Goal: Task Accomplishment & Management: Use online tool/utility

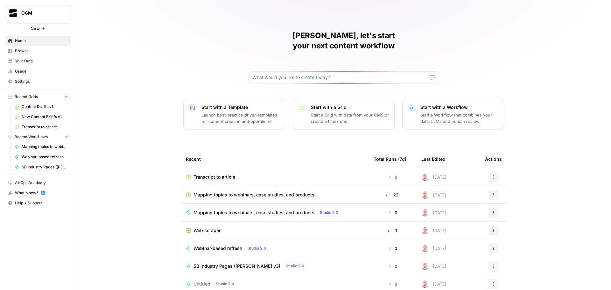
click at [37, 29] on span "New" at bounding box center [35, 28] width 9 height 6
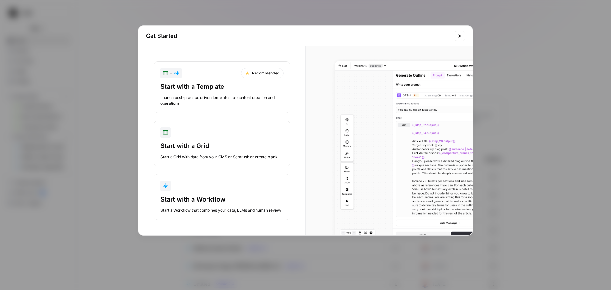
click at [209, 201] on div "Start with a Workflow" at bounding box center [221, 199] width 123 height 9
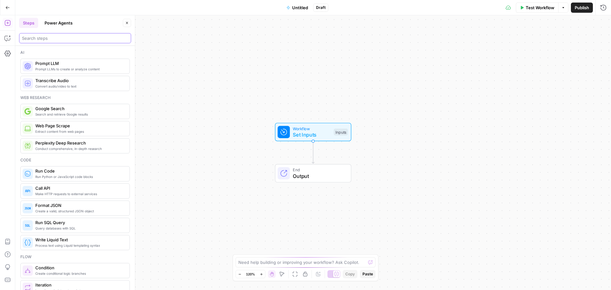
click at [55, 40] on input "search" at bounding box center [75, 38] width 106 height 6
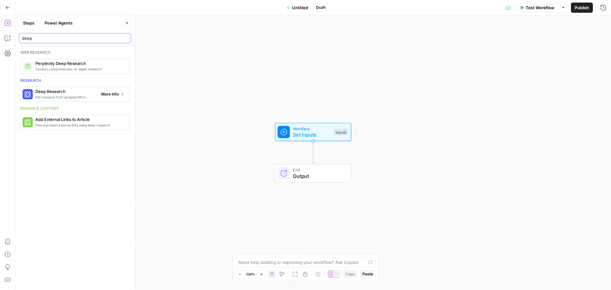
type input "deep"
click at [111, 96] on span "More Info" at bounding box center [109, 94] width 17 height 6
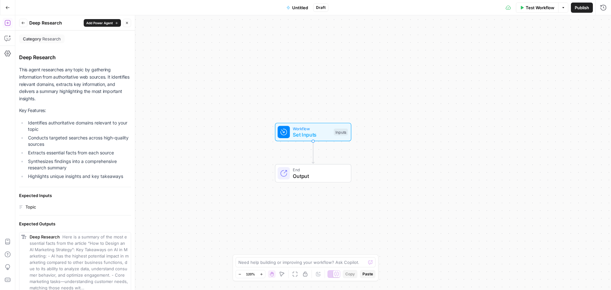
click at [21, 24] on icon "button" at bounding box center [23, 23] width 4 height 4
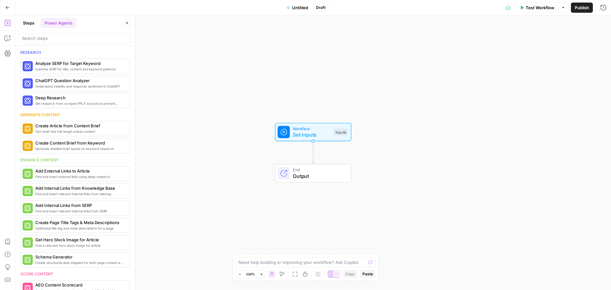
click at [28, 24] on button "Steps" at bounding box center [28, 23] width 19 height 10
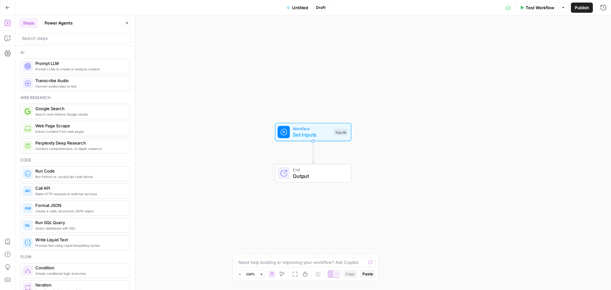
click at [76, 65] on span "Prompt LLM" at bounding box center [79, 63] width 89 height 6
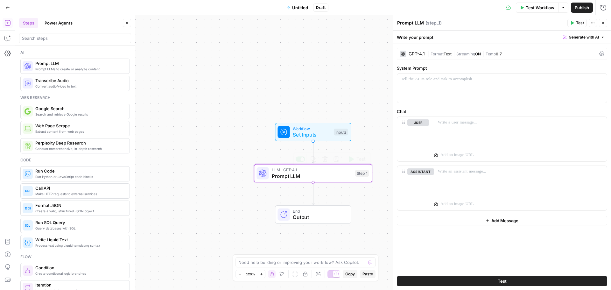
click at [299, 175] on span "Prompt LLM" at bounding box center [312, 176] width 80 height 8
click at [443, 53] on span "Format" at bounding box center [436, 54] width 13 height 5
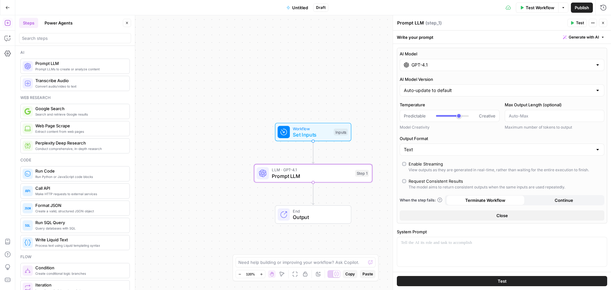
click at [449, 65] on input "GPT-4.1" at bounding box center [501, 65] width 181 height 6
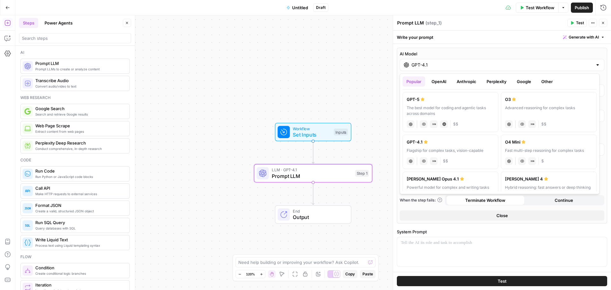
click at [520, 82] on button "Google" at bounding box center [524, 81] width 22 height 10
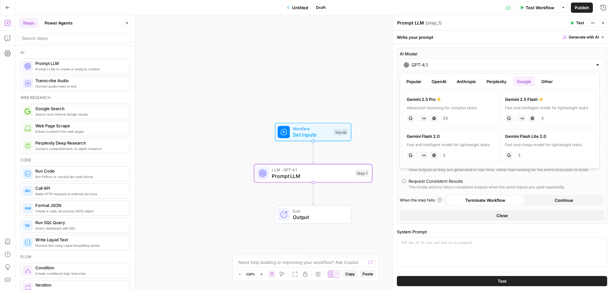
click at [437, 80] on button "OpenAI" at bounding box center [438, 81] width 23 height 10
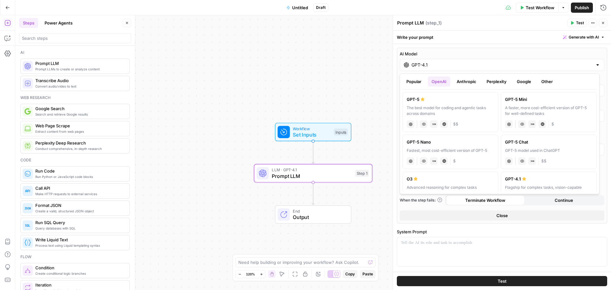
click at [413, 80] on button "Popular" at bounding box center [413, 81] width 23 height 10
click at [412, 83] on button "Popular" at bounding box center [413, 81] width 23 height 10
click at [545, 83] on button "Other" at bounding box center [546, 81] width 19 height 10
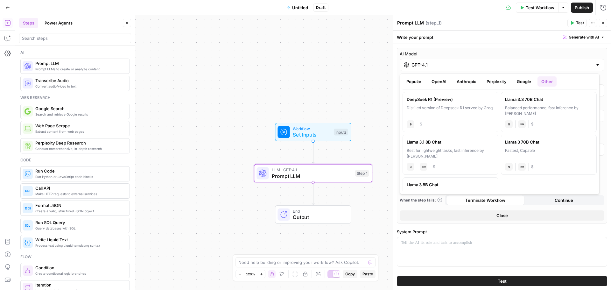
click at [531, 81] on button "Google" at bounding box center [524, 81] width 22 height 10
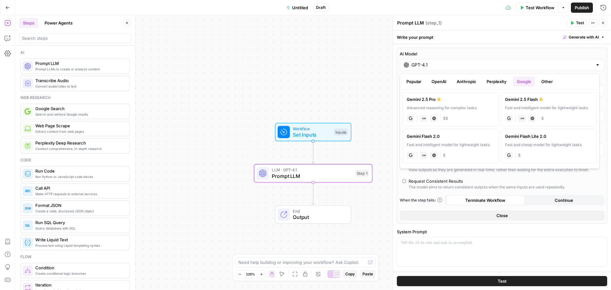
click at [494, 79] on button "Perplexity" at bounding box center [496, 81] width 28 height 10
click at [475, 83] on button "Anthropic" at bounding box center [465, 81] width 27 height 10
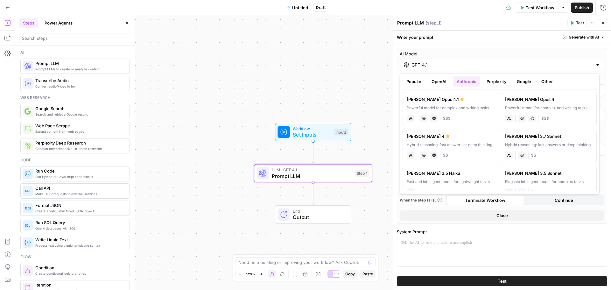
click at [439, 80] on button "OpenAI" at bounding box center [438, 81] width 23 height 10
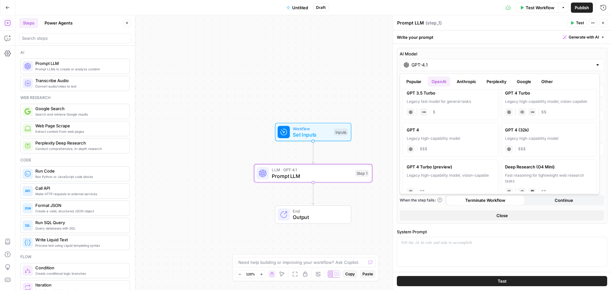
scroll to position [361, 0]
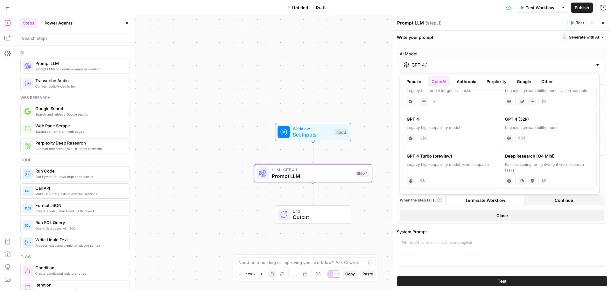
click at [418, 80] on button "Popular" at bounding box center [413, 81] width 23 height 10
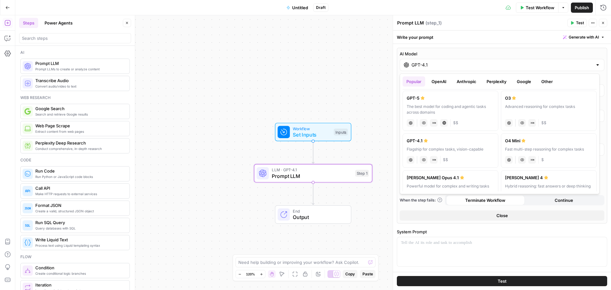
scroll to position [0, 0]
click at [495, 80] on button "Perplexity" at bounding box center [496, 81] width 28 height 10
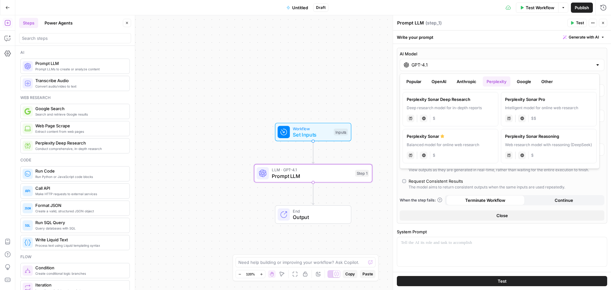
click at [459, 103] on label "Perplexity Sonar Deep Research Deep research model for in-depth reports perplex…" at bounding box center [450, 109] width 96 height 34
type input "Perplexity Sonar Deep Research"
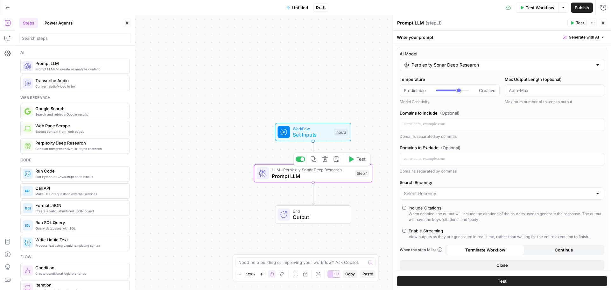
click at [341, 175] on span "Prompt LLM" at bounding box center [312, 176] width 80 height 8
click at [507, 192] on input "Search Recency" at bounding box center [498, 193] width 189 height 6
click at [494, 179] on label "Search Recency" at bounding box center [501, 182] width 204 height 6
click at [494, 190] on input "Search Recency" at bounding box center [498, 193] width 189 height 6
click at [502, 166] on div "Domains to Exclude (Optional) Domains separated by commas" at bounding box center [501, 159] width 204 height 30
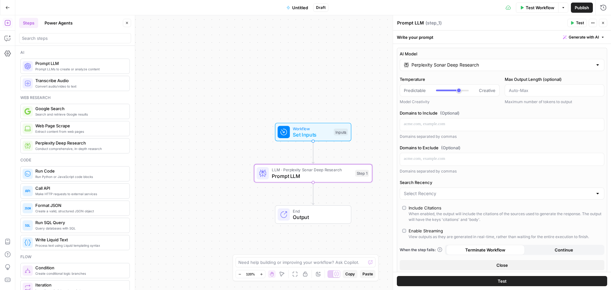
click at [600, 23] on button "Close" at bounding box center [602, 23] width 8 height 8
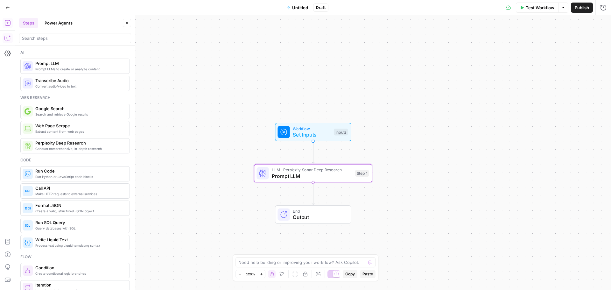
click at [5, 38] on icon "button" at bounding box center [7, 38] width 6 height 6
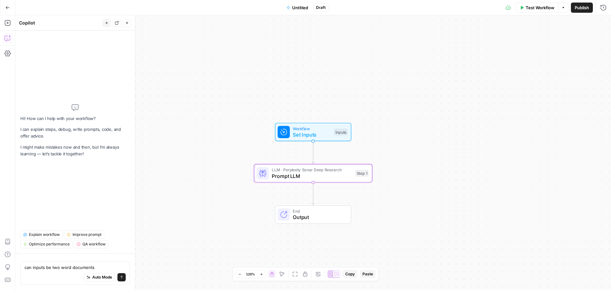
type textarea "can inputs be two word documents?"
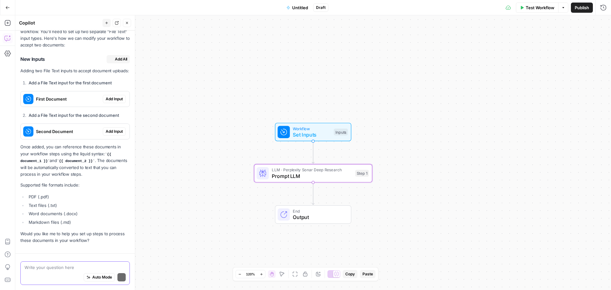
scroll to position [86, 0]
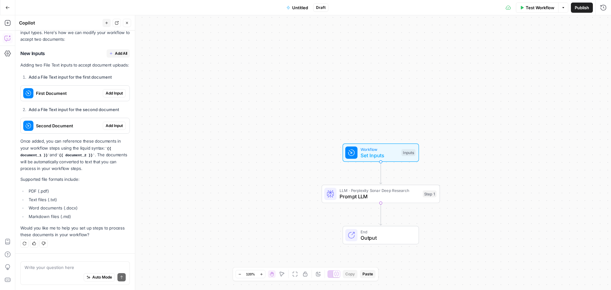
click at [116, 51] on span "Add All" at bounding box center [121, 54] width 12 height 6
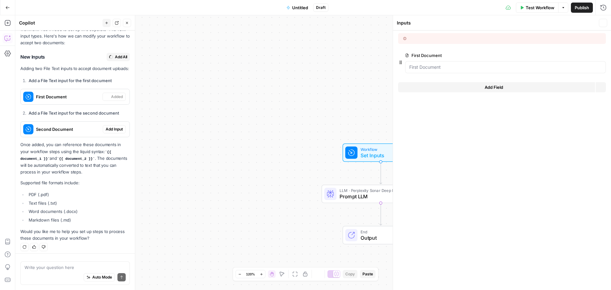
scroll to position [96, 0]
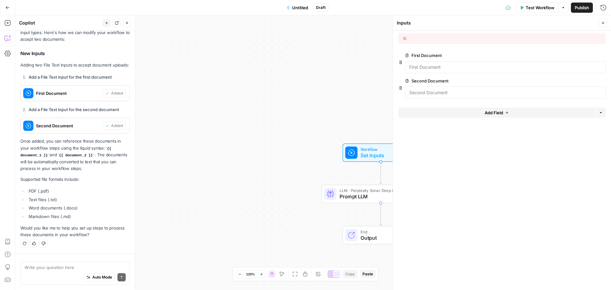
click at [297, 10] on span "Untitled" at bounding box center [300, 7] width 16 height 6
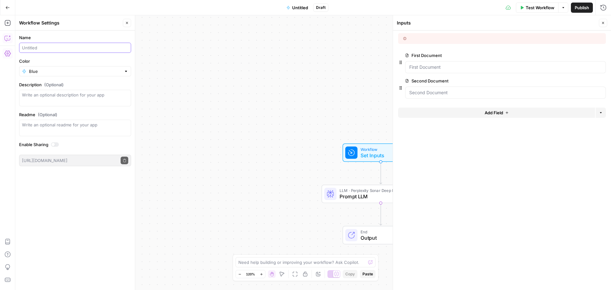
click at [39, 48] on input "Name" at bounding box center [75, 48] width 106 height 6
click at [76, 210] on div "Name Test 123 Color Blue Description (Optional) Readme (Optional) Write an opti…" at bounding box center [75, 160] width 120 height 259
drag, startPoint x: 34, startPoint y: 49, endPoint x: 45, endPoint y: 49, distance: 10.2
click at [45, 49] on input "Test 123" at bounding box center [75, 48] width 106 height 6
type input "Test 1"
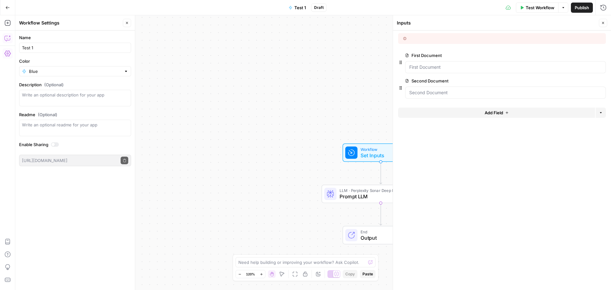
click at [69, 229] on div "Name Test 1 Color Blue Description (Optional) Readme (Optional) Write an option…" at bounding box center [75, 160] width 120 height 259
click at [130, 23] on button "Close" at bounding box center [127, 23] width 8 height 8
click at [405, 38] on icon at bounding box center [404, 38] width 3 height 3
click at [9, 37] on icon "button" at bounding box center [7, 38] width 6 height 6
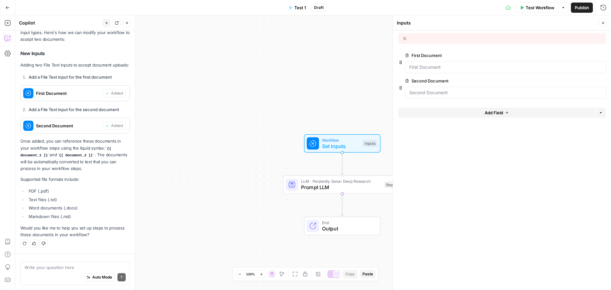
drag, startPoint x: 250, startPoint y: 118, endPoint x: 182, endPoint y: 104, distance: 69.6
click at [182, 104] on div "Workflow Set Inputs Inputs LLM · Perplexity Sonar Deep Research Prompt LLM Step…" at bounding box center [312, 152] width 595 height 274
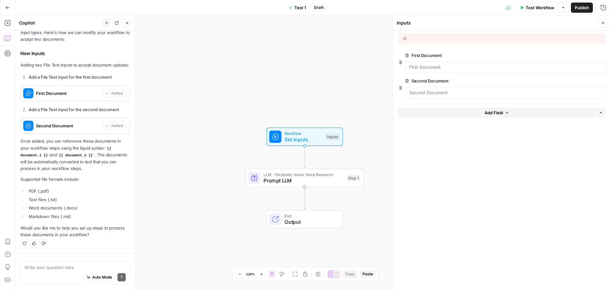
drag, startPoint x: 309, startPoint y: 91, endPoint x: 254, endPoint y: 75, distance: 57.4
click at [255, 75] on div "Workflow Set Inputs Inputs LLM · Perplexity Sonar Deep Research Prompt LLM Step…" at bounding box center [312, 152] width 595 height 274
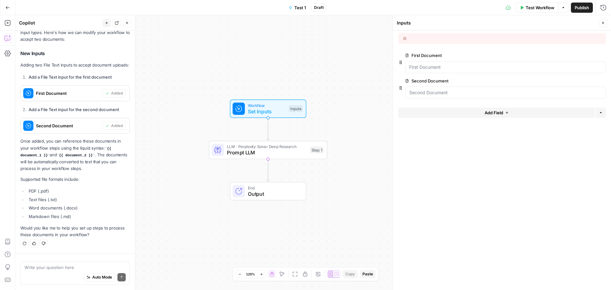
drag, startPoint x: 288, startPoint y: 82, endPoint x: 300, endPoint y: 69, distance: 17.1
click at [300, 69] on div "Workflow Set Inputs Inputs LLM · Perplexity Sonar Deep Research Prompt LLM Step…" at bounding box center [312, 152] width 595 height 274
click at [280, 136] on icon "button" at bounding box center [279, 135] width 5 height 5
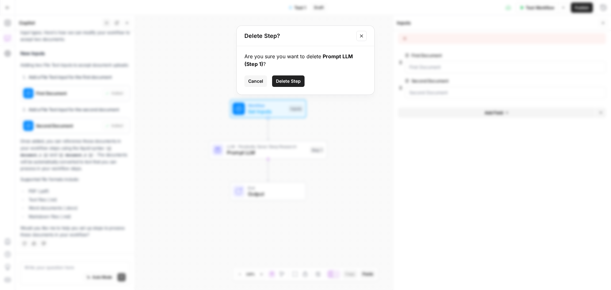
click at [295, 80] on span "Delete Step" at bounding box center [288, 81] width 25 height 6
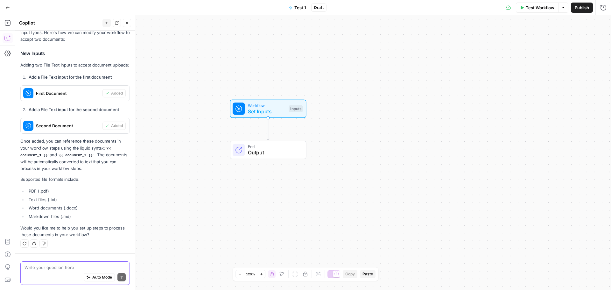
click at [65, 266] on textarea at bounding box center [74, 267] width 101 height 6
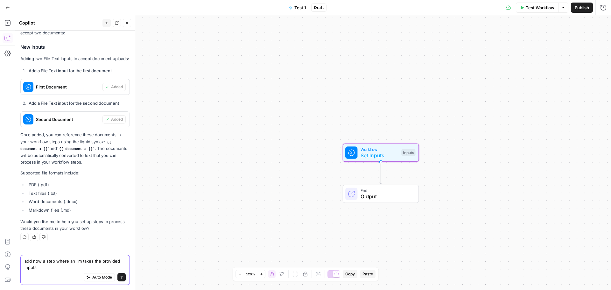
type textarea "add now a step where an llm takes the provided inputs"
click at [59, 87] on span "First Document" at bounding box center [68, 87] width 64 height 6
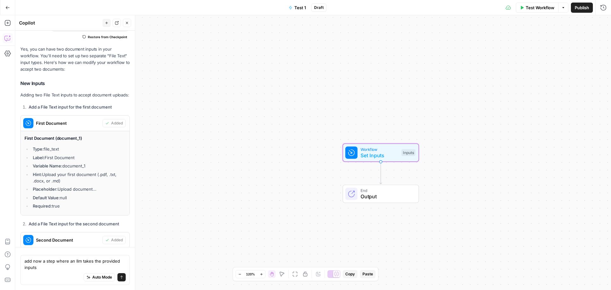
scroll to position [0, 0]
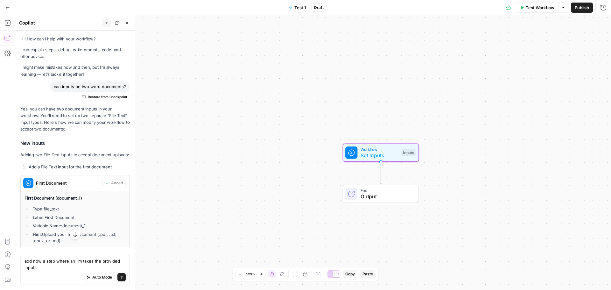
click at [65, 185] on div "First Document" at bounding box center [62, 182] width 82 height 15
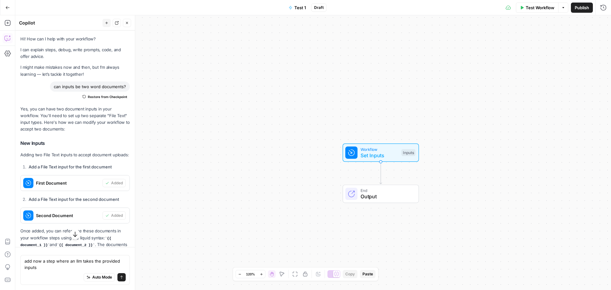
click at [385, 150] on span "Workflow" at bounding box center [379, 149] width 38 height 6
click at [584, 54] on span "edit field" at bounding box center [582, 55] width 14 height 5
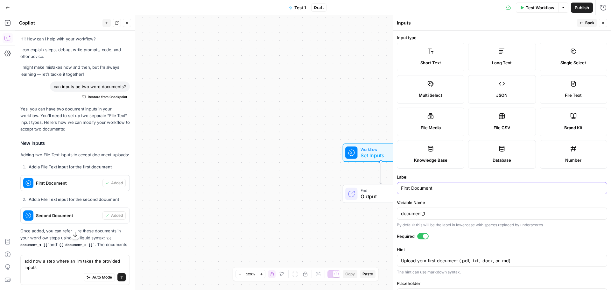
drag, startPoint x: 446, startPoint y: 190, endPoint x: 376, endPoint y: 187, distance: 70.3
click at [376, 187] on body "OGM New Home Browse Your Data Usage Settings Recent Grids Content Drafts v1 New…" at bounding box center [305, 145] width 611 height 290
type input "Gemini Deep Research"
drag, startPoint x: 443, startPoint y: 214, endPoint x: 384, endPoint y: 214, distance: 59.1
click at [384, 214] on body "OGM New Home Browse Your Data Usage Settings Recent Grids Content Drafts v1 New…" at bounding box center [305, 145] width 611 height 290
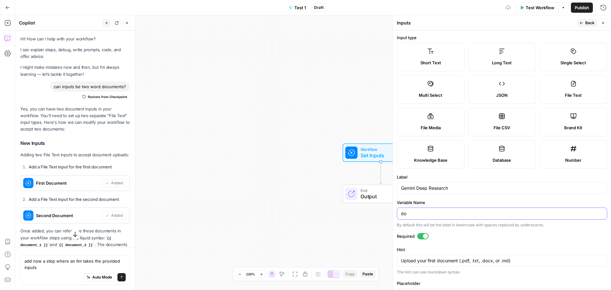
type input "d"
click at [492, 188] on input "Gemini Deep Research" at bounding box center [502, 188] width 202 height 6
click at [464, 176] on label "Label" at bounding box center [502, 177] width 210 height 6
click at [464, 185] on input "Gemini Deep Research" at bounding box center [502, 188] width 202 height 6
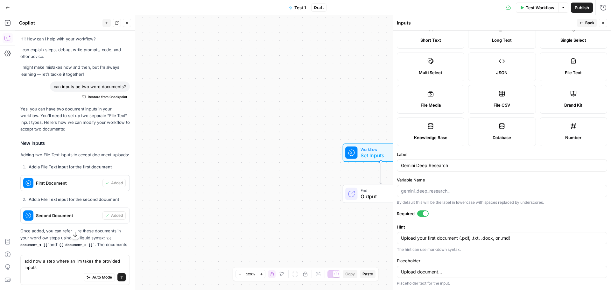
click at [583, 21] on icon "button" at bounding box center [581, 23] width 4 height 4
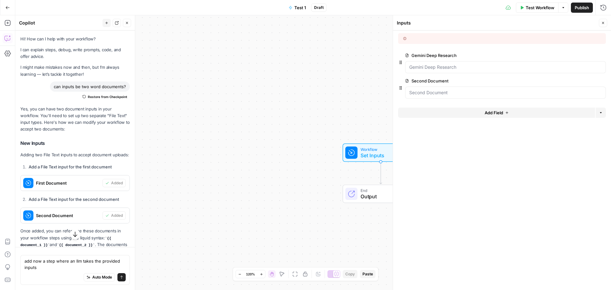
click at [576, 79] on span "edit field" at bounding box center [582, 80] width 14 height 5
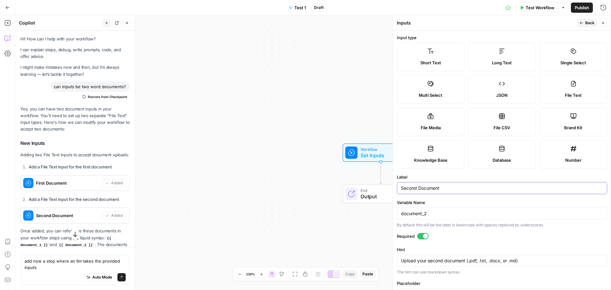
drag, startPoint x: 452, startPoint y: 190, endPoint x: 392, endPoint y: 189, distance: 60.1
click at [393, 189] on div "Inputs Back Close Input type Short Text Long Text Single Select Multi Select JS…" at bounding box center [501, 152] width 218 height 274
type input "ChatGPT Deep Research"
drag, startPoint x: 448, startPoint y: 218, endPoint x: 397, endPoint y: 217, distance: 51.2
click at [397, 217] on div "document_2" at bounding box center [502, 213] width 210 height 12
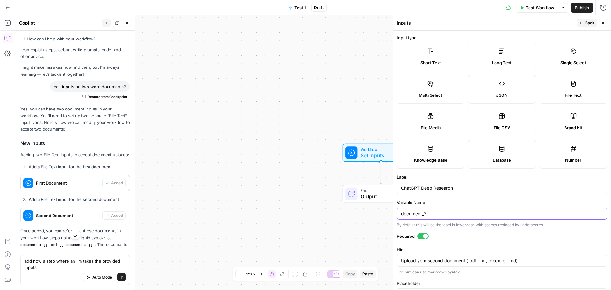
click at [421, 216] on input "document_2" at bounding box center [502, 213] width 202 height 6
click at [450, 201] on label "Variable Name" at bounding box center [502, 202] width 210 height 6
click at [450, 210] on input "Variable Name" at bounding box center [502, 213] width 202 height 6
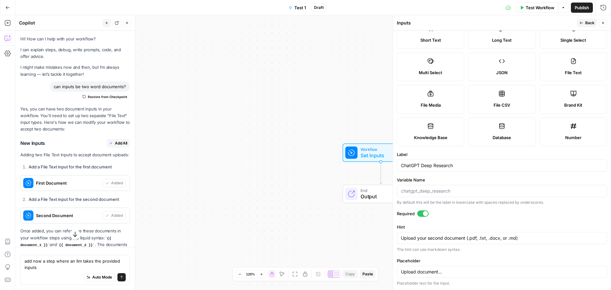
click at [586, 20] on span "Back" at bounding box center [589, 23] width 9 height 6
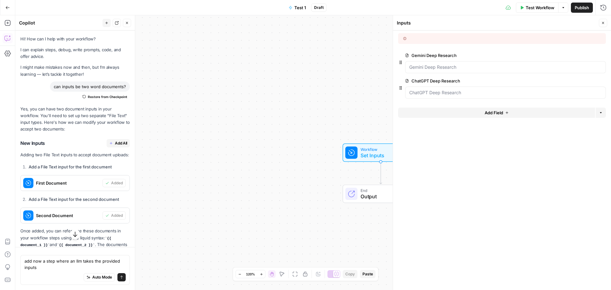
click at [581, 40] on div at bounding box center [502, 38] width 208 height 11
click at [602, 23] on icon "button" at bounding box center [603, 23] width 4 height 4
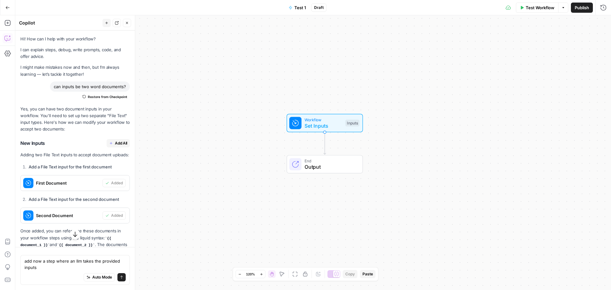
drag, startPoint x: 310, startPoint y: 91, endPoint x: 254, endPoint y: 60, distance: 63.9
click at [254, 60] on div "Workflow Set Inputs Inputs End Output" at bounding box center [312, 152] width 595 height 274
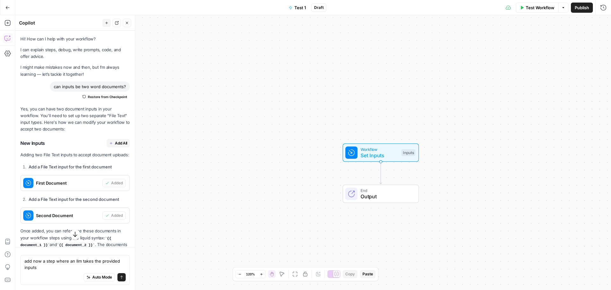
click at [55, 270] on div "Auto Mode Send" at bounding box center [74, 277] width 101 height 14
type textarea "add now a step where an llm takes the provided inputs and crafts an outilne bas…"
click at [374, 149] on span "Workflow" at bounding box center [379, 149] width 38 height 6
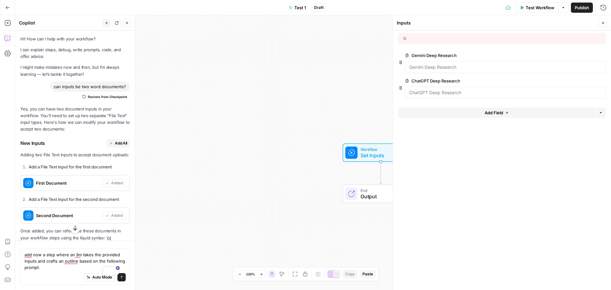
click at [496, 112] on span "Add Field" at bounding box center [493, 112] width 18 height 6
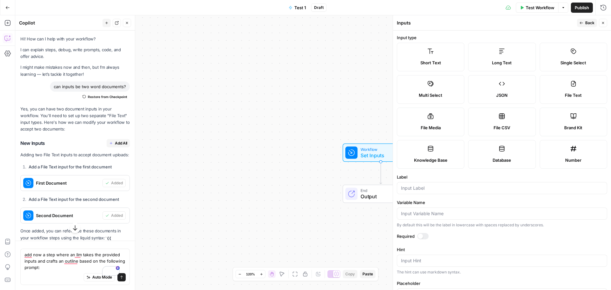
click at [447, 51] on label "Short Text" at bounding box center [430, 57] width 67 height 29
click at [421, 187] on input "Label" at bounding box center [502, 188] width 202 height 6
type input "Topic"
click at [426, 173] on form "Input type Short Text Long Text Single Select Multi Select JSON File Text File …" at bounding box center [502, 160] width 218 height 259
click at [423, 235] on div at bounding box center [422, 236] width 11 height 6
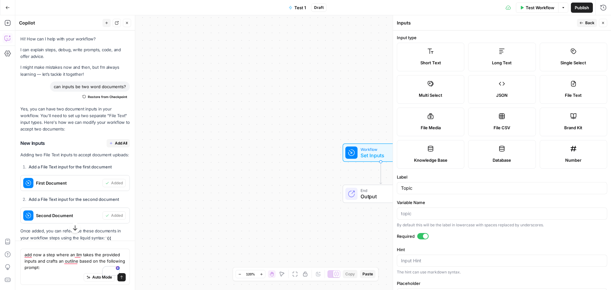
click at [586, 22] on span "Back" at bounding box center [589, 23] width 9 height 6
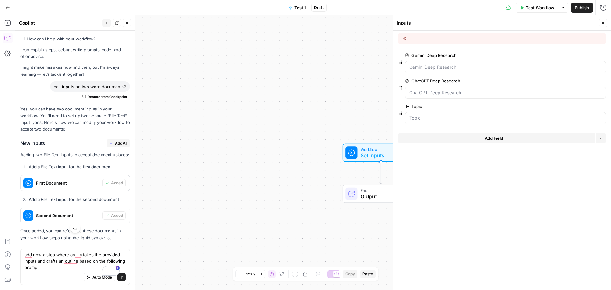
click at [493, 140] on span "Add Field" at bounding box center [493, 138] width 18 height 6
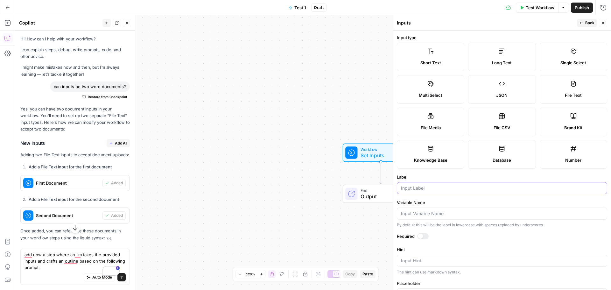
click at [445, 185] on input "Label" at bounding box center [502, 188] width 202 height 6
type input "Brand"
drag, startPoint x: 425, startPoint y: 236, endPoint x: 447, endPoint y: 210, distance: 34.3
click at [425, 236] on div at bounding box center [422, 236] width 11 height 6
click at [456, 175] on label "Label" at bounding box center [502, 177] width 210 height 6
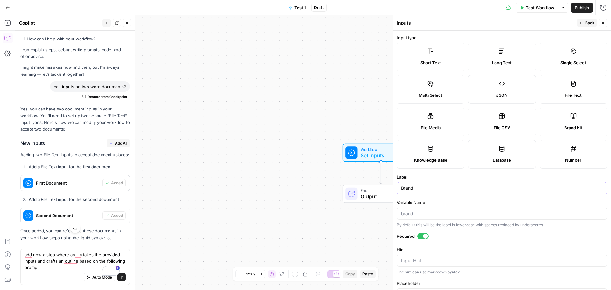
click at [456, 185] on input "Brand" at bounding box center [502, 188] width 202 height 6
click at [590, 22] on span "Back" at bounding box center [589, 23] width 9 height 6
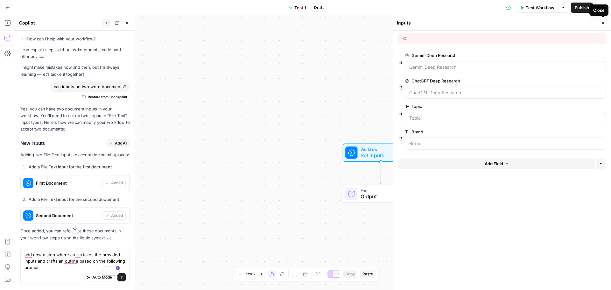
click at [603, 22] on icon "button" at bounding box center [603, 23] width 4 height 4
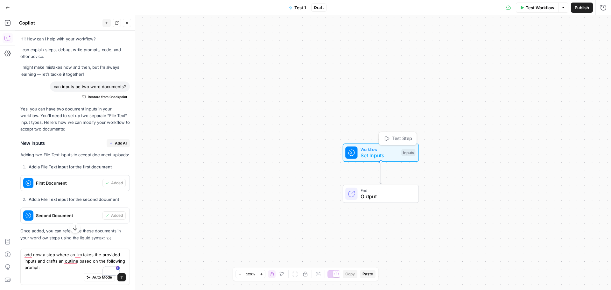
click at [381, 148] on span "Workflow" at bounding box center [379, 149] width 38 height 6
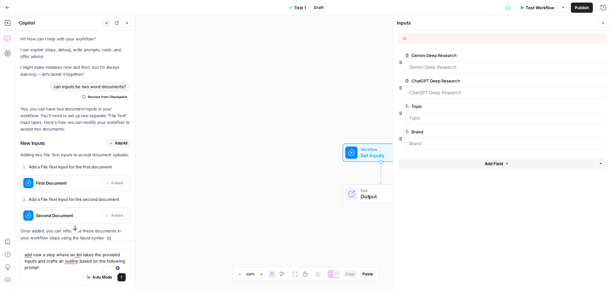
click at [304, 85] on div "Workflow Set Inputs Inputs End Output" at bounding box center [312, 152] width 595 height 274
click at [322, 162] on div "Workflow Set Inputs Inputs" at bounding box center [380, 152] width 118 height 18
click at [57, 272] on div "Auto Mode Send" at bounding box center [74, 277] width 101 height 14
click at [45, 270] on textarea "add now a step where an llm takes the provided inputs and crafts an outilne bas…" at bounding box center [74, 260] width 101 height 19
click at [45, 273] on div "Auto Mode Send" at bounding box center [74, 277] width 101 height 14
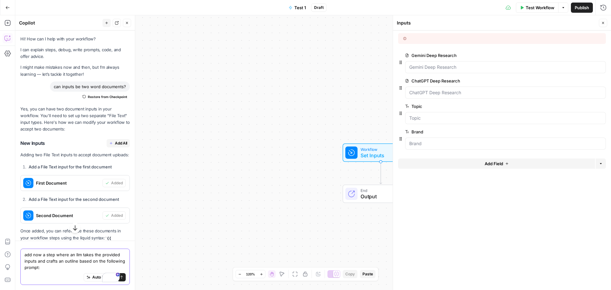
paste textarea "I want you to use the attached research documents to turn the below generic art…"
type textarea "add now a step where an llm takes the provided inputs and crafts an outilne bas…"
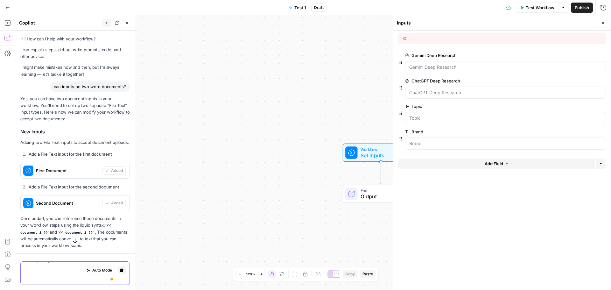
scroll to position [0, 0]
click at [604, 21] on icon "button" at bounding box center [603, 23] width 4 height 4
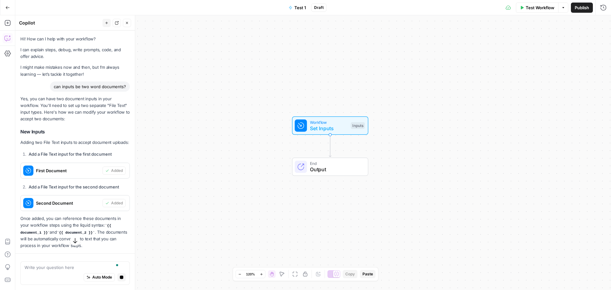
drag, startPoint x: 356, startPoint y: 93, endPoint x: 307, endPoint y: 66, distance: 56.5
click at [307, 66] on div "Workflow Set Inputs Inputs End Output" at bounding box center [312, 152] width 595 height 274
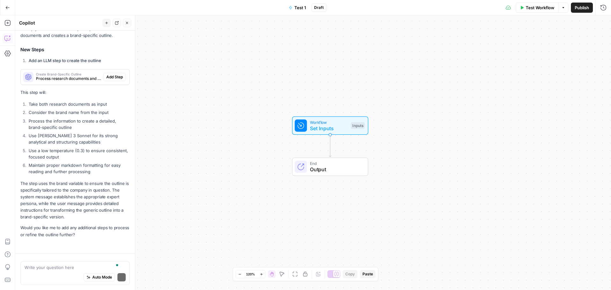
scroll to position [1026, 0]
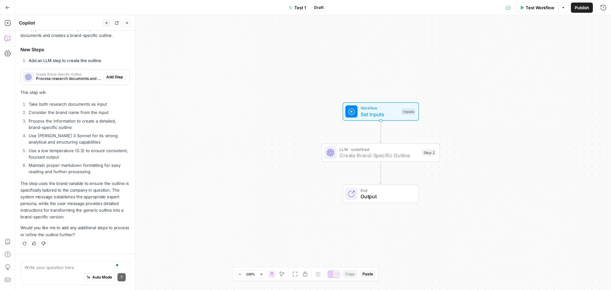
click at [111, 76] on span "Add Step" at bounding box center [114, 77] width 17 height 6
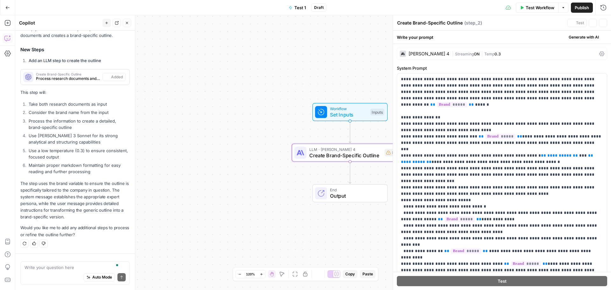
scroll to position [1036, 0]
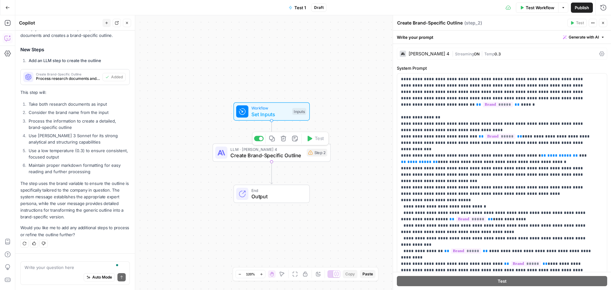
click at [243, 153] on span "Create Brand-Specific Outline" at bounding box center [266, 155] width 73 height 8
click at [452, 53] on span "|" at bounding box center [453, 53] width 3 height 6
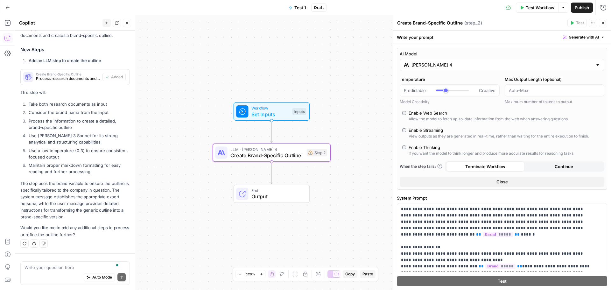
click at [452, 63] on input "Claude Sonnet 4" at bounding box center [501, 65] width 181 height 6
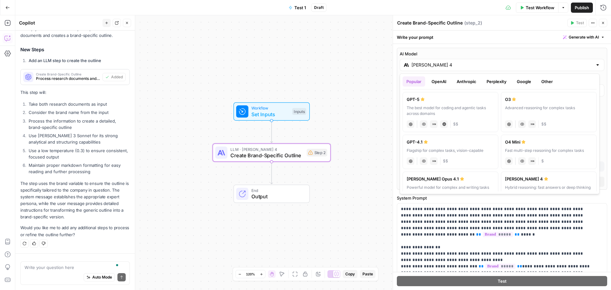
click at [491, 48] on div "AI Model Claude Sonnet 4 Temperature Predictable Creative Model Creativity Max …" at bounding box center [502, 119] width 210 height 142
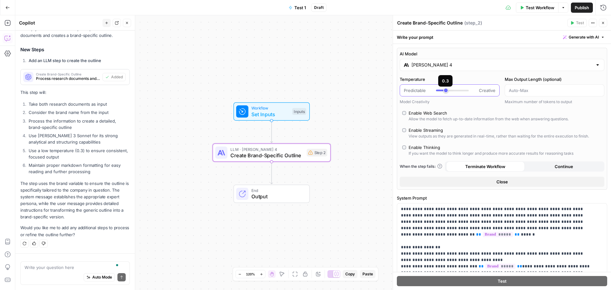
type input "***"
click at [443, 91] on div at bounding box center [452, 90] width 33 height 6
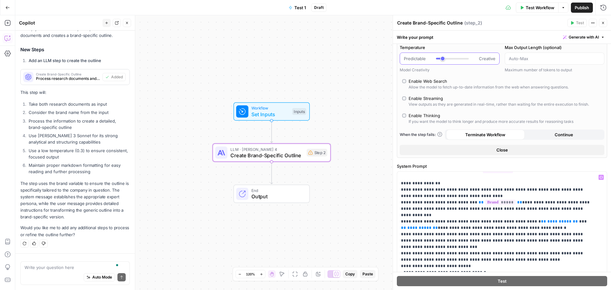
scroll to position [0, 0]
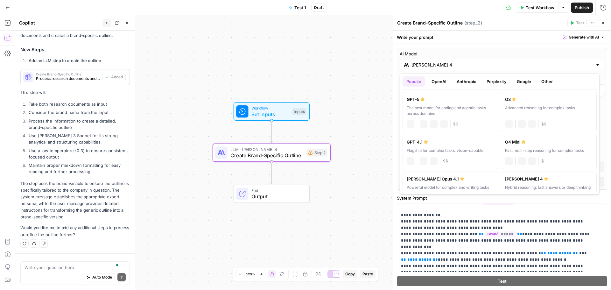
click at [463, 64] on input "Claude Sonnet 4" at bounding box center [501, 65] width 181 height 6
click at [467, 144] on div "GPT-4.1" at bounding box center [449, 142] width 87 height 6
type input "GPT-4.1"
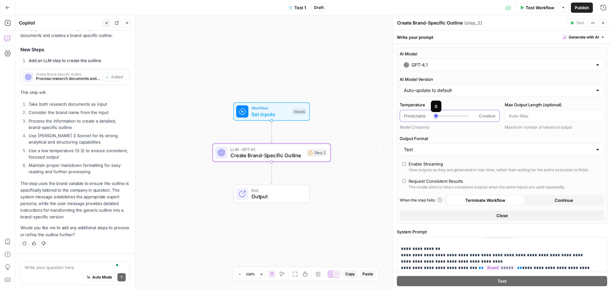
type input "***"
click at [438, 116] on div at bounding box center [437, 116] width 3 height 2
click at [455, 101] on div "AI Model GPT-4.1 AI Model Version Auto-update to default Temperature Predictabl…" at bounding box center [502, 136] width 210 height 176
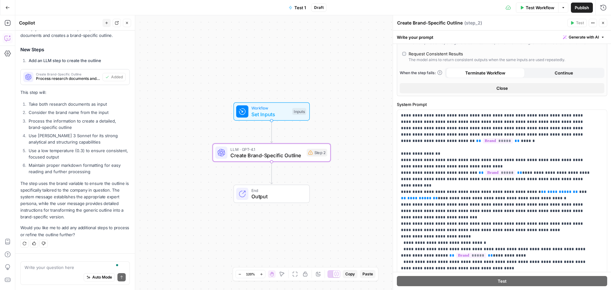
scroll to position [159, 0]
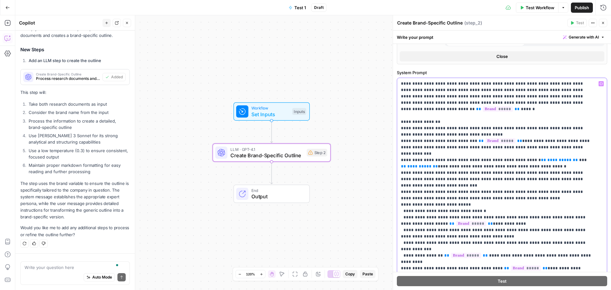
click at [547, 158] on span "**********" at bounding box center [559, 160] width 24 height 4
drag, startPoint x: 556, startPoint y: 154, endPoint x: 523, endPoint y: 154, distance: 33.1
click at [523, 154] on p "**********" at bounding box center [497, 223] width 192 height 286
click at [599, 84] on icon "button" at bounding box center [600, 83] width 3 height 3
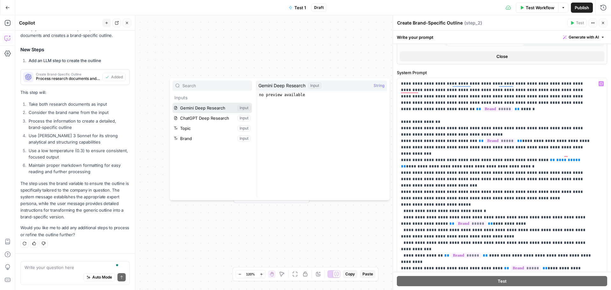
click at [218, 107] on button "Select variable Gemini Deep Research" at bounding box center [211, 108] width 79 height 10
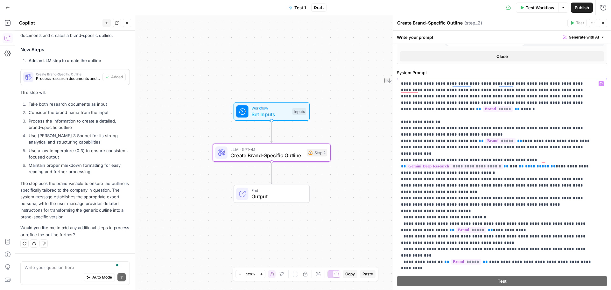
drag, startPoint x: 537, startPoint y: 158, endPoint x: 509, endPoint y: 158, distance: 27.7
click at [509, 158] on p "**********" at bounding box center [497, 226] width 192 height 293
click at [598, 85] on button "Variables Menu" at bounding box center [600, 83] width 5 height 5
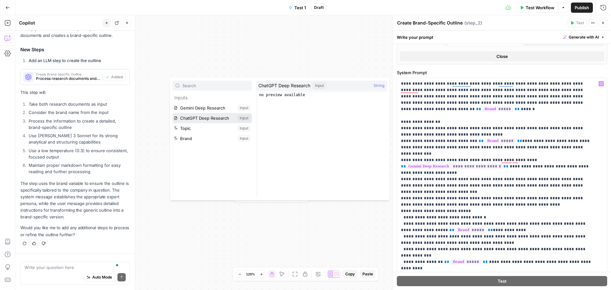
click at [228, 118] on button "Select variable ChatGPT Deep Research" at bounding box center [211, 118] width 79 height 10
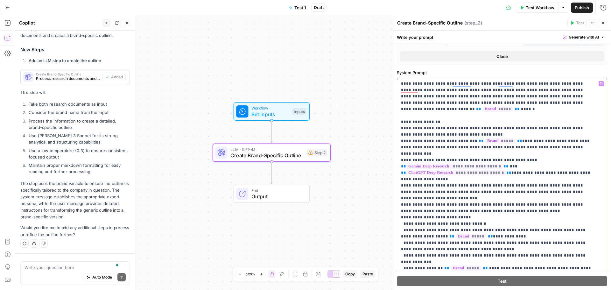
click at [537, 186] on p "**********" at bounding box center [497, 229] width 192 height 299
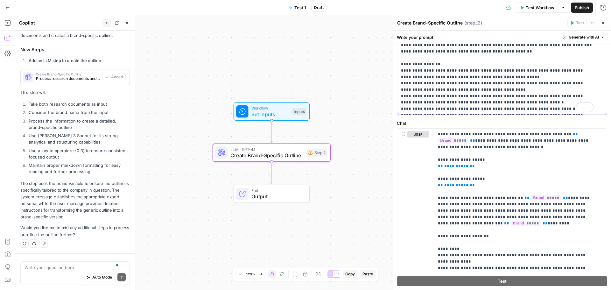
scroll to position [382, 0]
drag, startPoint x: 456, startPoint y: 166, endPoint x: 438, endPoint y: 164, distance: 18.2
click at [436, 165] on div "**********" at bounding box center [518, 257] width 168 height 259
click at [599, 134] on icon "button" at bounding box center [600, 134] width 3 height 3
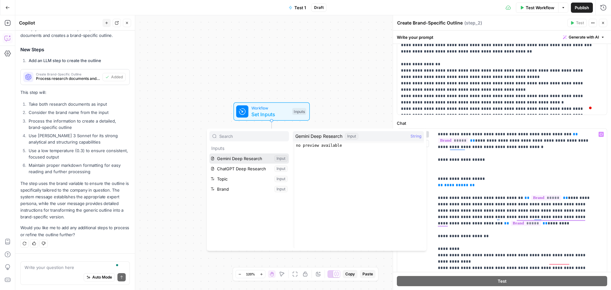
click at [261, 157] on button "Select variable Gemini Deep Research" at bounding box center [248, 158] width 79 height 10
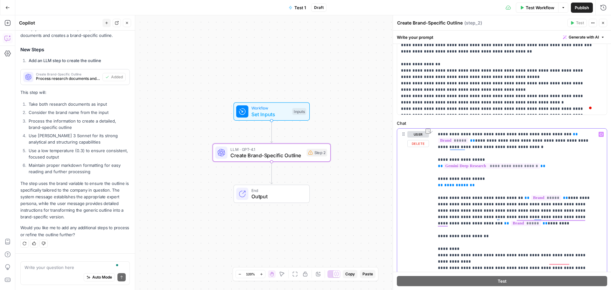
drag, startPoint x: 476, startPoint y: 188, endPoint x: 438, endPoint y: 186, distance: 38.5
click at [436, 186] on div "**********" at bounding box center [518, 257] width 168 height 259
click at [599, 134] on icon "button" at bounding box center [600, 134] width 3 height 3
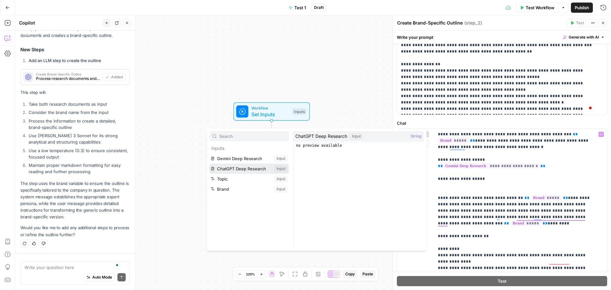
click at [233, 168] on button "Select variable ChatGPT Deep Research" at bounding box center [248, 168] width 79 height 10
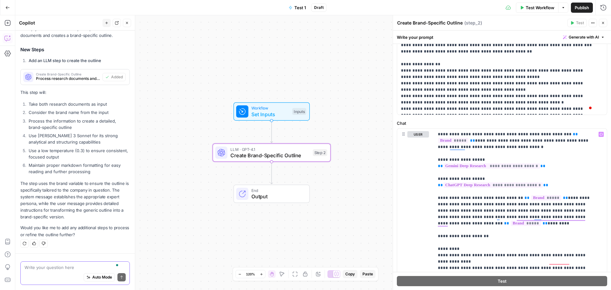
click at [59, 270] on textarea "To enrich screen reader interactions, please activate Accessibility in Grammarl…" at bounding box center [74, 267] width 101 height 6
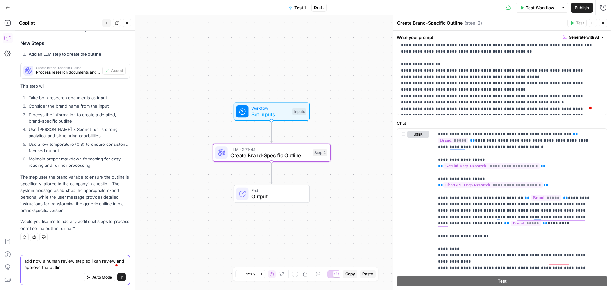
type textarea "add now a human review step so i can review and approve the outline"
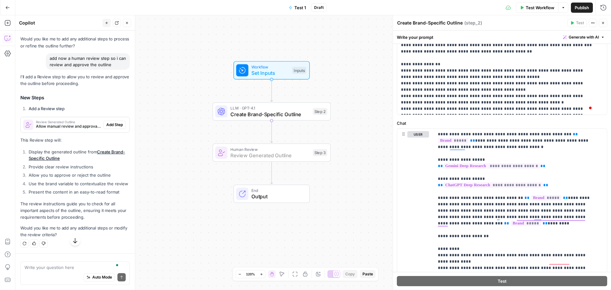
click at [116, 128] on span "Add Step" at bounding box center [114, 125] width 17 height 6
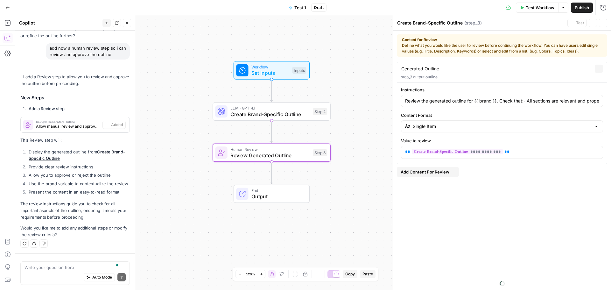
type textarea "Review Generated Outline"
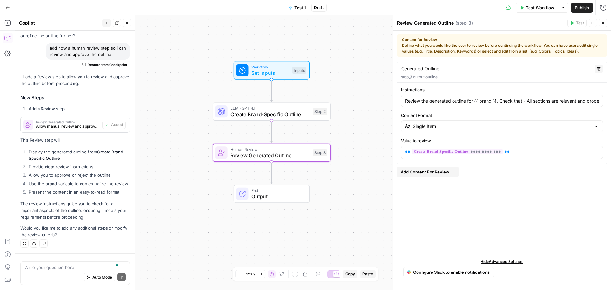
click at [358, 130] on div "Workflow Set Inputs Inputs LLM · GPT-4.1 Create Brand-Specific Outline Step 2 H…" at bounding box center [312, 152] width 595 height 274
type input "Review the generated outline for {{ brand }}. Check that:- All sections are rel…"
click at [512, 127] on input "Content Format" at bounding box center [501, 126] width 178 height 6
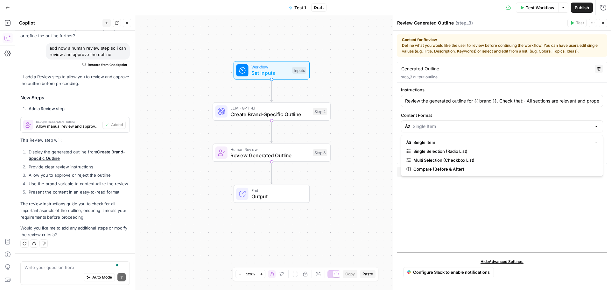
type input "Single Item"
click at [370, 115] on div "Workflow Set Inputs Inputs LLM · GPT-4.1 Create Brand-Specific Outline Step 2 H…" at bounding box center [312, 152] width 595 height 274
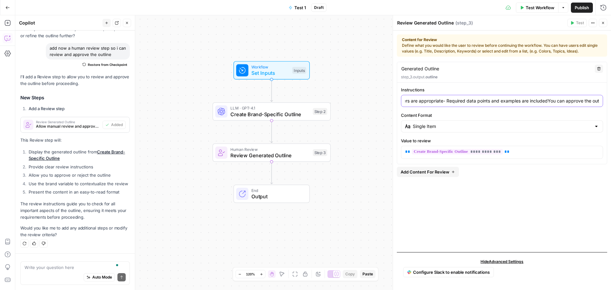
scroll to position [0, 512]
drag, startPoint x: 576, startPoint y: 100, endPoint x: 610, endPoint y: 102, distance: 34.0
click at [610, 102] on div "**********" at bounding box center [502, 160] width 218 height 259
click at [369, 186] on div "Workflow Set Inputs Inputs LLM · GPT-4.1 Create Brand-Specific Outline Step 2 H…" at bounding box center [312, 152] width 595 height 274
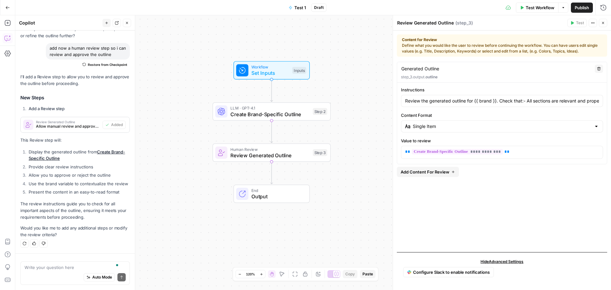
click at [429, 170] on span "Add Content For Review" at bounding box center [424, 172] width 49 height 6
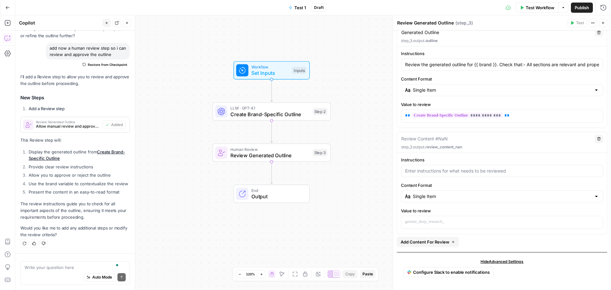
scroll to position [4, 0]
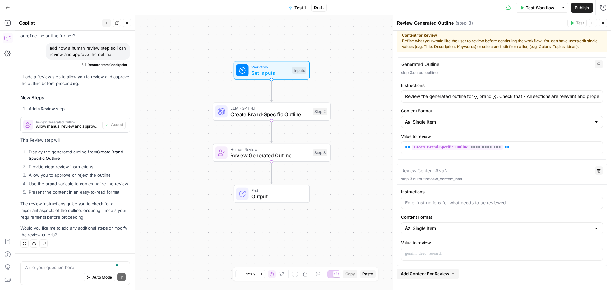
click at [597, 172] on icon "button" at bounding box center [599, 171] width 4 height 4
click at [596, 171] on button "Delete" at bounding box center [598, 170] width 8 height 8
type input "Review the generated outline for {{ brand }}. Check that:- All sections are rel…"
click at [603, 23] on icon "button" at bounding box center [603, 23] width 4 height 4
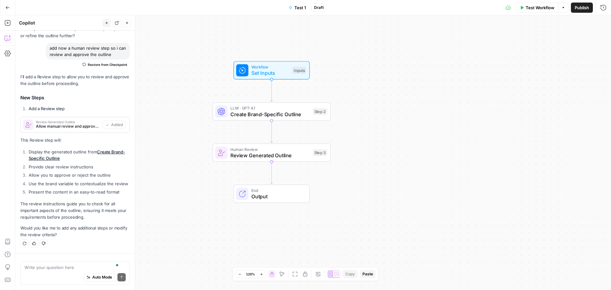
click at [294, 153] on span "Review Generated Outline" at bounding box center [269, 155] width 79 height 8
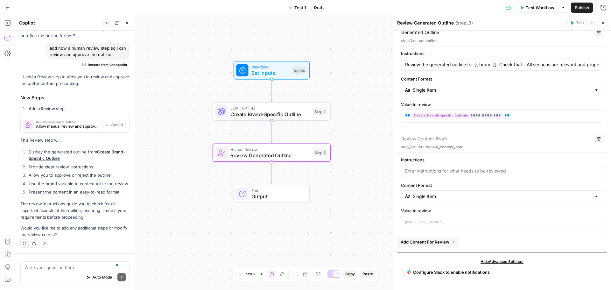
scroll to position [0, 0]
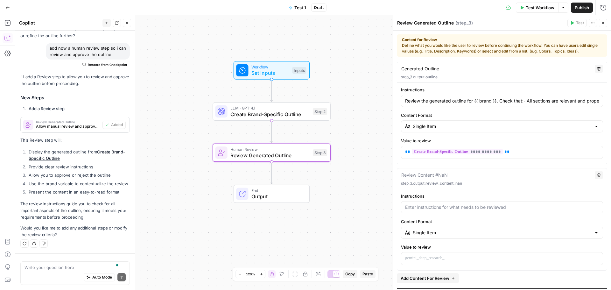
click at [597, 175] on icon "button" at bounding box center [598, 174] width 3 height 3
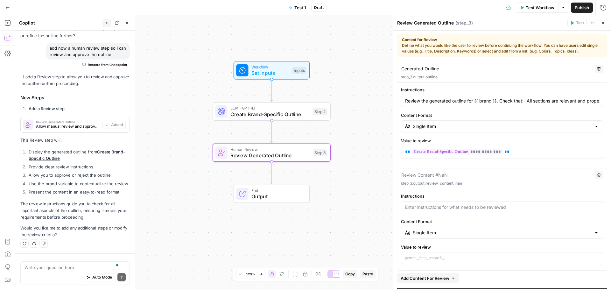
click at [597, 175] on icon "button" at bounding box center [598, 174] width 3 height 3
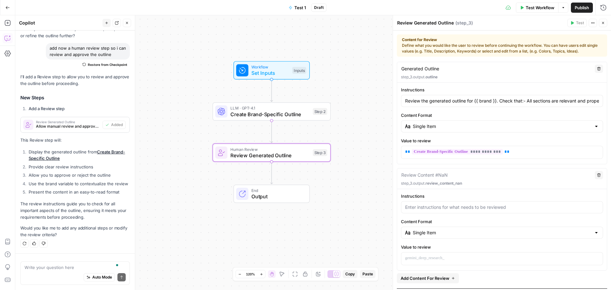
click at [597, 175] on icon "button" at bounding box center [598, 174] width 3 height 3
click at [387, 170] on div "Workflow Set Inputs Inputs LLM · GPT-4.1 Create Brand-Specific Outline Step 2 H…" at bounding box center [312, 152] width 595 height 274
click at [364, 130] on div "Workflow Set Inputs Inputs LLM · GPT-4.1 Create Brand-Specific Outline Step 2 H…" at bounding box center [312, 152] width 595 height 274
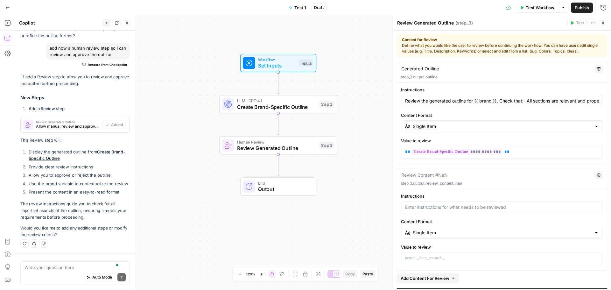
click at [356, 78] on div "Workflow Set Inputs Inputs LLM · GPT-4.1 Create Brand-Specific Outline Step 2 H…" at bounding box center [312, 152] width 595 height 274
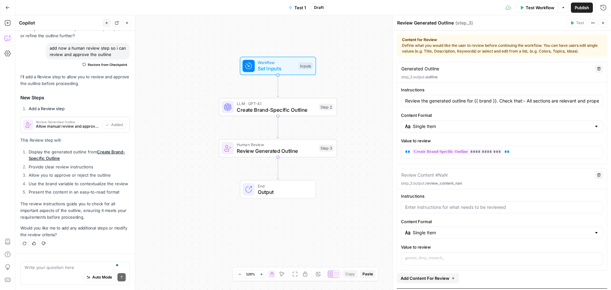
type input "Review the generated outline for {{ brand }}. Check that:- All sections are rel…"
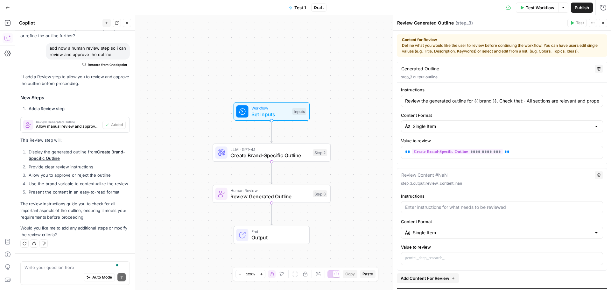
click at [4, 5] on button "Go Back" at bounding box center [7, 7] width 11 height 11
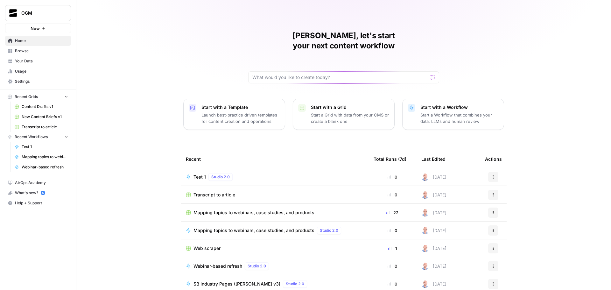
click at [190, 173] on div "Test 1 Studio 2.0" at bounding box center [274, 177] width 177 height 8
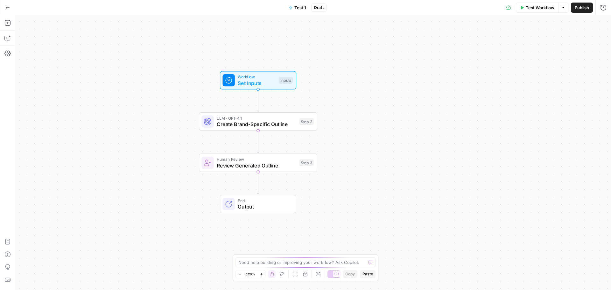
drag, startPoint x: 421, startPoint y: 95, endPoint x: 368, endPoint y: 85, distance: 53.8
click at [368, 85] on div "Workflow Set Inputs Inputs LLM · GPT-4.1 Create Brand-Specific Outline Step 2 H…" at bounding box center [312, 152] width 595 height 274
click at [7, 40] on icon "button" at bounding box center [7, 38] width 6 height 6
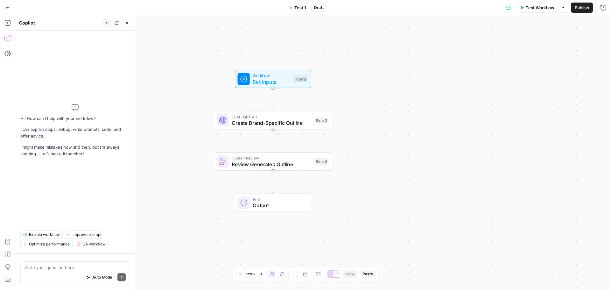
drag, startPoint x: 167, startPoint y: 70, endPoint x: 180, endPoint y: 69, distance: 12.8
click at [180, 69] on div "Workflow Set Inputs Inputs LLM · GPT-4.1 Create Brand-Specific Outline Step 2 H…" at bounding box center [312, 152] width 595 height 274
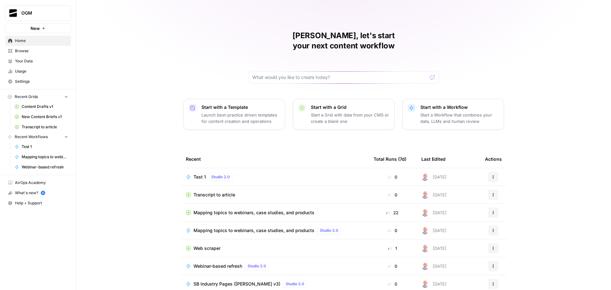
click at [36, 63] on span "Your Data" at bounding box center [41, 61] width 53 height 6
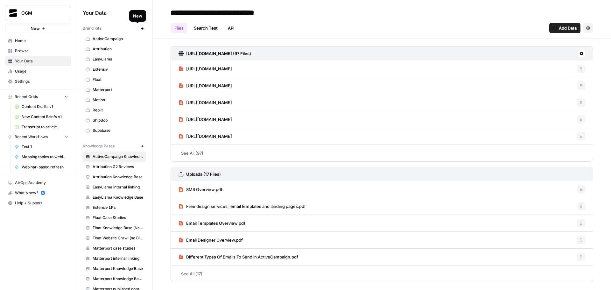
click at [140, 29] on button "New" at bounding box center [142, 28] width 8 height 8
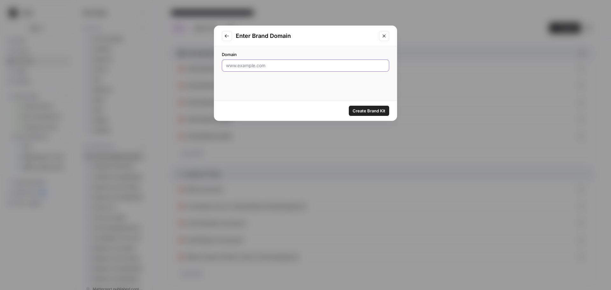
click at [282, 66] on input "Domain" at bounding box center [305, 65] width 159 height 6
type input "Test 1"
click at [370, 110] on span "Create Brand Kit" at bounding box center [368, 110] width 33 height 6
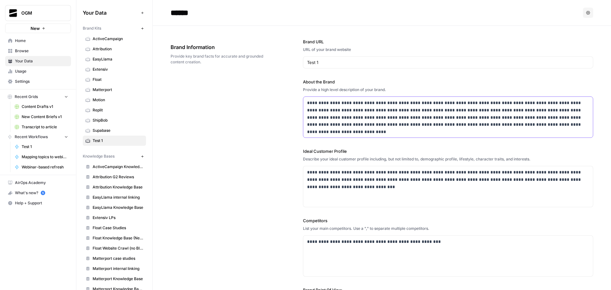
click at [346, 110] on p "**********" at bounding box center [446, 113] width 278 height 29
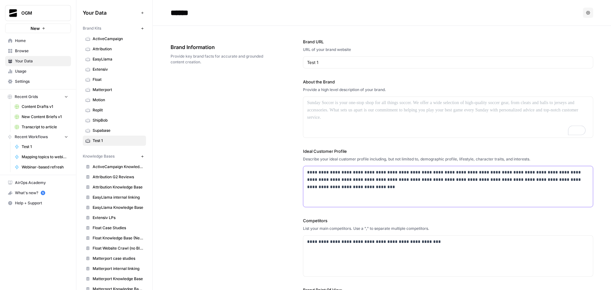
click at [358, 178] on p "**********" at bounding box center [446, 180] width 278 height 22
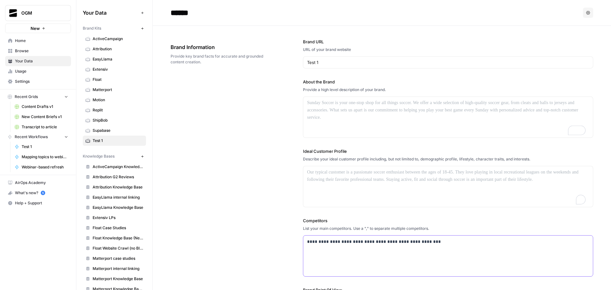
click at [378, 240] on p "**********" at bounding box center [446, 241] width 278 height 7
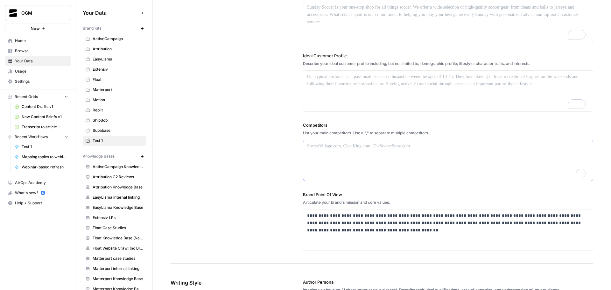
scroll to position [159, 0]
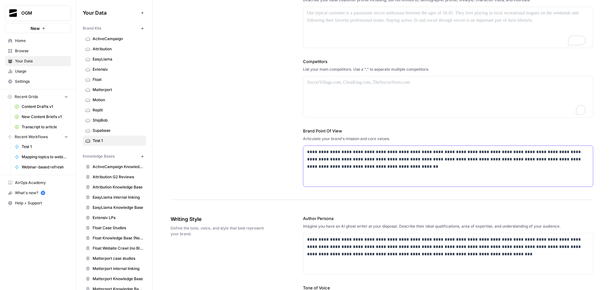
click at [344, 160] on p "**********" at bounding box center [446, 159] width 278 height 22
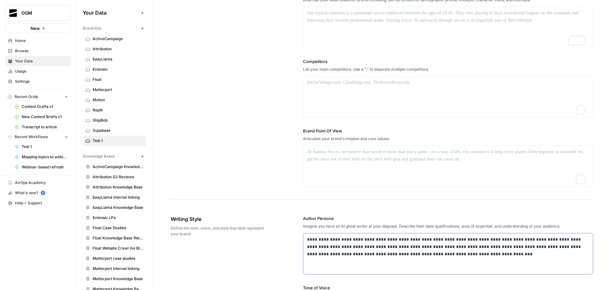
click at [356, 247] on p "**********" at bounding box center [446, 247] width 278 height 22
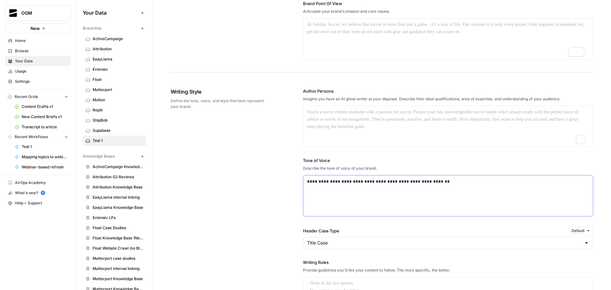
click at [335, 182] on p "**********" at bounding box center [446, 181] width 278 height 7
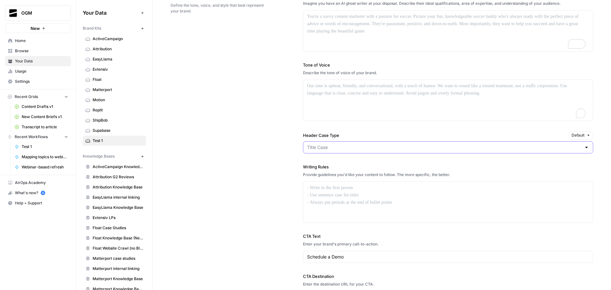
drag, startPoint x: 335, startPoint y: 148, endPoint x: 304, endPoint y: 146, distance: 31.2
click at [304, 146] on div at bounding box center [448, 147] width 290 height 12
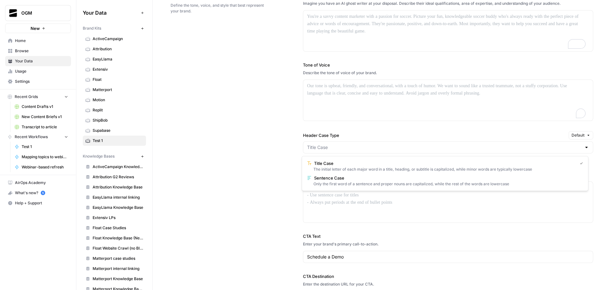
type input "Title Case"
click at [249, 143] on div "Writing Style Define the tone, voice, and style that best represent your brand.…" at bounding box center [381, 148] width 422 height 336
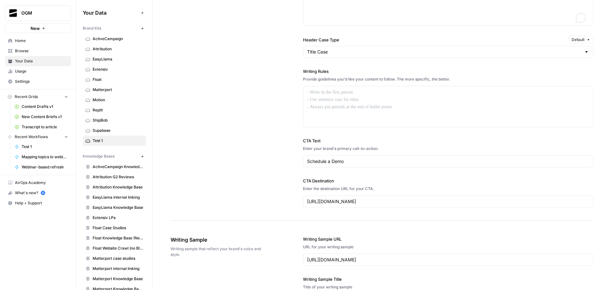
scroll to position [509, 0]
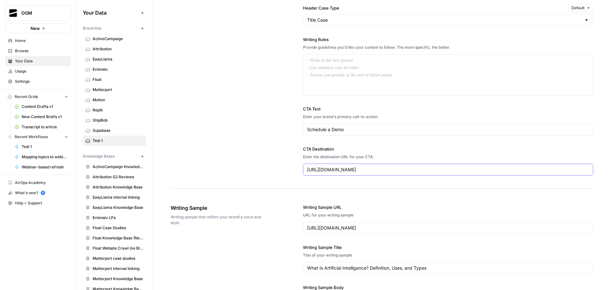
drag, startPoint x: 380, startPoint y: 167, endPoint x: 293, endPoint y: 168, distance: 87.4
click at [293, 168] on div "Writing Style Define the tone, voice, and style that best represent your brand.…" at bounding box center [381, 20] width 422 height 336
drag, startPoint x: 354, startPoint y: 130, endPoint x: 300, endPoint y: 130, distance: 53.4
click at [303, 130] on div "Schedule a Demo" at bounding box center [448, 129] width 290 height 12
click at [270, 146] on div "Writing Style Define the tone, voice, and style that best represent your brand.…" at bounding box center [381, 20] width 422 height 336
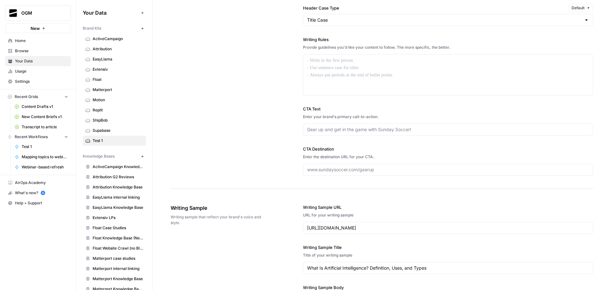
scroll to position [604, 0]
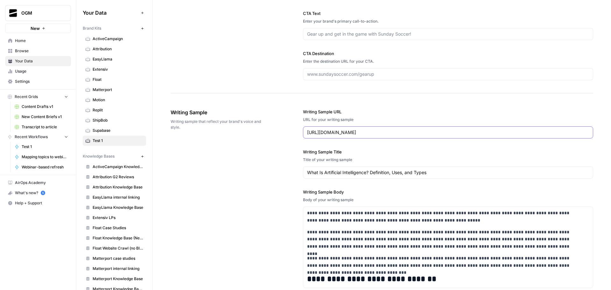
click at [351, 134] on input "https://www.coursera.org/articles/what-is-artificial-intelligence" at bounding box center [448, 132] width 282 height 6
click at [372, 172] on input "What Is Artificial Intelligence? Definition, Uses, and Types" at bounding box center [448, 172] width 282 height 6
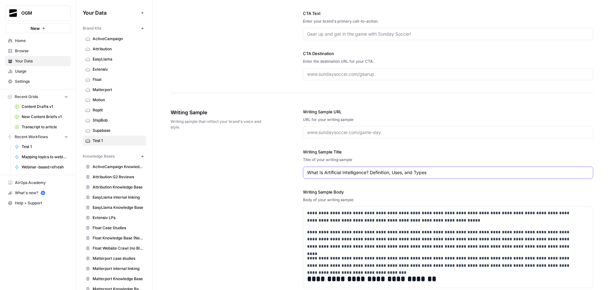
click at [372, 172] on input "What Is Artificial Intelligence? Definition, Uses, and Types" at bounding box center [448, 172] width 282 height 6
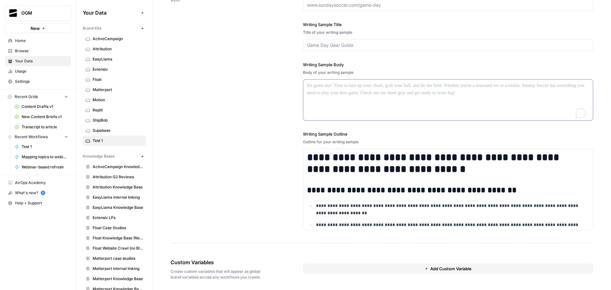
scroll to position [734, 0]
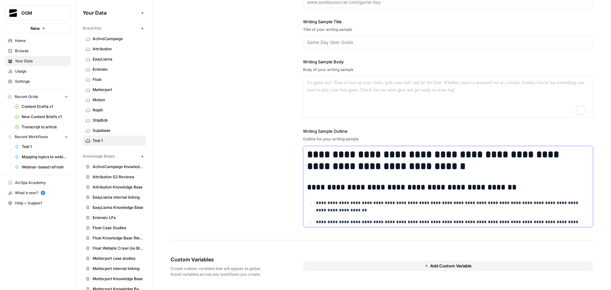
click at [387, 171] on h1 "**********" at bounding box center [443, 160] width 273 height 24
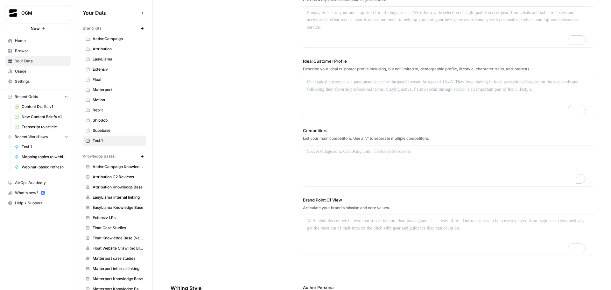
scroll to position [0, 0]
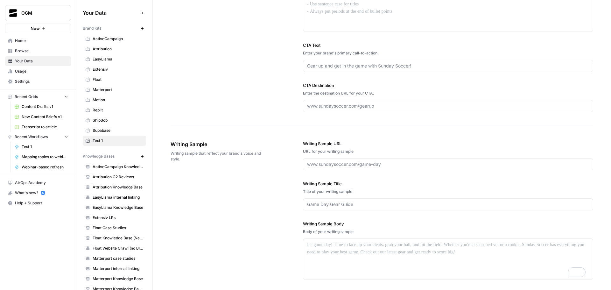
scroll to position [604, 0]
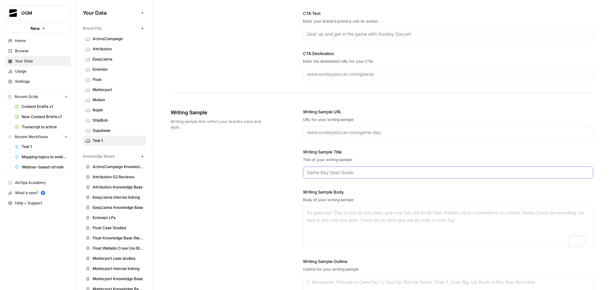
drag, startPoint x: 367, startPoint y: 174, endPoint x: 383, endPoint y: 155, distance: 25.2
click at [367, 174] on input "Writing Sample Title" at bounding box center [448, 172] width 282 height 6
paste input "How Google makes money: The attention marketplace that shapes the modern web"
type input "How Google makes money: The attention marketplace that shapes the modern web"
click at [356, 129] on input "Writing Sample URL" at bounding box center [448, 132] width 282 height 6
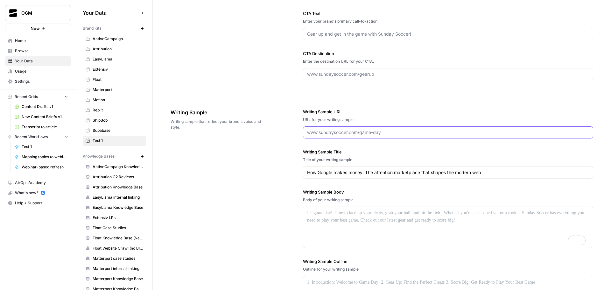
paste input "https://www.revenuememo.com/p/how-does-google-make-money"
type input "https://www.revenuememo.com/p/how-does-google-make-money"
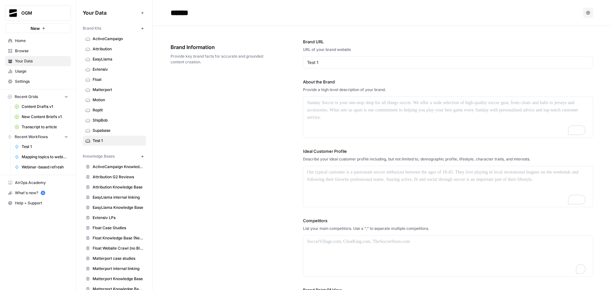
scroll to position [604, 0]
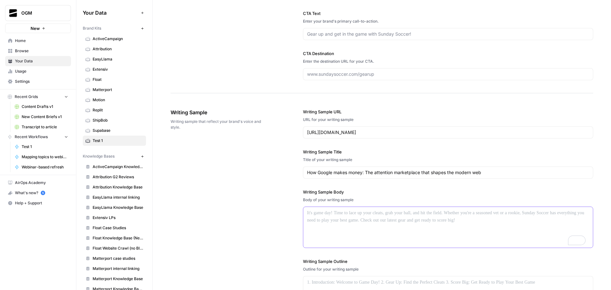
click at [344, 223] on div "To enrich screen reader interactions, please activate Accessibility in Grammarl…" at bounding box center [447, 227] width 289 height 41
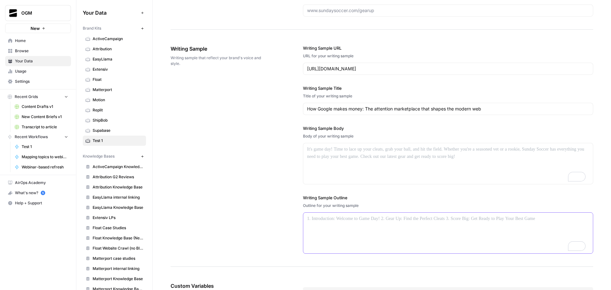
click at [367, 231] on div "To enrich screen reader interactions, please activate Accessibility in Grammarl…" at bounding box center [447, 232] width 289 height 41
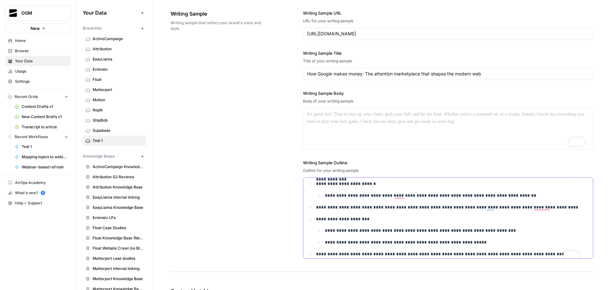
scroll to position [703, 0]
click at [404, 194] on p "**********" at bounding box center [453, 195] width 256 height 7
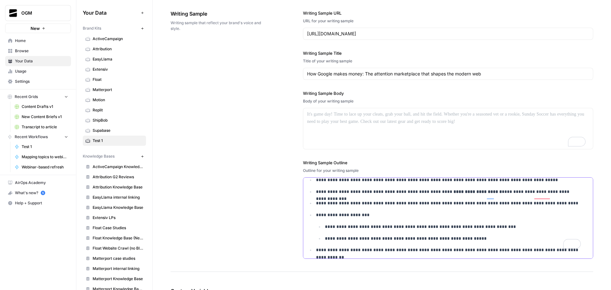
scroll to position [734, 0]
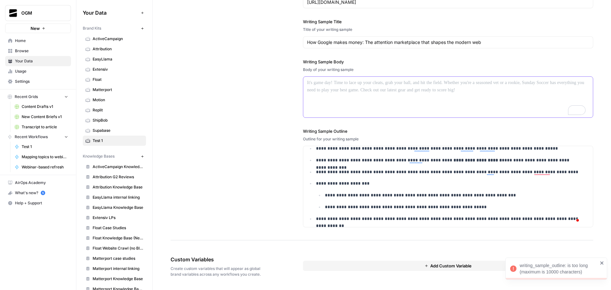
click at [352, 90] on div "To enrich screen reader interactions, please activate Accessibility in Grammarl…" at bounding box center [447, 97] width 289 height 41
click at [378, 194] on p "**********" at bounding box center [453, 194] width 256 height 7
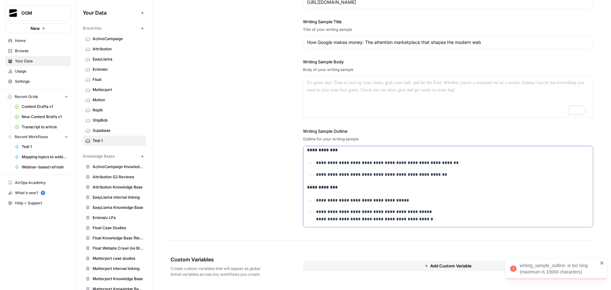
scroll to position [2391, 0]
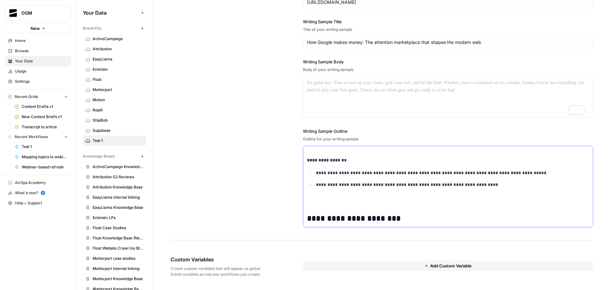
scroll to position [0, 0]
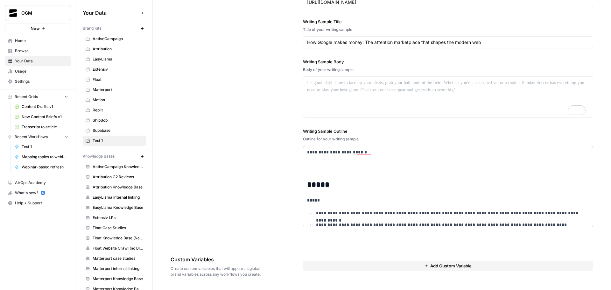
click at [323, 160] on p "To enrich screen reader interactions, please activate Accessibility in Grammarl…" at bounding box center [448, 167] width 282 height 15
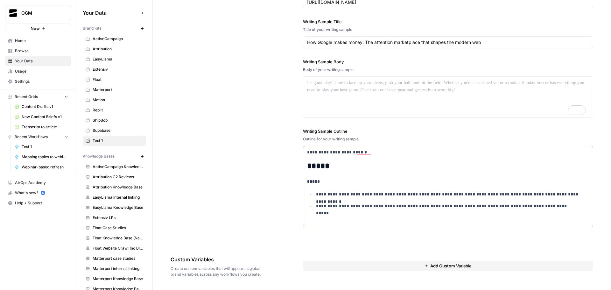
click at [328, 154] on p "**********" at bounding box center [443, 151] width 273 height 7
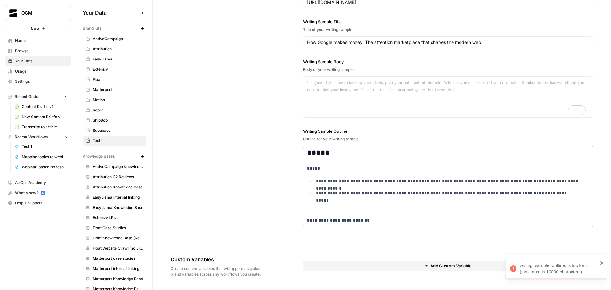
click at [328, 154] on h2 "*****" at bounding box center [443, 152] width 273 height 9
click at [346, 207] on p "**********" at bounding box center [448, 200] width 265 height 22
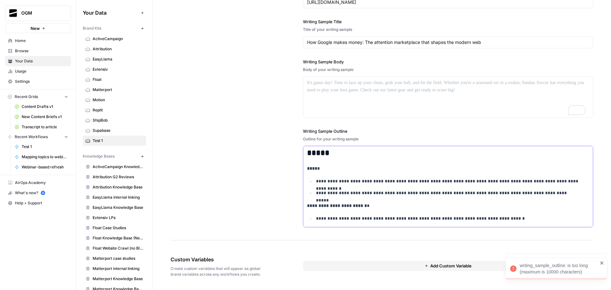
scroll to position [64, 0]
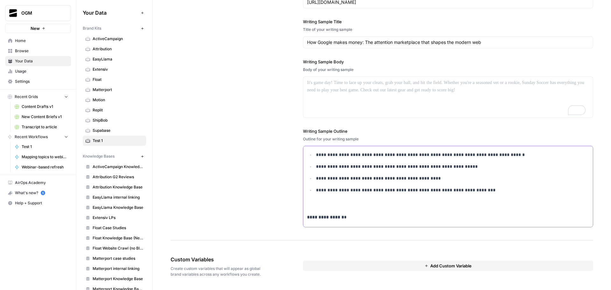
click at [337, 206] on p "**********" at bounding box center [448, 197] width 265 height 22
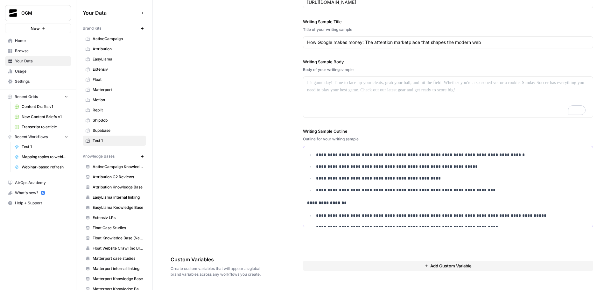
scroll to position [127, 0]
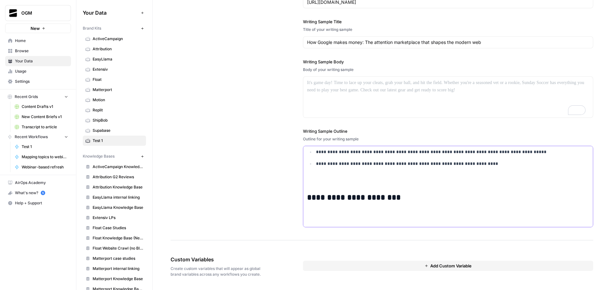
click at [332, 177] on p "To enrich screen reader interactions, please activate Accessibility in Grammarl…" at bounding box center [448, 180] width 282 height 15
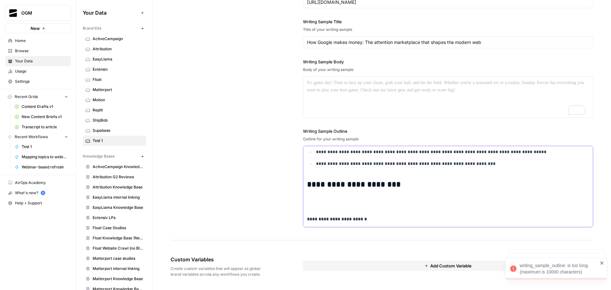
click at [346, 201] on p "To enrich screen reader interactions, please activate Accessibility in Grammarl…" at bounding box center [448, 203] width 282 height 15
click at [328, 197] on h2 "**********" at bounding box center [443, 189] width 273 height 18
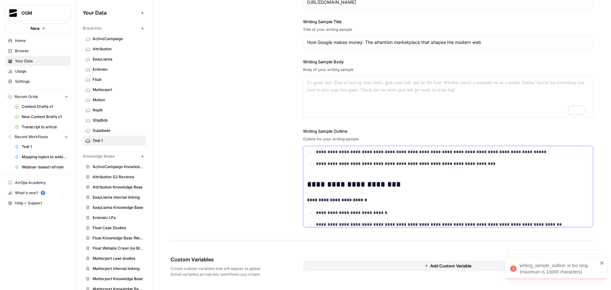
scroll to position [0, 0]
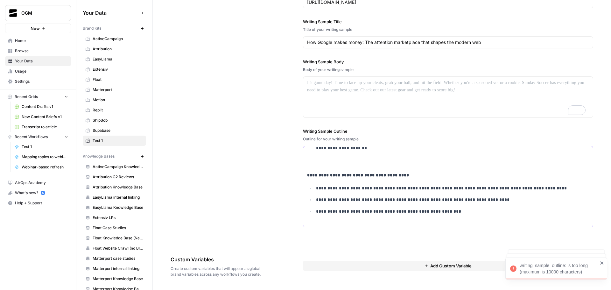
click at [325, 162] on p "**********" at bounding box center [448, 151] width 265 height 29
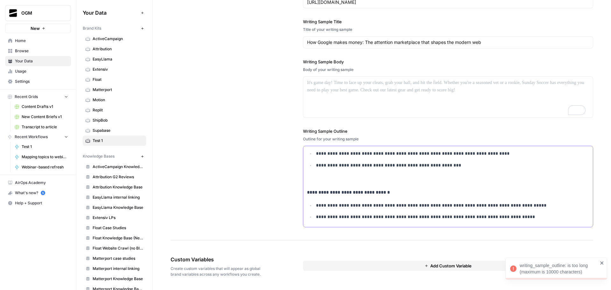
click at [329, 181] on p "**********" at bounding box center [448, 173] width 265 height 22
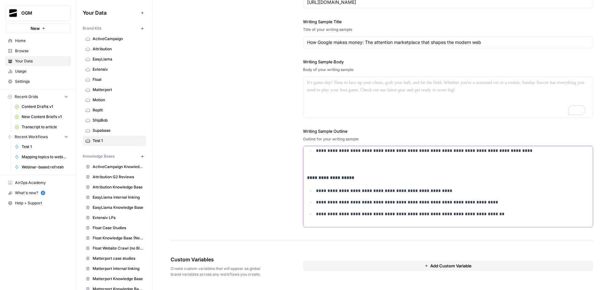
click at [326, 166] on p "**********" at bounding box center [448, 158] width 265 height 22
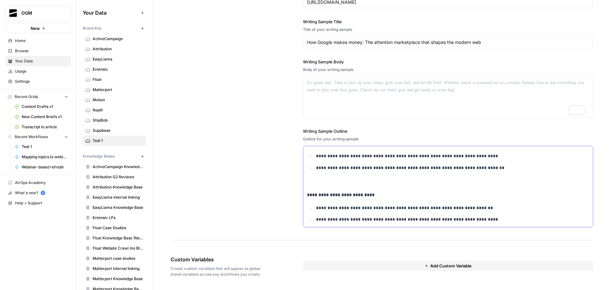
click at [331, 183] on p "**********" at bounding box center [448, 175] width 265 height 22
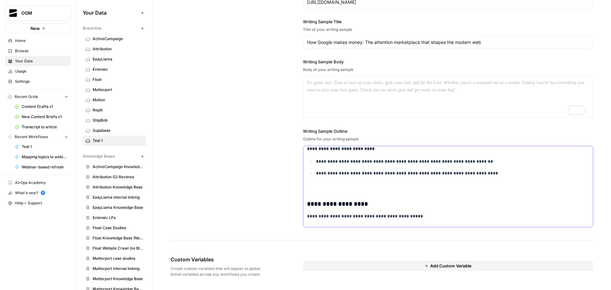
click at [332, 188] on p "**********" at bounding box center [448, 180] width 265 height 22
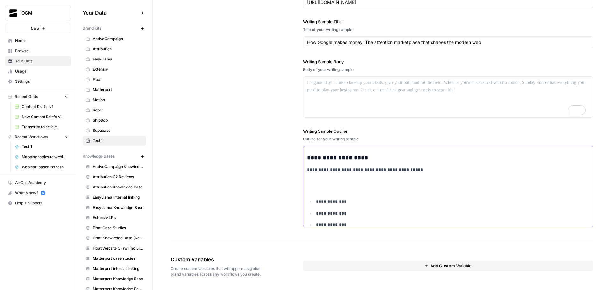
click at [335, 185] on p "To enrich screen reader interactions, please activate Accessibility in Grammarl…" at bounding box center [448, 185] width 282 height 15
click at [339, 177] on p "**********" at bounding box center [443, 173] width 273 height 15
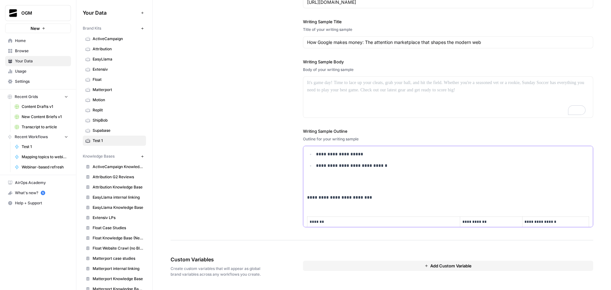
click at [335, 181] on p "To enrich screen reader interactions, please activate Accessibility in Grammarl…" at bounding box center [448, 182] width 282 height 15
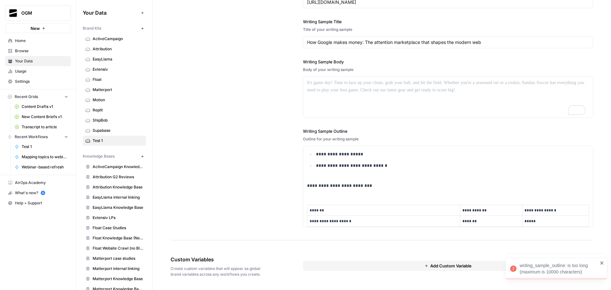
click at [322, 175] on p "**********" at bounding box center [448, 169] width 265 height 15
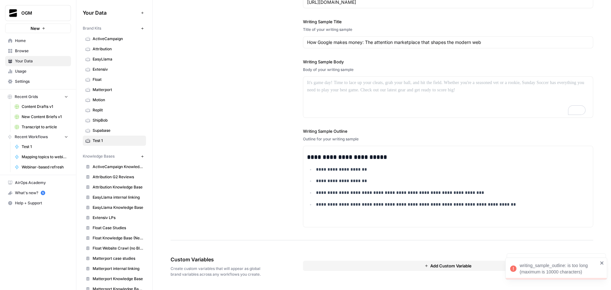
scroll to position [604, 0]
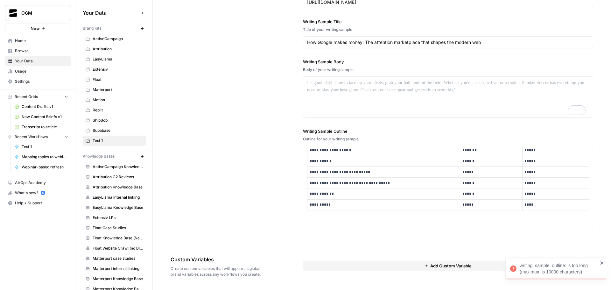
scroll to position [572, 0]
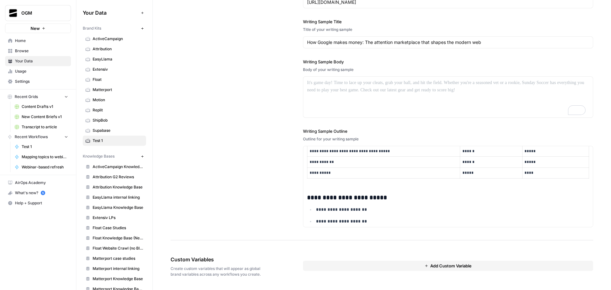
scroll to position [668, 0]
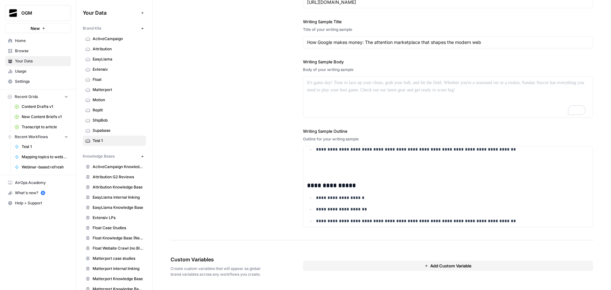
click at [332, 162] on p "To enrich screen reader interactions, please activate Accessibility in Grammarl…" at bounding box center [448, 165] width 282 height 15
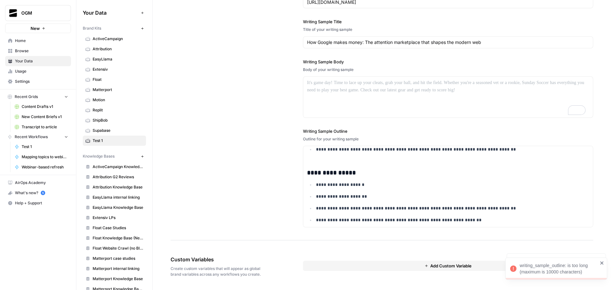
click at [322, 155] on p "**********" at bounding box center [448, 153] width 265 height 15
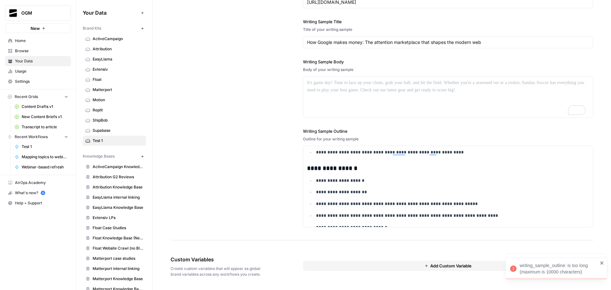
scroll to position [0, 0]
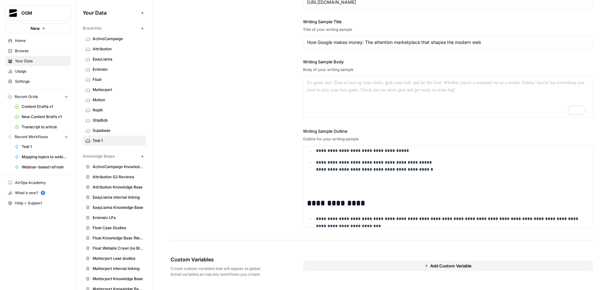
click at [333, 187] on p "To enrich screen reader interactions, please activate Accessibility in Grammarl…" at bounding box center [448, 186] width 282 height 15
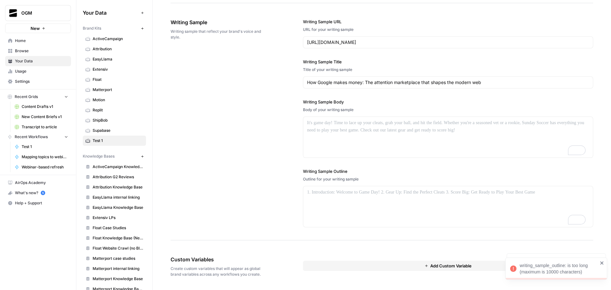
click at [411, 169] on label "Writing Sample Outline" at bounding box center [448, 171] width 290 height 6
click at [356, 195] on p "To enrich screen reader interactions, please activate Accessibility in Grammarl…" at bounding box center [448, 192] width 282 height 7
click at [357, 203] on div "To enrich screen reader interactions, please activate Accessibility in Grammarl…" at bounding box center [447, 206] width 289 height 41
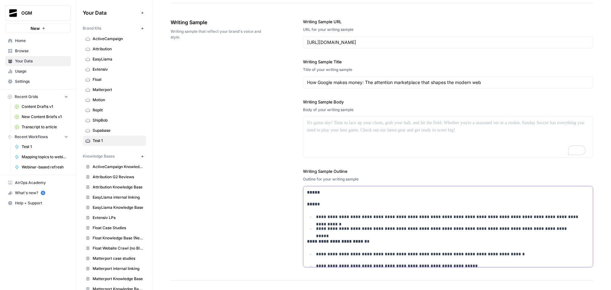
scroll to position [696, 0]
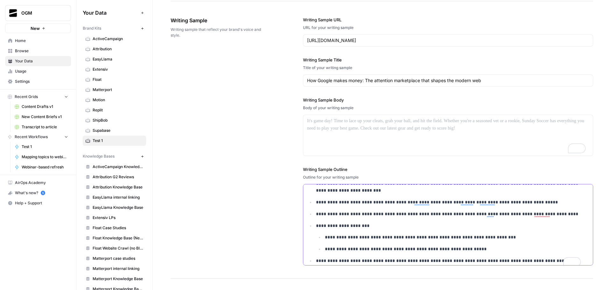
click at [406, 217] on p "**********" at bounding box center [448, 213] width 265 height 7
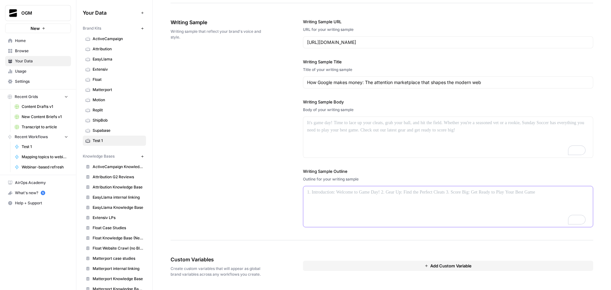
scroll to position [694, 0]
click at [402, 175] on div "Writing Sample Outline Outline for your writing sample" at bounding box center [448, 197] width 290 height 59
click at [391, 204] on div "To enrich screen reader interactions, please activate Accessibility in Grammarl…" at bounding box center [447, 206] width 289 height 41
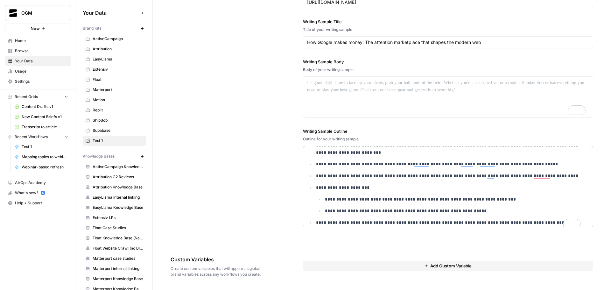
scroll to position [734, 0]
click at [427, 176] on p "**********" at bounding box center [448, 175] width 265 height 7
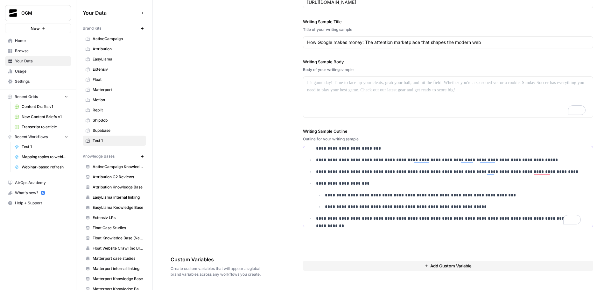
scroll to position [2040, 0]
click at [274, 165] on div "**********" at bounding box center [381, 103] width 422 height 274
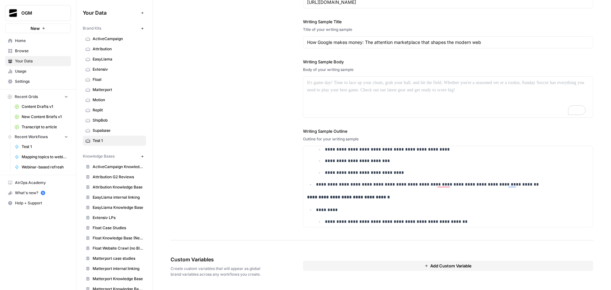
scroll to position [1054, 0]
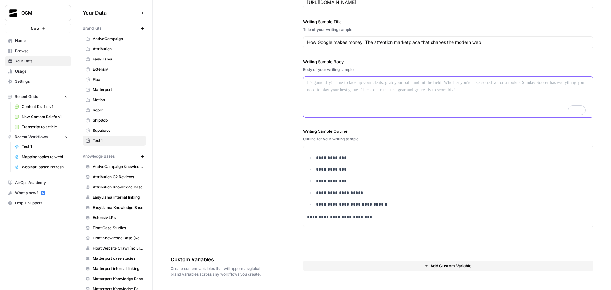
click at [338, 94] on div "To enrich screen reader interactions, please activate Accessibility in Grammarl…" at bounding box center [447, 97] width 289 height 41
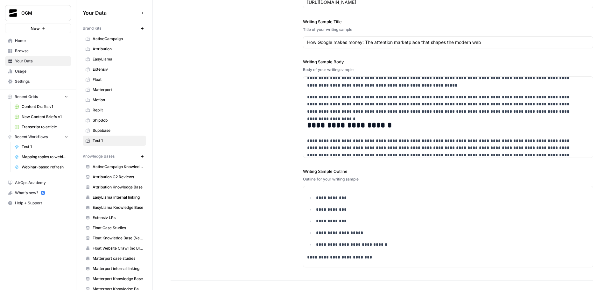
click at [257, 137] on div "**********" at bounding box center [381, 123] width 422 height 314
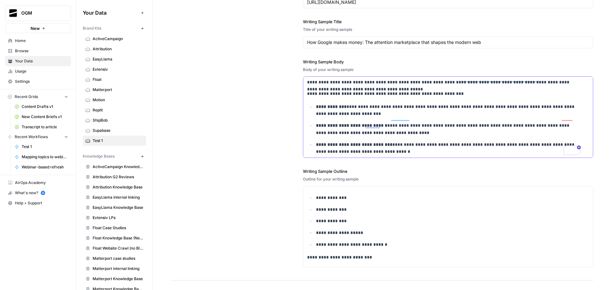
click at [434, 187] on p "To enrich screen reader interactions, please activate Accessibility in Grammarl…" at bounding box center [448, 194] width 282 height 15
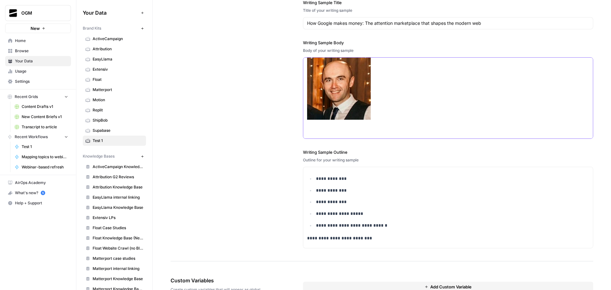
click at [352, 89] on img "To enrich screen reader interactions, please activate Accessibility in Grammarl…" at bounding box center [339, 88] width 64 height 64
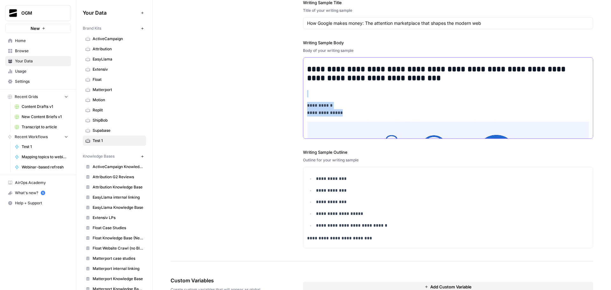
drag, startPoint x: 323, startPoint y: 110, endPoint x: 306, endPoint y: 97, distance: 21.5
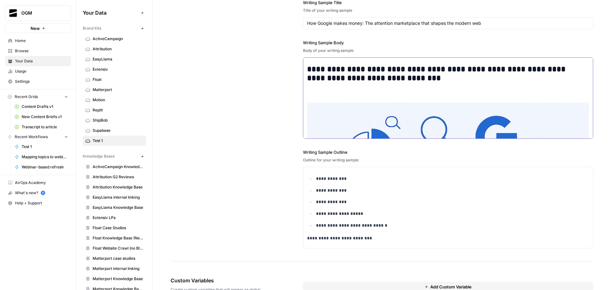
click at [381, 124] on img "To enrich screen reader interactions, please activate Accessibility in Grammarl…" at bounding box center [448, 196] width 282 height 188
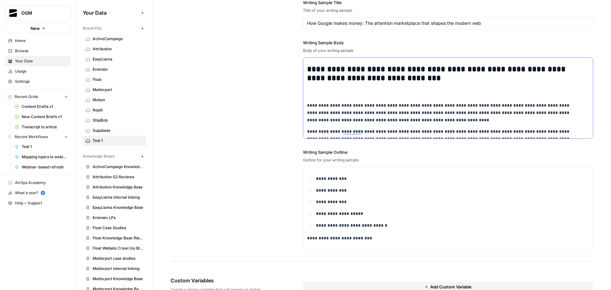
click at [322, 92] on p "To enrich screen reader interactions, please activate Accessibility in Grammarl…" at bounding box center [448, 93] width 282 height 7
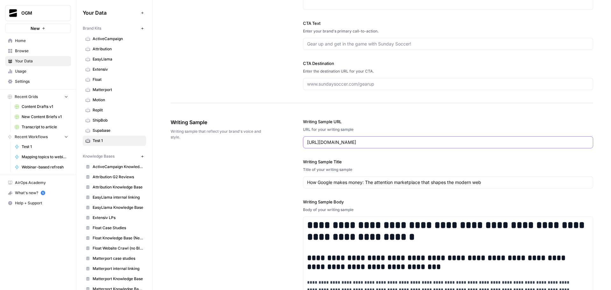
drag, startPoint x: 333, startPoint y: 144, endPoint x: 362, endPoint y: 145, distance: 29.6
click at [362, 145] on input "https://www.revenuememo.com/p/how-does-google-make-money" at bounding box center [448, 142] width 282 height 6
type input "https://www.testurl.com/p/how-does-google-make-money"
click at [390, 114] on div "**********" at bounding box center [448, 263] width 290 height 314
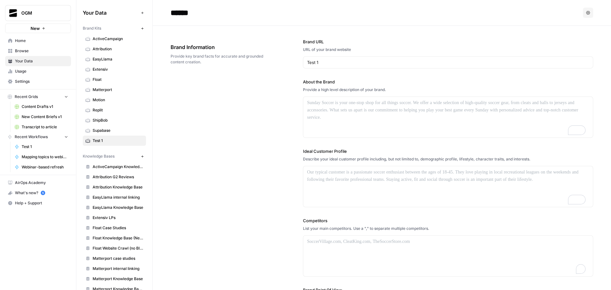
scroll to position [418, 0]
click at [350, 112] on div "To enrich screen reader interactions, please activate Accessibility in Grammarl…" at bounding box center [447, 117] width 289 height 41
click at [347, 190] on div "To enrich screen reader interactions, please activate Accessibility in Grammarl…" at bounding box center [447, 186] width 289 height 41
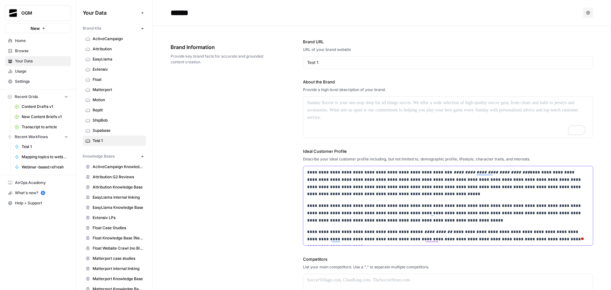
click at [388, 174] on p "**********" at bounding box center [446, 183] width 278 height 29
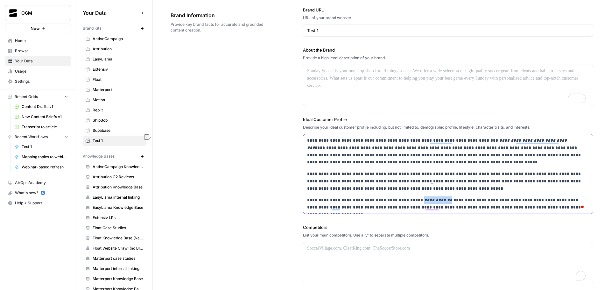
drag, startPoint x: 409, startPoint y: 200, endPoint x: 439, endPoint y: 200, distance: 30.2
click at [439, 200] on em "**********" at bounding box center [438, 199] width 28 height 4
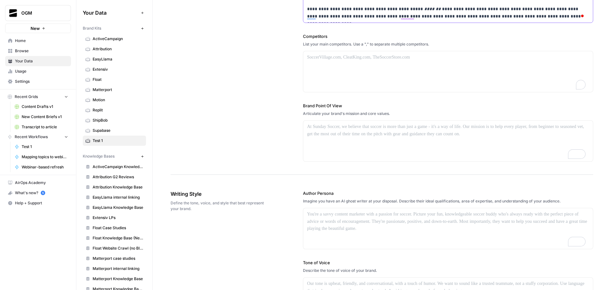
scroll to position [286, 0]
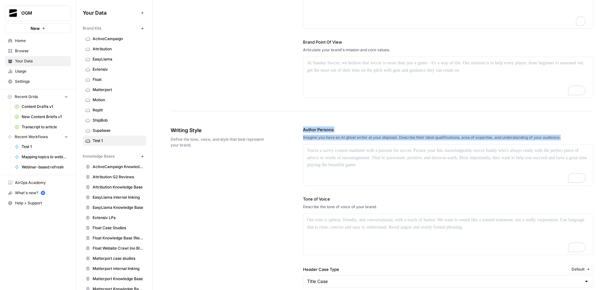
drag, startPoint x: 494, startPoint y: 131, endPoint x: 296, endPoint y: 130, distance: 198.4
click at [296, 130] on div "Writing Style Define the tone, voice, and style that best represent your brand.…" at bounding box center [381, 282] width 422 height 336
copy div "Author Persona Imagine you have an AI ghost writer at your disposal. Describe t…"
click at [369, 155] on div "To enrich screen reader interactions, please activate Accessibility in Grammarl…" at bounding box center [447, 164] width 289 height 41
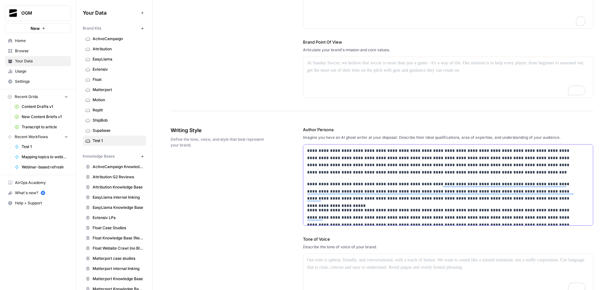
click at [501, 152] on p "**********" at bounding box center [443, 161] width 273 height 29
click at [349, 157] on p "**********" at bounding box center [443, 161] width 273 height 29
click at [472, 157] on p "**********" at bounding box center [443, 161] width 273 height 29
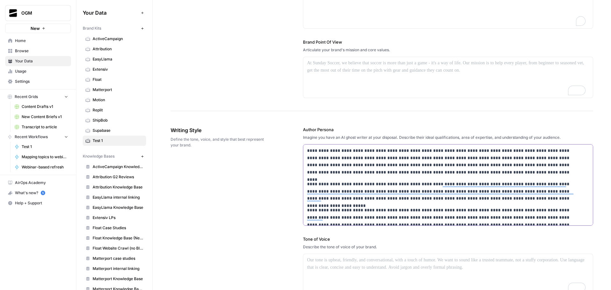
click at [490, 157] on p "**********" at bounding box center [443, 161] width 273 height 29
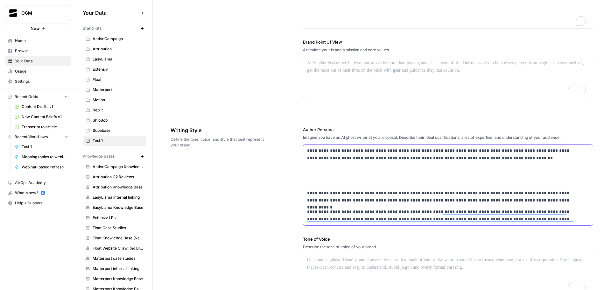
click at [351, 172] on p "To enrich screen reader interactions, please activate Accessibility in Grammarl…" at bounding box center [443, 169] width 273 height 7
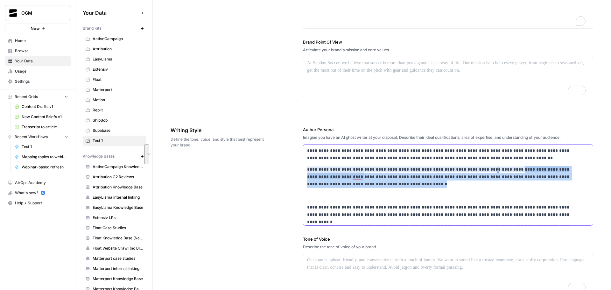
drag, startPoint x: 488, startPoint y: 186, endPoint x: 495, endPoint y: 171, distance: 16.6
click at [495, 171] on p "**********" at bounding box center [443, 177] width 273 height 22
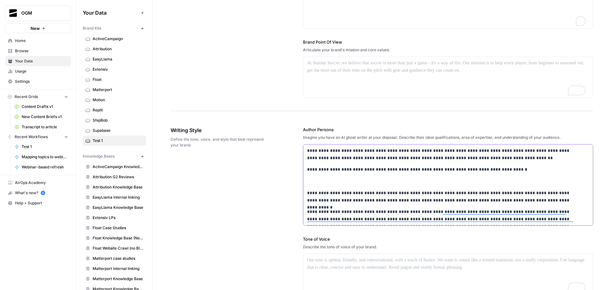
click at [495, 159] on p "**********" at bounding box center [443, 154] width 273 height 15
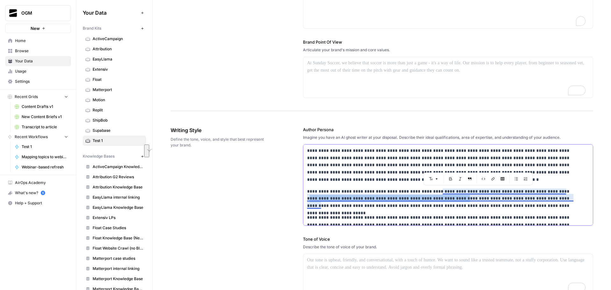
drag, startPoint x: 531, startPoint y: 192, endPoint x: 422, endPoint y: 200, distance: 108.7
click at [422, 200] on p "**********" at bounding box center [443, 199] width 273 height 22
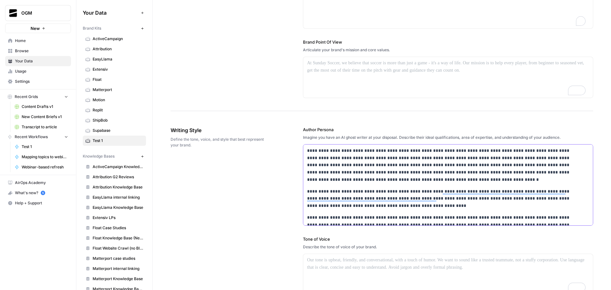
click at [401, 175] on p "**********" at bounding box center [443, 165] width 273 height 36
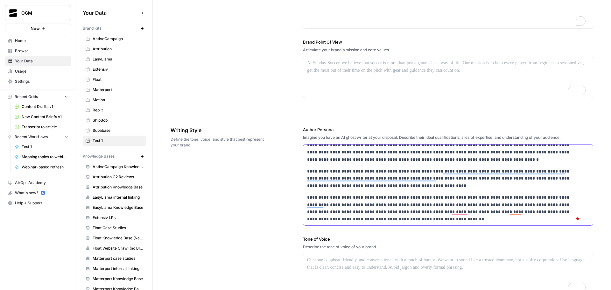
scroll to position [350, 0]
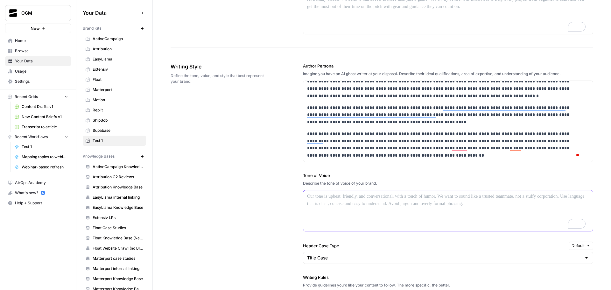
click at [325, 199] on p "To enrich screen reader interactions, please activate Accessibility in Grammarl…" at bounding box center [448, 196] width 282 height 7
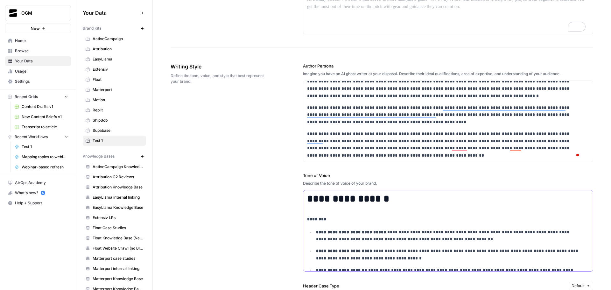
scroll to position [350, 0]
drag, startPoint x: 322, startPoint y: 198, endPoint x: 307, endPoint y: 199, distance: 15.0
click at [307, 199] on h1 "**********" at bounding box center [443, 199] width 273 height 12
click at [298, 197] on div "Your Data Add Data Brand Kits New ActiveCampaign Attribution EasyLlama Extensiv…" at bounding box center [343, 145] width 534 height 290
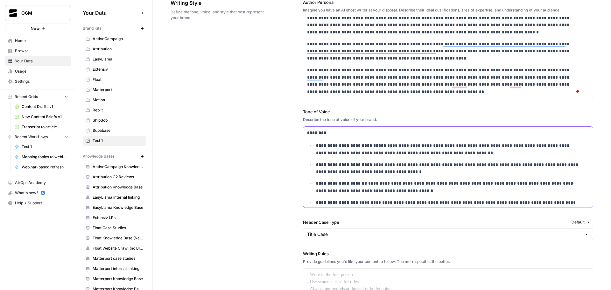
scroll to position [445, 0]
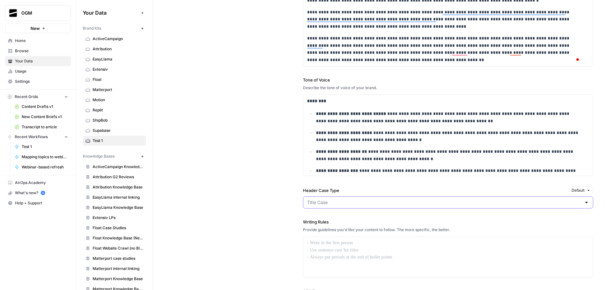
click at [317, 202] on input "Header Case Type" at bounding box center [444, 202] width 274 height 6
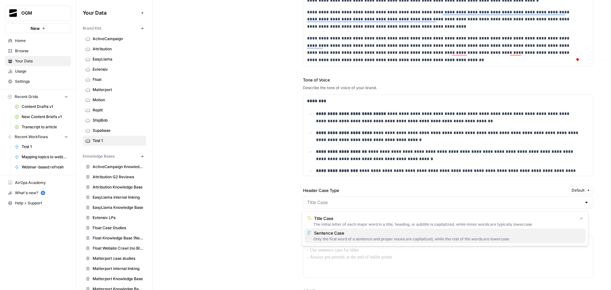
click at [337, 238] on div "Only the first word of a sentence and proper nouns are capitalized, while the r…" at bounding box center [445, 239] width 276 height 6
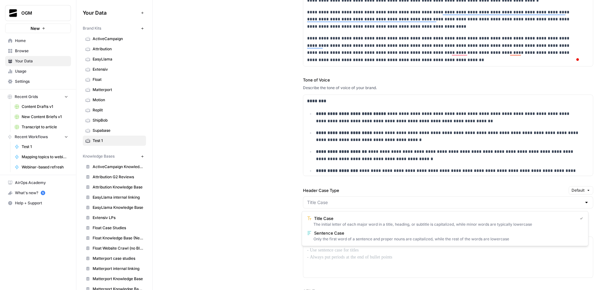
type input "Sentence Case"
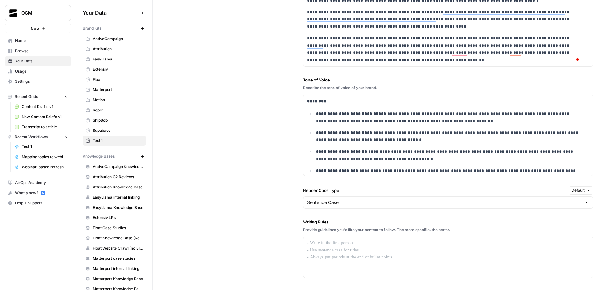
scroll to position [509, 0]
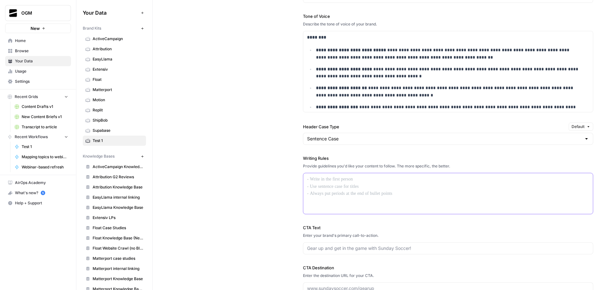
click at [351, 183] on div at bounding box center [447, 193] width 289 height 41
drag, startPoint x: 460, startPoint y: 165, endPoint x: 300, endPoint y: 157, distance: 160.2
click at [299, 157] on div "**********" at bounding box center [381, 99] width 422 height 416
copy div "Writing Rules Provide guidelines you'd like your content to follow. The more sp…"
click at [357, 183] on div "To enrich screen reader interactions, please activate Accessibility in Grammarl…" at bounding box center [447, 193] width 289 height 41
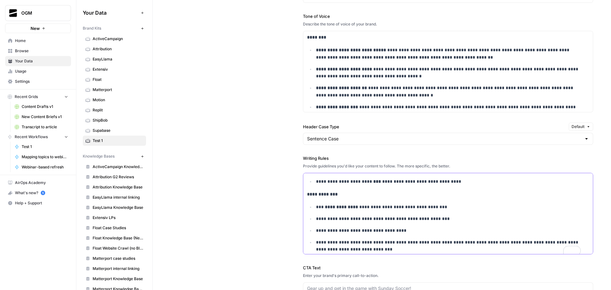
scroll to position [604, 0]
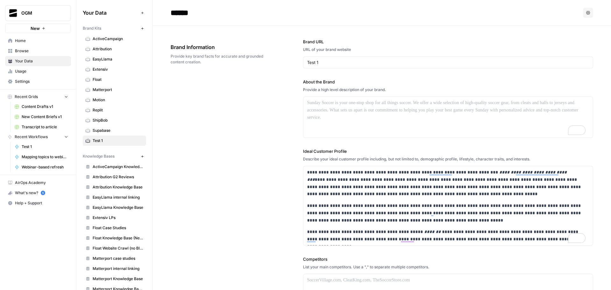
click at [270, 90] on div "**********" at bounding box center [381, 211] width 422 height 371
click at [121, 128] on span "Supabase" at bounding box center [118, 131] width 51 height 6
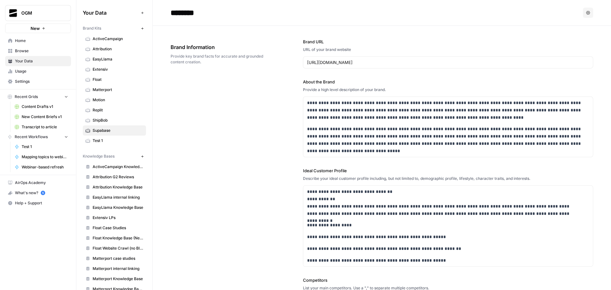
click at [109, 143] on span "Test 1" at bounding box center [118, 141] width 51 height 6
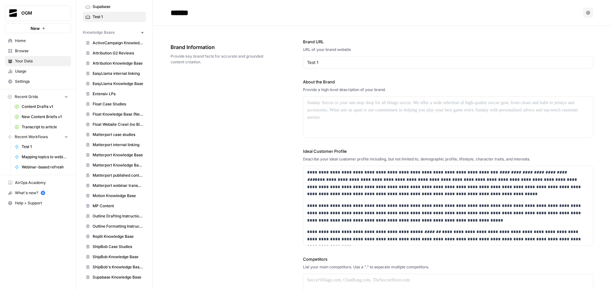
scroll to position [92, 0]
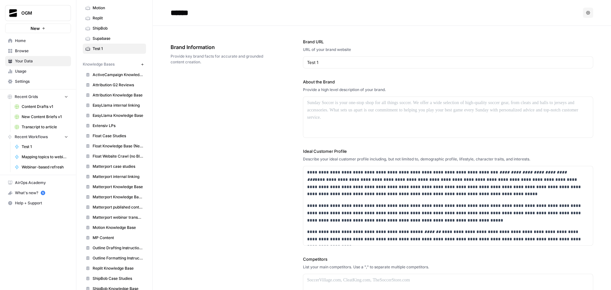
click at [33, 43] on span "Home" at bounding box center [41, 41] width 53 height 6
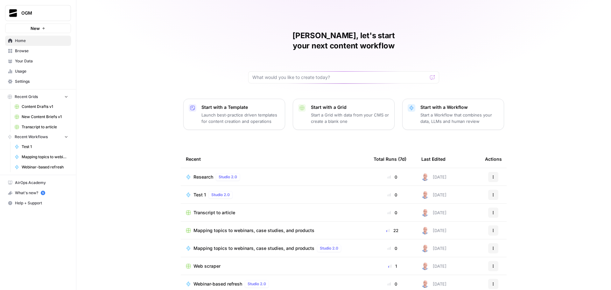
click at [197, 191] on span "Test 1" at bounding box center [199, 194] width 12 height 6
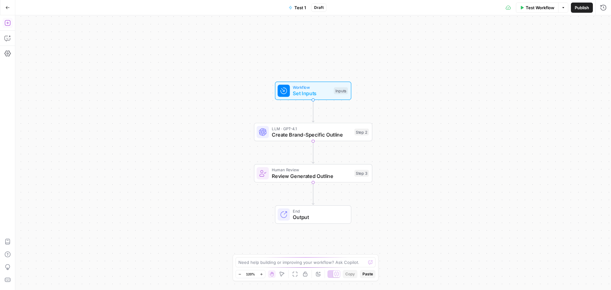
click at [7, 23] on icon "button" at bounding box center [7, 23] width 6 height 6
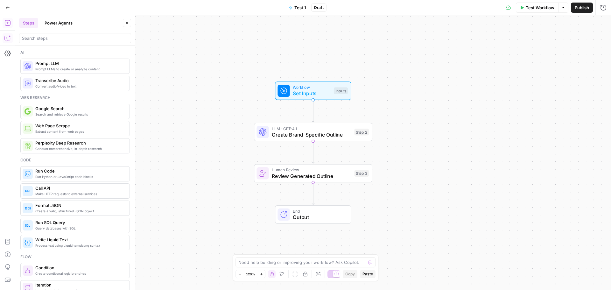
click at [7, 38] on icon "button" at bounding box center [7, 38] width 6 height 6
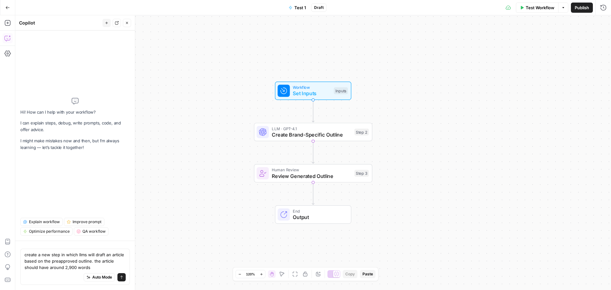
click at [70, 268] on textarea "create a new step in which llms will draft an article based on the preapproved …" at bounding box center [74, 260] width 101 height 19
type textarea "create a new step in which llms will draft an article based on the preapproved …"
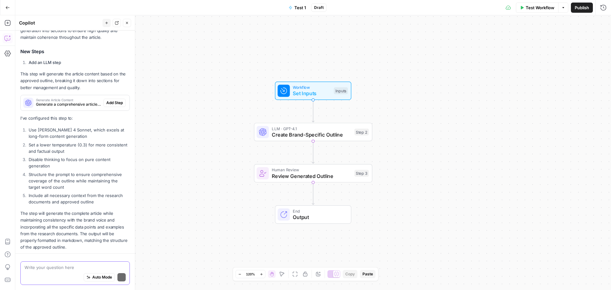
scroll to position [120, 0]
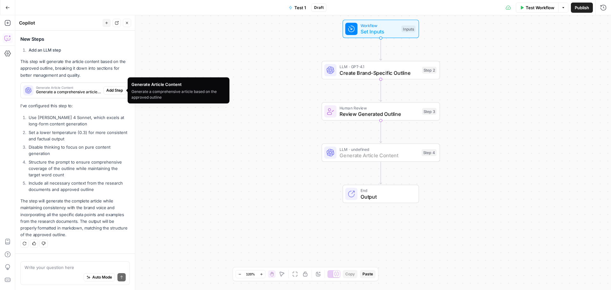
click at [109, 90] on span "Add Step" at bounding box center [114, 90] width 17 height 6
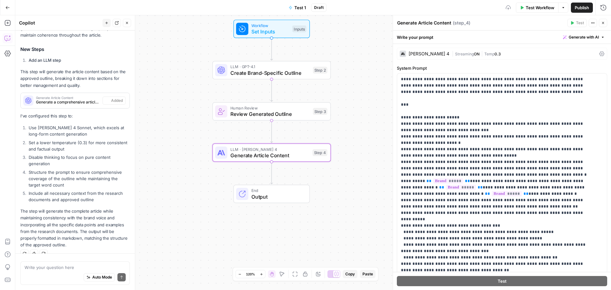
scroll to position [130, 0]
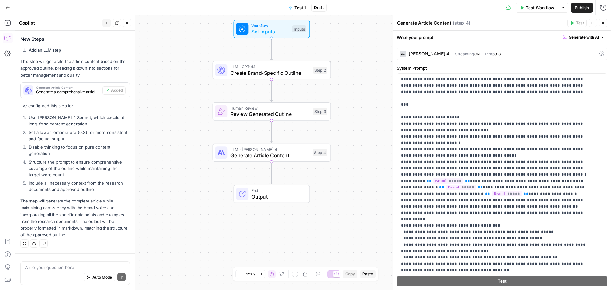
click at [455, 50] on div "[PERSON_NAME] 4 | Streaming ON | Temp 0.3" at bounding box center [502, 54] width 210 height 12
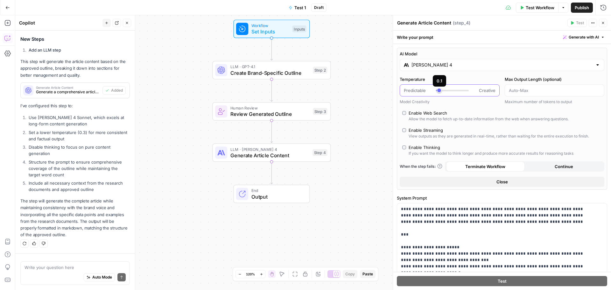
drag, startPoint x: 443, startPoint y: 89, endPoint x: 440, endPoint y: 89, distance: 3.5
click at [440, 89] on div at bounding box center [452, 90] width 33 height 6
click at [464, 77] on label "Temperature" at bounding box center [449, 79] width 100 height 6
click at [404, 90] on input "Temperature" at bounding box center [403, 90] width 0 height 0
type input "***"
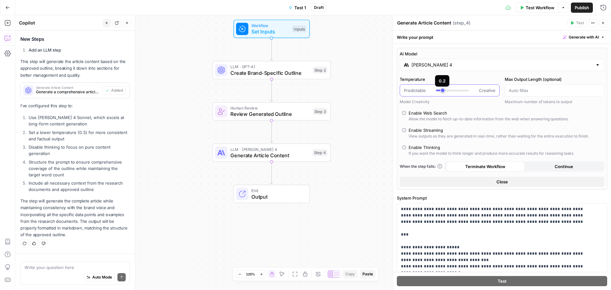
click at [441, 92] on div at bounding box center [452, 90] width 33 height 6
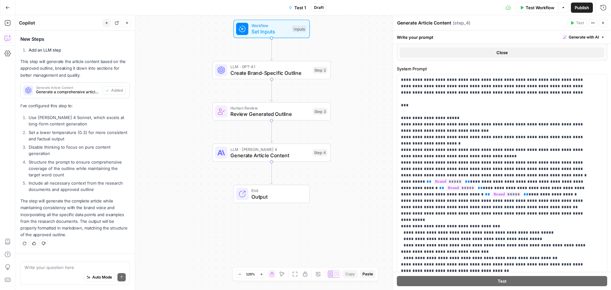
scroll to position [138, 0]
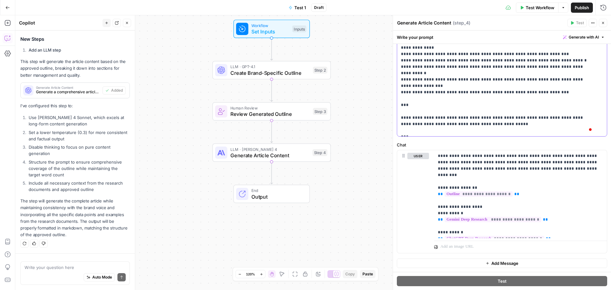
scroll to position [326, 0]
click at [489, 163] on p "**********" at bounding box center [518, 194] width 160 height 83
click at [523, 169] on p "**********" at bounding box center [518, 194] width 160 height 83
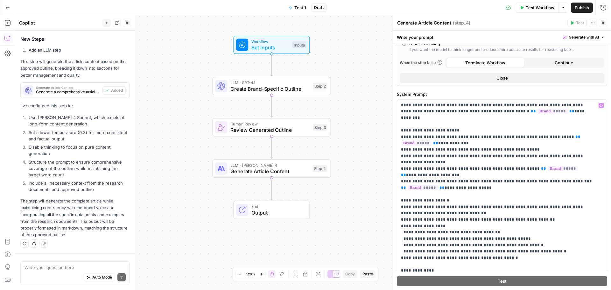
scroll to position [0, 0]
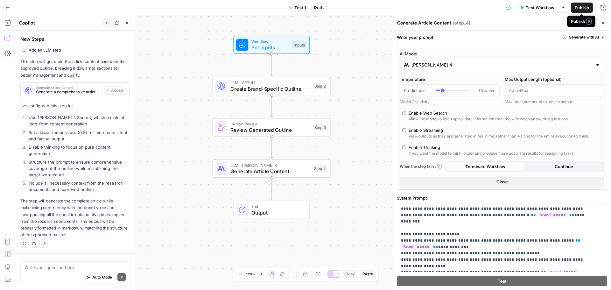
click at [585, 5] on span "Publish" at bounding box center [581, 7] width 14 height 6
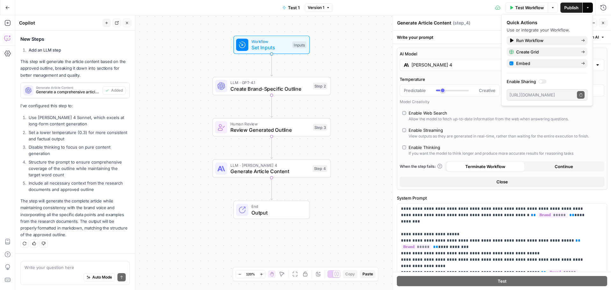
drag, startPoint x: 584, startPoint y: 51, endPoint x: 364, endPoint y: 44, distance: 220.8
click at [364, 44] on body "OGM New Home Browse Your Data Usage Settings Recent Grids Content Drafts v1 New…" at bounding box center [305, 145] width 611 height 290
click at [364, 44] on div "Workflow Set Inputs Inputs LLM · GPT-4.1 Create Brand-Specific Outline Step 2 H…" at bounding box center [312, 152] width 595 height 274
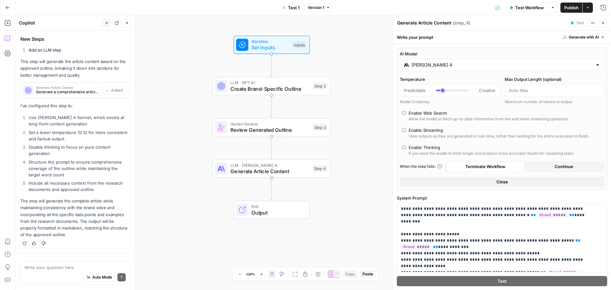
click at [604, 23] on icon "button" at bounding box center [603, 23] width 4 height 4
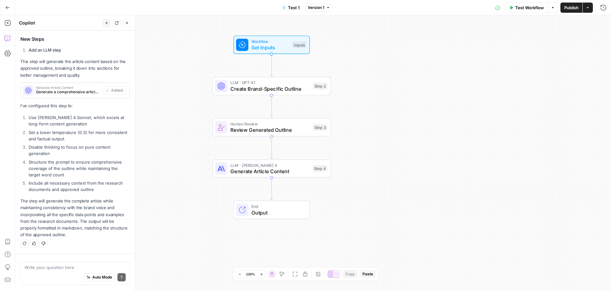
click at [273, 45] on span "Set Inputs" at bounding box center [270, 48] width 38 height 8
click at [404, 38] on icon at bounding box center [404, 38] width 3 height 3
click at [502, 163] on span "Add Field" at bounding box center [493, 163] width 18 height 6
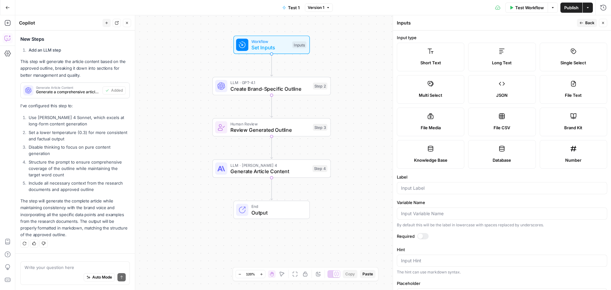
click at [579, 118] on label "Brand Kit" at bounding box center [572, 121] width 67 height 29
click at [452, 185] on input "Label" at bounding box center [502, 188] width 202 height 6
type input "Brand kit"
click at [425, 236] on div at bounding box center [422, 236] width 11 height 6
click at [585, 23] on span "Back" at bounding box center [589, 23] width 9 height 6
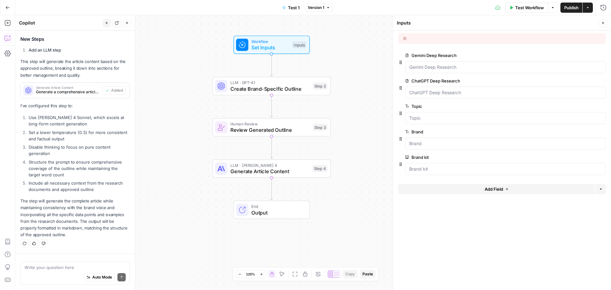
click at [356, 54] on div "Workflow Set Inputs Inputs LLM · GPT-4.1 Create Brand-Specific Outline Step 2 H…" at bounding box center [312, 152] width 595 height 274
click at [603, 24] on icon "button" at bounding box center [603, 23] width 4 height 4
click at [570, 13] on div "Test Workflow Options Publish Actions Run History" at bounding box center [472, 7] width 278 height 15
click at [570, 10] on span "Publish" at bounding box center [571, 7] width 14 height 6
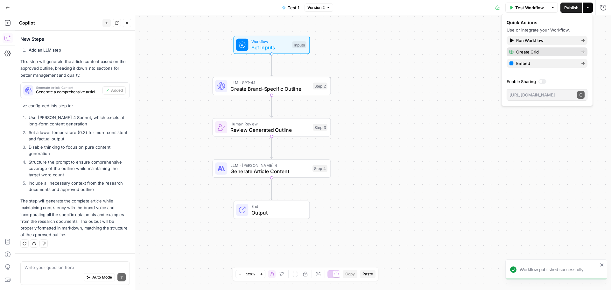
click at [533, 51] on span "Create Grid" at bounding box center [546, 52] width 60 height 6
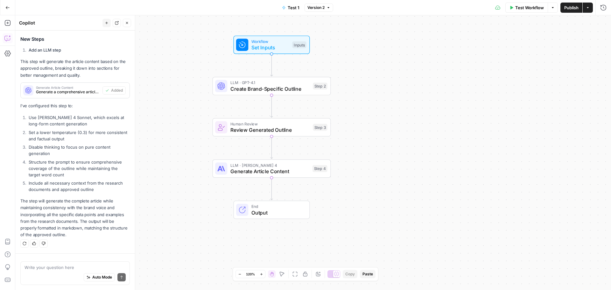
click at [423, 113] on div "Workflow Set Inputs Inputs LLM · GPT-4.1 Create Brand-Specific Outline Step 2 H…" at bounding box center [312, 152] width 595 height 274
click at [259, 47] on span "Set Inputs" at bounding box center [270, 48] width 38 height 8
click at [580, 56] on span "edit field" at bounding box center [582, 55] width 14 height 5
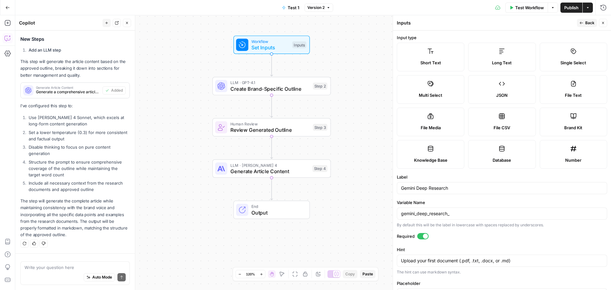
scroll to position [23, 0]
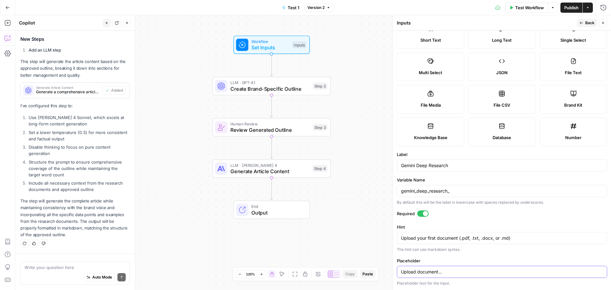
click at [470, 273] on input "Upload document..." at bounding box center [502, 271] width 202 height 6
click at [502, 255] on form "Input type Short Text Long Text Single Select Multi Select JSON File Text File …" at bounding box center [502, 160] width 218 height 259
click at [444, 97] on label "File Media" at bounding box center [430, 99] width 67 height 29
click at [573, 63] on label "File Text" at bounding box center [572, 66] width 67 height 29
click at [589, 20] on span "Back" at bounding box center [589, 23] width 9 height 6
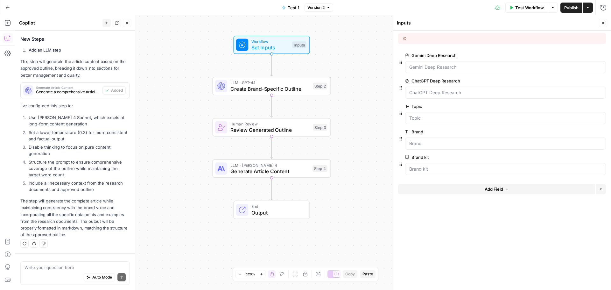
click at [496, 189] on span "Add Field" at bounding box center [493, 189] width 18 height 6
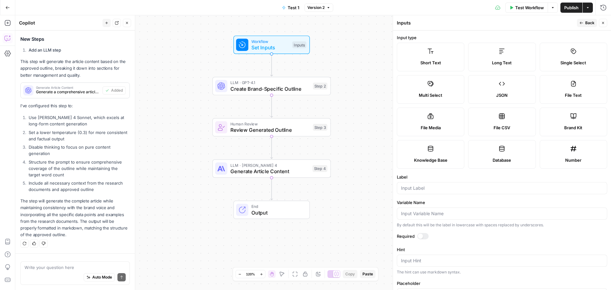
click at [413, 121] on label "File Media" at bounding box center [430, 121] width 67 height 29
click at [575, 90] on label "File Text" at bounding box center [572, 89] width 67 height 29
type textarea "Supports .pdf, .txt, .docx, .md file types"
click at [588, 21] on span "Back" at bounding box center [589, 23] width 9 height 6
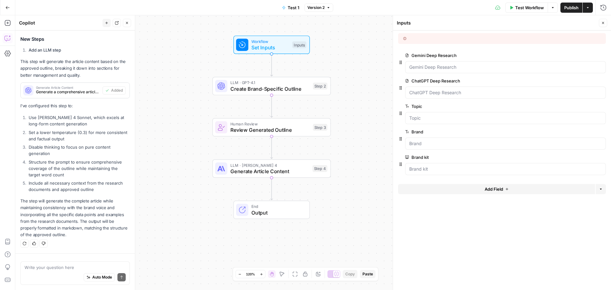
click at [375, 74] on div "Workflow Set Inputs Inputs LLM · GPT-4.1 Create Brand-Specific Outline Step 2 H…" at bounding box center [312, 152] width 595 height 274
click at [268, 42] on span "Workflow" at bounding box center [270, 41] width 38 height 6
click at [570, 6] on span "Publish" at bounding box center [571, 7] width 14 height 6
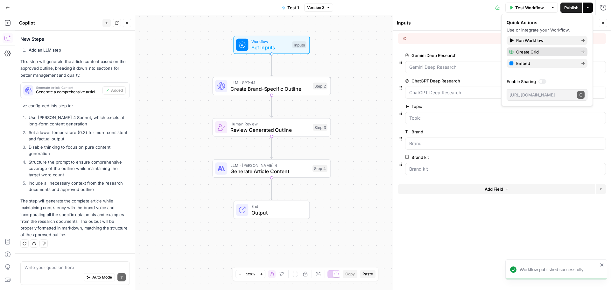
click at [538, 52] on span "Create Grid" at bounding box center [546, 52] width 60 height 6
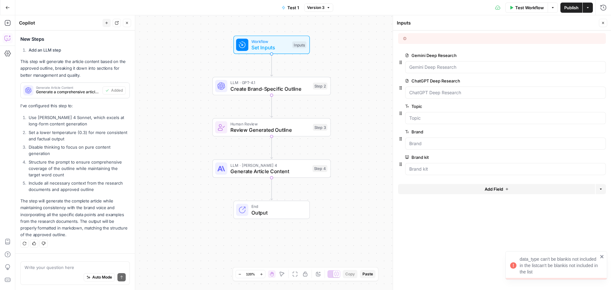
click at [603, 23] on icon "button" at bounding box center [603, 23] width 4 height 4
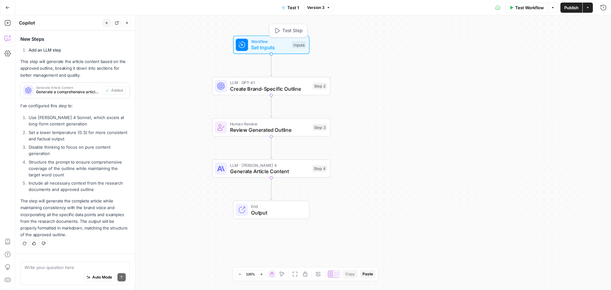
click at [266, 43] on span "Workflow" at bounding box center [270, 41] width 38 height 6
click at [276, 44] on span "Set Inputs" at bounding box center [270, 48] width 38 height 8
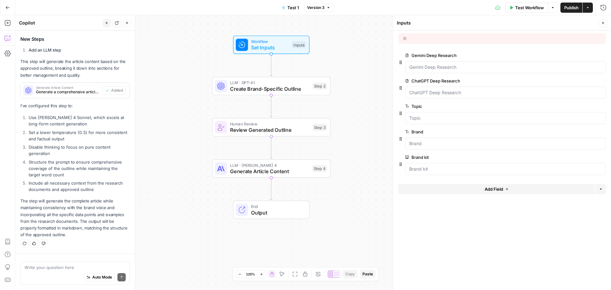
click at [584, 104] on span "edit field" at bounding box center [582, 106] width 14 height 5
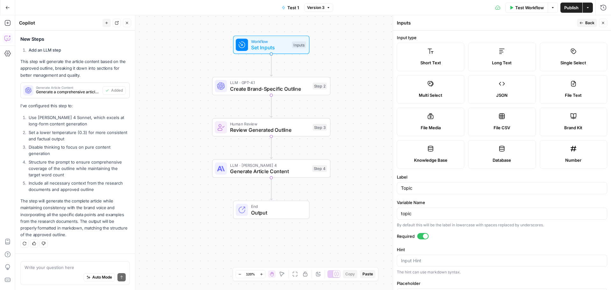
scroll to position [57, 0]
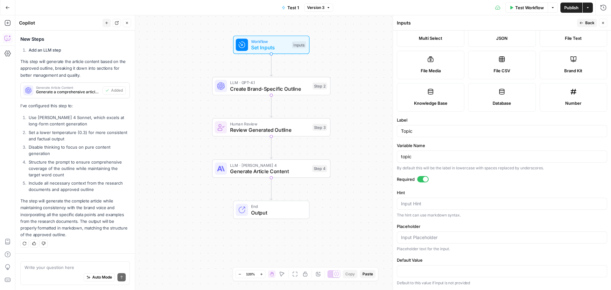
click at [603, 24] on icon "button" at bounding box center [603, 23] width 4 height 4
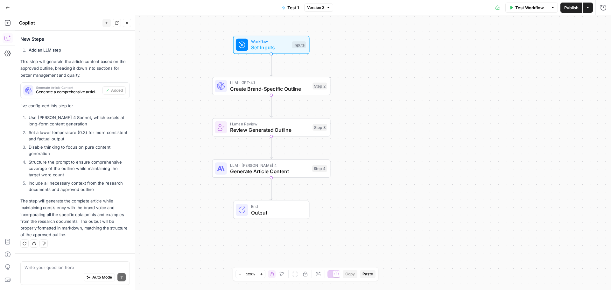
click at [261, 41] on span "Workflow" at bounding box center [270, 41] width 38 height 6
click at [584, 54] on span "edit field" at bounding box center [582, 55] width 14 height 5
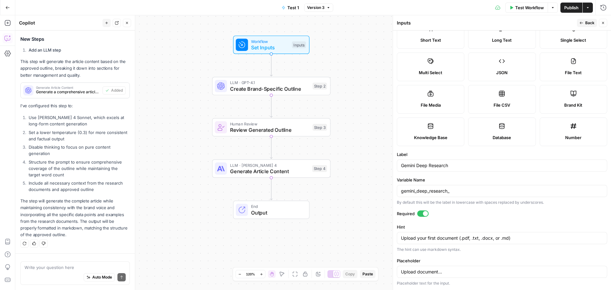
scroll to position [0, 0]
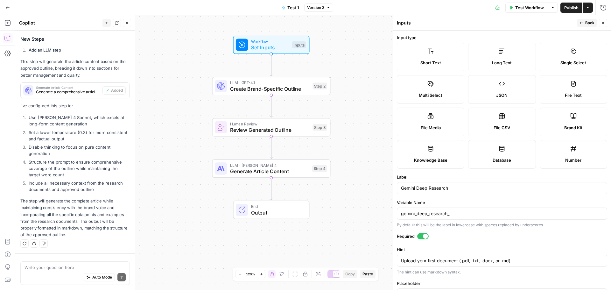
click at [509, 54] on label "Long Text" at bounding box center [501, 57] width 67 height 29
click at [581, 22] on icon "button" at bounding box center [581, 23] width 4 height 4
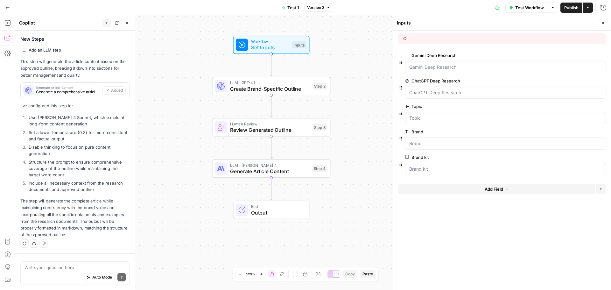
click at [583, 79] on span "edit field" at bounding box center [582, 80] width 14 height 5
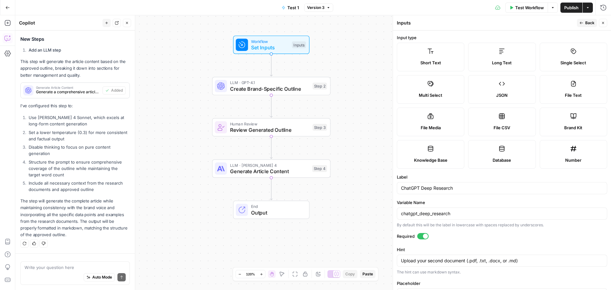
click at [506, 59] on label "Long Text" at bounding box center [501, 57] width 67 height 29
click at [588, 22] on span "Back" at bounding box center [589, 23] width 9 height 6
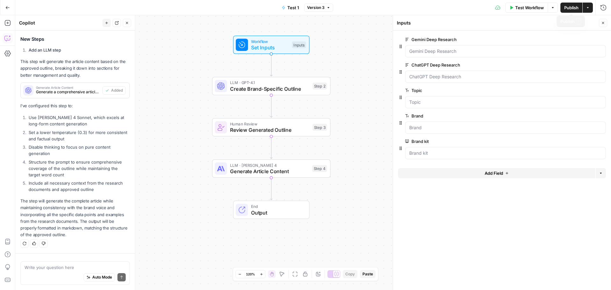
click at [570, 6] on span "Publish" at bounding box center [571, 7] width 14 height 6
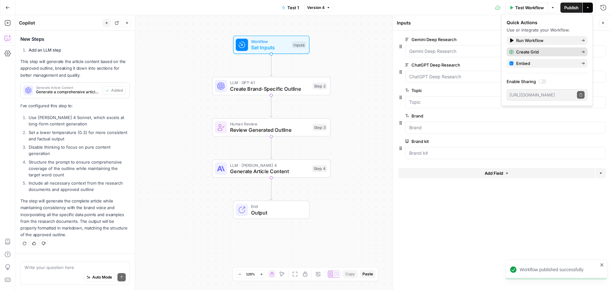
click at [536, 50] on span "Create Grid" at bounding box center [546, 52] width 60 height 6
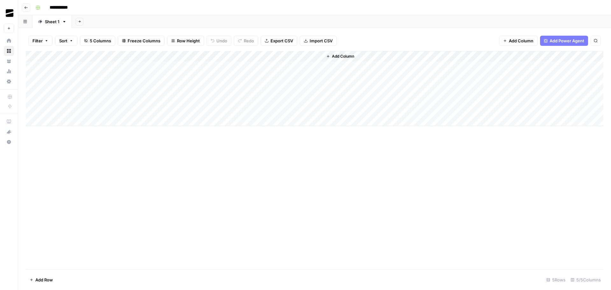
click at [310, 56] on div "Add Column" at bounding box center [314, 88] width 577 height 75
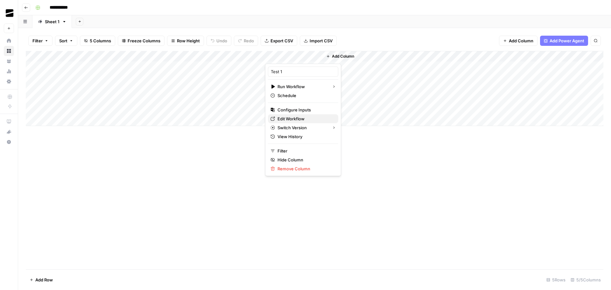
click at [302, 118] on span "Edit Workflow" at bounding box center [305, 118] width 56 height 6
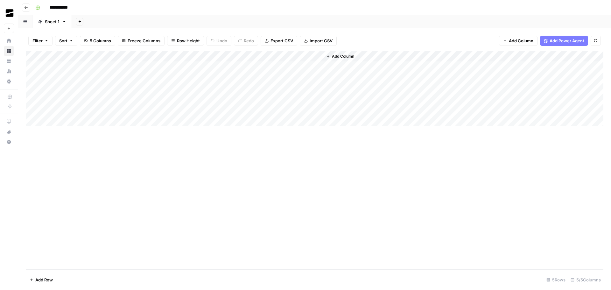
click at [296, 144] on div "Add Column" at bounding box center [314, 160] width 577 height 218
click at [60, 65] on div "Add Column" at bounding box center [314, 88] width 577 height 75
type textarea "**********"
click at [58, 55] on div "Add Column" at bounding box center [314, 88] width 577 height 75
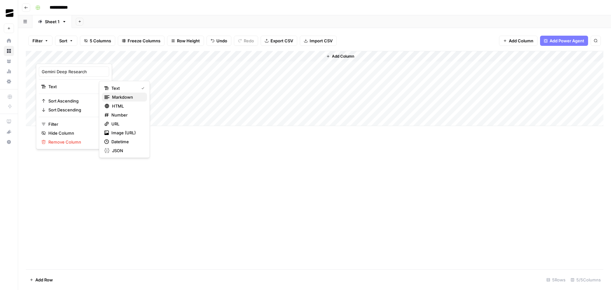
click at [119, 97] on span "Markdown" at bounding box center [127, 97] width 30 height 6
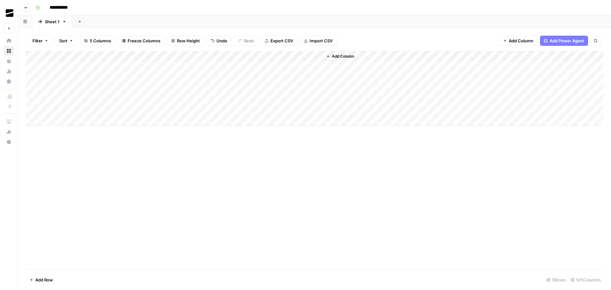
click at [144, 55] on div "Add Column" at bounding box center [314, 88] width 577 height 75
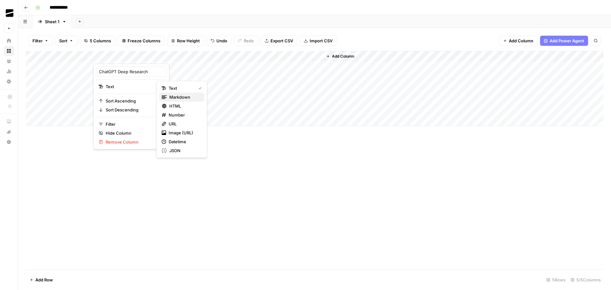
click at [184, 97] on span "Markdown" at bounding box center [184, 97] width 30 height 6
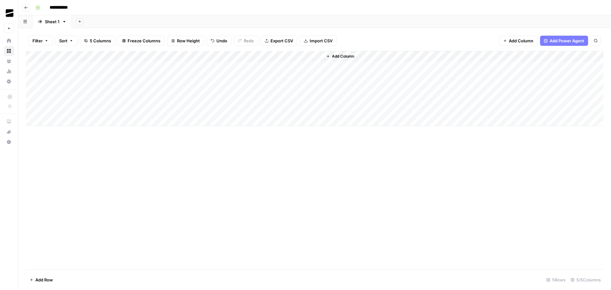
click at [59, 66] on div "Add Column" at bounding box center [314, 88] width 577 height 75
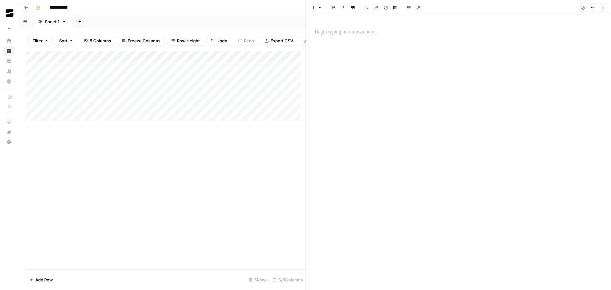
drag, startPoint x: 387, startPoint y: 41, endPoint x: 383, endPoint y: 37, distance: 5.6
click at [387, 40] on div at bounding box center [458, 152] width 295 height 274
click at [360, 32] on p "To enrich screen reader interactions, please activate Accessibility in Grammarl…" at bounding box center [457, 32] width 287 height 8
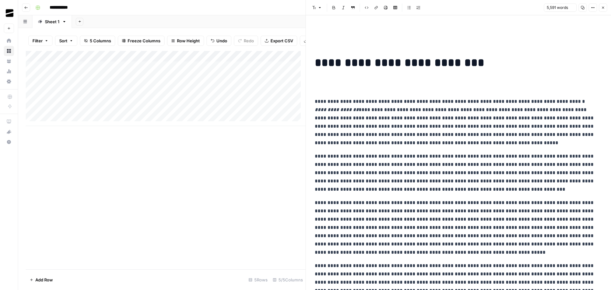
scroll to position [5760, 0]
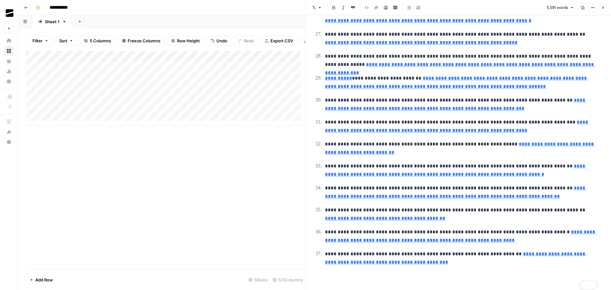
click at [603, 8] on icon "button" at bounding box center [603, 8] width 2 height 2
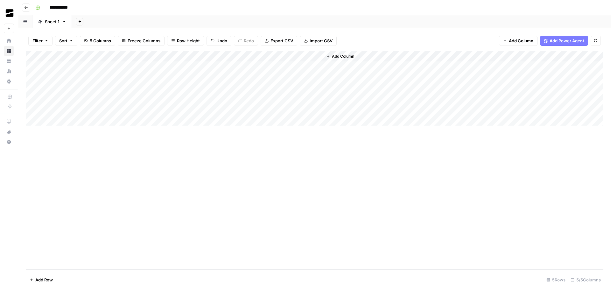
click at [143, 66] on div "Add Column" at bounding box center [314, 88] width 577 height 75
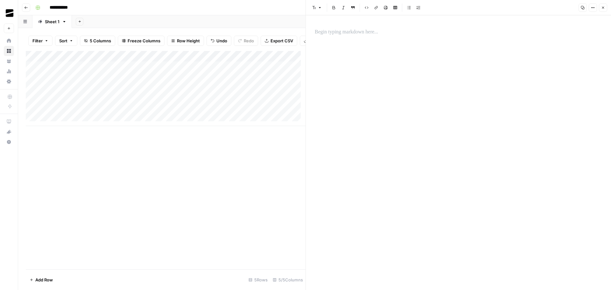
click at [340, 36] on div at bounding box center [458, 31] width 295 height 13
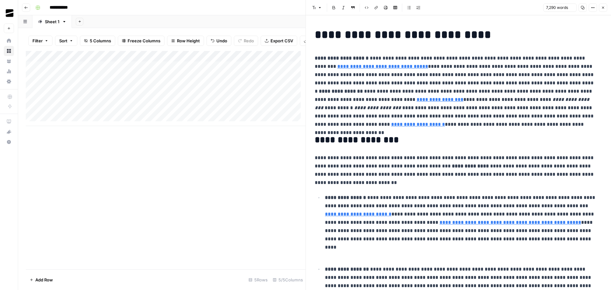
scroll to position [4739, 0]
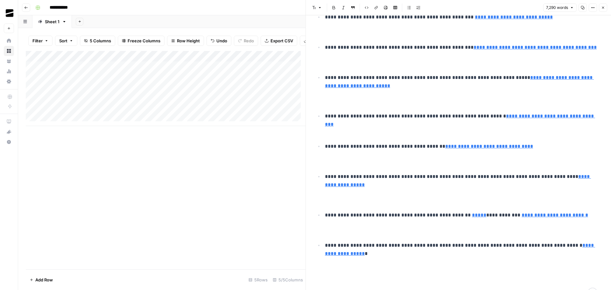
click at [603, 5] on button "Close" at bounding box center [602, 7] width 8 height 8
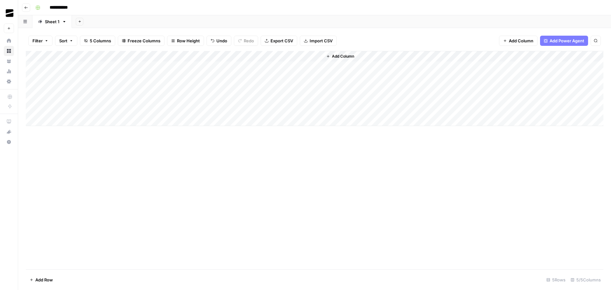
click at [178, 69] on div "Add Column" at bounding box center [314, 88] width 577 height 75
click at [178, 67] on div "Add Column" at bounding box center [314, 88] width 577 height 75
type textarea "**********"
type textarea "********"
click at [295, 66] on div "Add Column" at bounding box center [314, 88] width 577 height 75
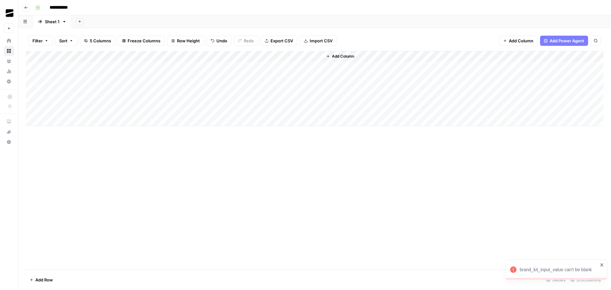
click at [308, 58] on div "Add Column" at bounding box center [314, 88] width 577 height 75
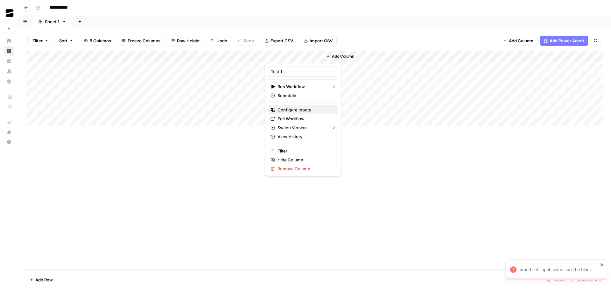
click at [296, 110] on span "Configure Inputs" at bounding box center [305, 110] width 56 height 6
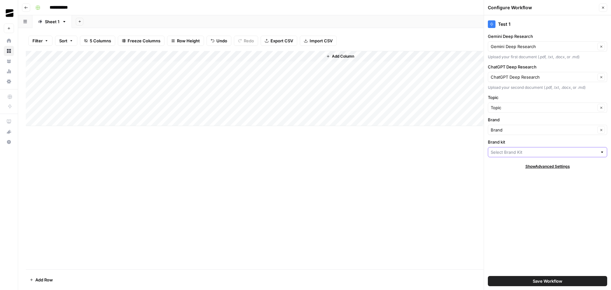
click at [519, 149] on input "Brand kit" at bounding box center [543, 152] width 107 height 6
click at [513, 166] on span "Test 1" at bounding box center [546, 167] width 106 height 6
type input "Test 1"
click at [557, 279] on span "Save Workflow" at bounding box center [547, 281] width 30 height 6
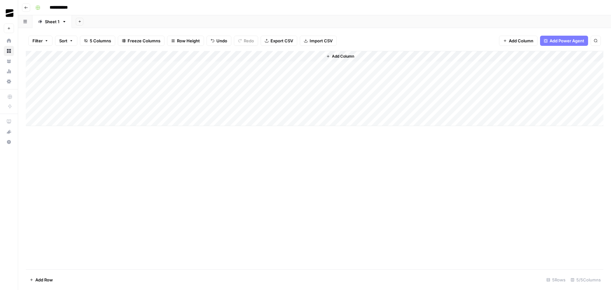
click at [297, 66] on div "Add Column" at bounding box center [314, 88] width 577 height 75
click at [316, 68] on div "Add Column" at bounding box center [314, 88] width 577 height 75
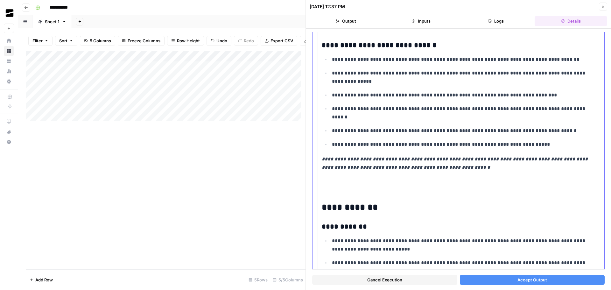
scroll to position [1876, 0]
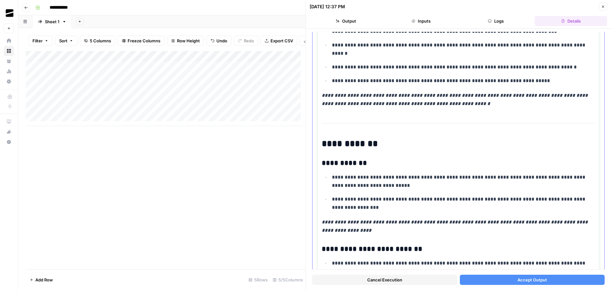
click at [391, 159] on h3 "**********" at bounding box center [455, 163] width 268 height 9
drag, startPoint x: 398, startPoint y: 161, endPoint x: 418, endPoint y: 173, distance: 23.0
click at [412, 173] on p "**********" at bounding box center [461, 181] width 258 height 17
click at [406, 173] on p "**********" at bounding box center [461, 181] width 258 height 17
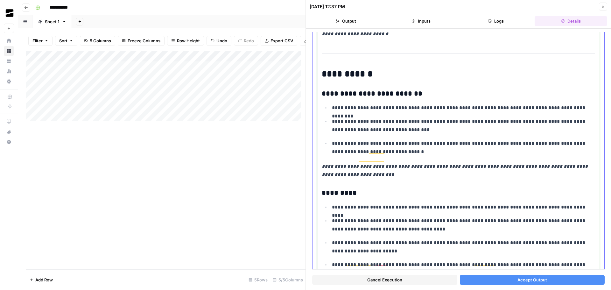
scroll to position [2766, 0]
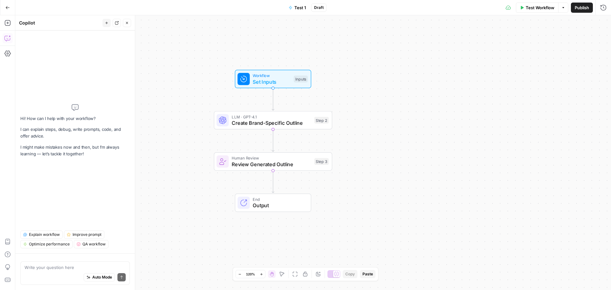
click at [10, 6] on button "Go Back" at bounding box center [7, 7] width 11 height 11
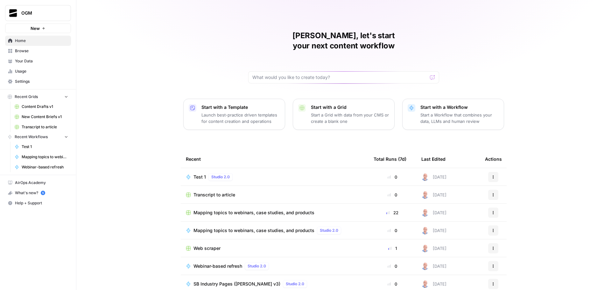
click at [47, 30] on button "New" at bounding box center [38, 29] width 66 height 10
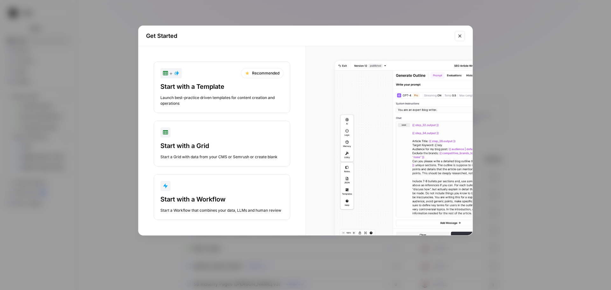
click at [221, 196] on div "Start with a Workflow" at bounding box center [221, 199] width 123 height 9
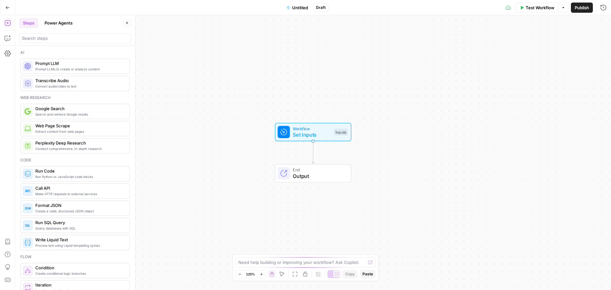
click at [302, 7] on span "Untitled" at bounding box center [300, 7] width 16 height 6
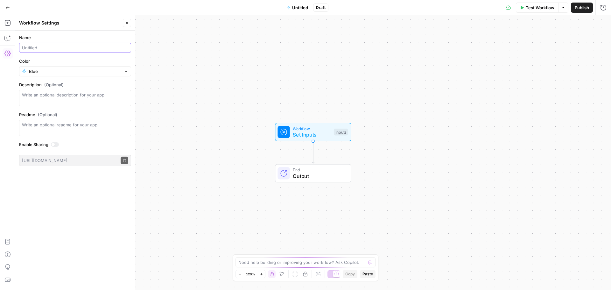
click at [39, 47] on input "Name" at bounding box center [75, 48] width 106 height 6
type input "Research"
click at [83, 229] on div "Name Research Color Blue Description (Optional) Readme (Optional) Write an opti…" at bounding box center [75, 160] width 120 height 259
click at [126, 24] on icon "button" at bounding box center [127, 23] width 4 height 4
click at [6, 23] on icon "button" at bounding box center [7, 23] width 6 height 6
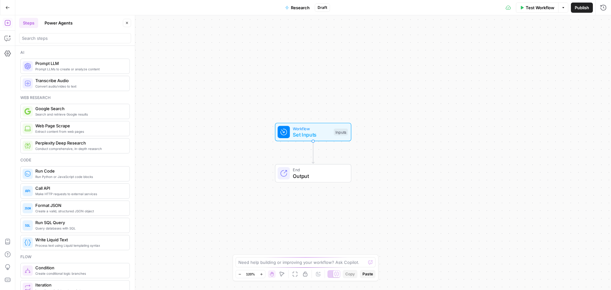
click at [56, 19] on button "Power Agents" at bounding box center [59, 23] width 36 height 10
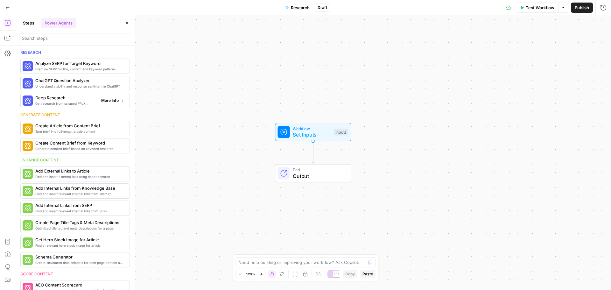
click at [108, 101] on span "More Info" at bounding box center [109, 101] width 17 height 6
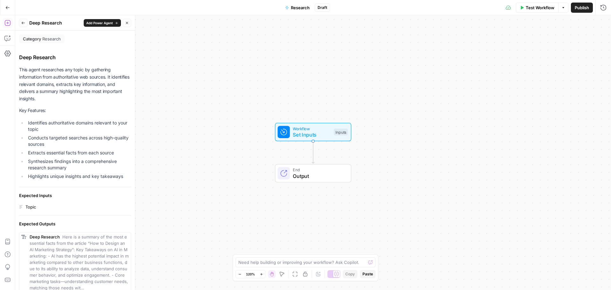
click at [94, 21] on span "Add Power Agent" at bounding box center [99, 22] width 27 height 5
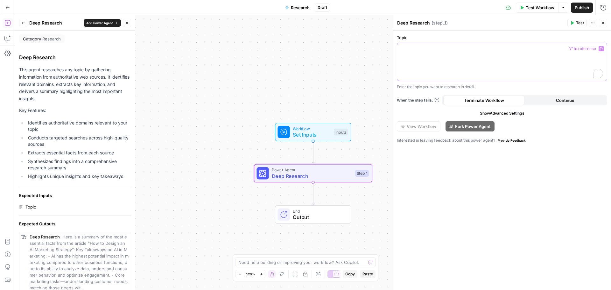
click at [489, 52] on div "To enrich screen reader interactions, please activate Accessibility in Grammarl…" at bounding box center [502, 62] width 210 height 38
drag, startPoint x: 543, startPoint y: 216, endPoint x: 543, endPoint y: 202, distance: 14.3
click at [543, 216] on div "**********" at bounding box center [502, 160] width 218 height 259
click at [540, 8] on span "Test Workflow" at bounding box center [539, 7] width 29 height 6
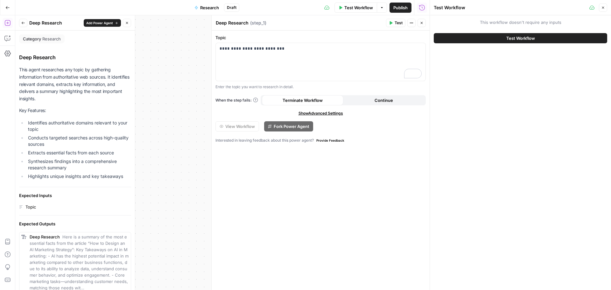
click at [521, 38] on span "Test Workflow" at bounding box center [520, 38] width 29 height 6
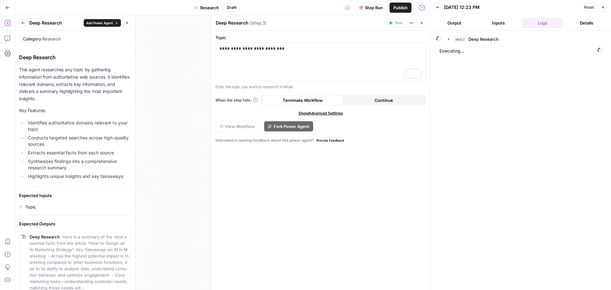
click at [423, 24] on icon "button" at bounding box center [421, 23] width 4 height 4
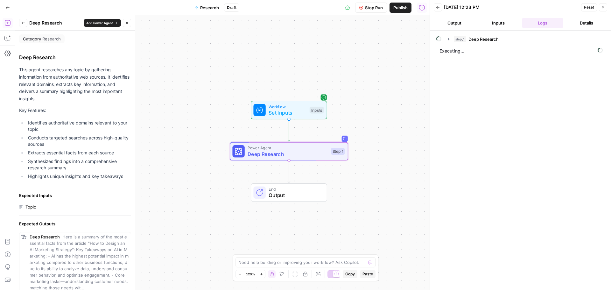
drag, startPoint x: 390, startPoint y: 69, endPoint x: 386, endPoint y: 59, distance: 10.7
click at [386, 59] on div "Workflow Set Inputs Inputs Power Agent Deep Research Step 1 End Output" at bounding box center [222, 152] width 414 height 274
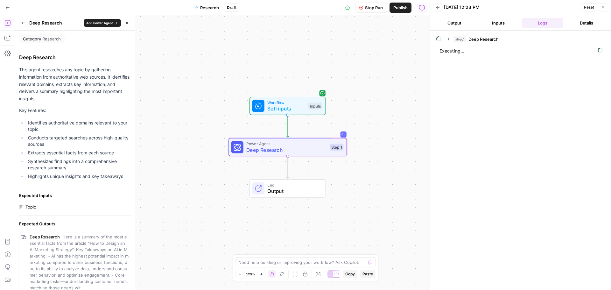
click at [306, 147] on span "Deep Research" at bounding box center [286, 150] width 80 height 8
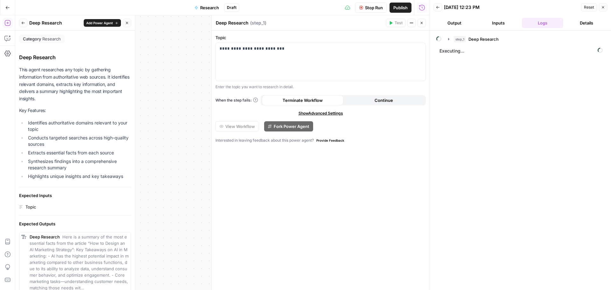
click at [423, 23] on icon "button" at bounding box center [421, 23] width 4 height 4
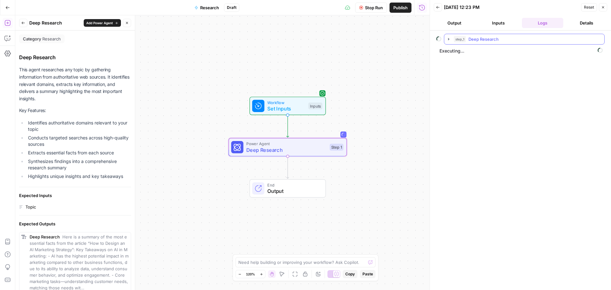
click at [491, 38] on span "Deep Research" at bounding box center [483, 39] width 30 height 6
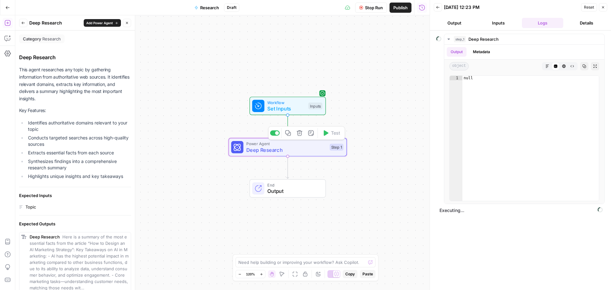
click at [267, 150] on span "Deep Research" at bounding box center [286, 150] width 80 height 8
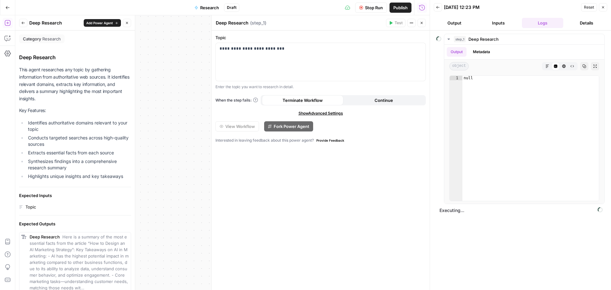
click at [420, 23] on icon "button" at bounding box center [421, 23] width 4 height 4
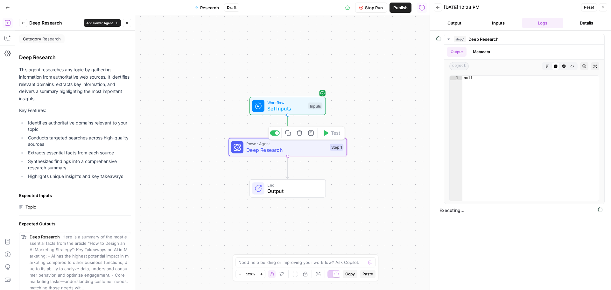
click at [289, 152] on span "Deep Research" at bounding box center [286, 150] width 80 height 8
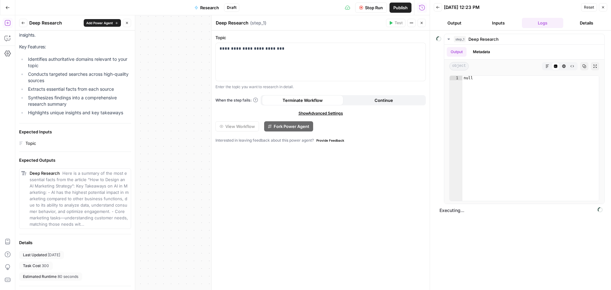
scroll to position [75, 0]
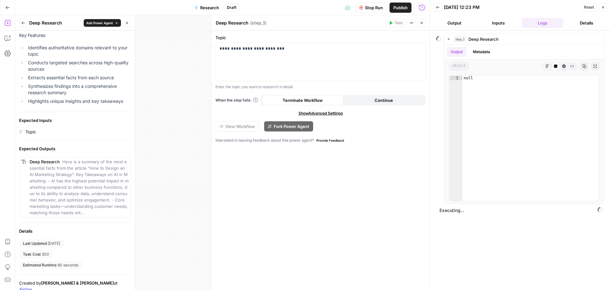
click at [87, 190] on div "Deep Research Here is a summary of the most essential facts from the article “H…" at bounding box center [79, 186] width 99 height 57
click at [84, 177] on div "Deep Research Here is a summary of the most essential facts from the article “H…" at bounding box center [79, 186] width 99 height 57
click at [423, 23] on button "Close" at bounding box center [421, 23] width 8 height 8
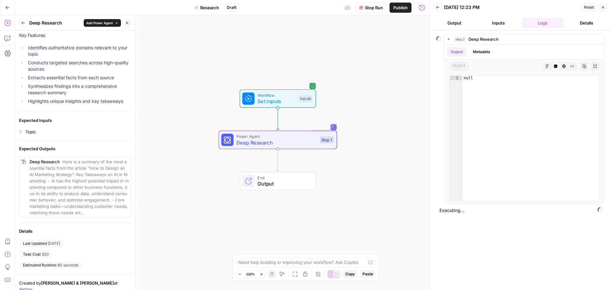
drag, startPoint x: 403, startPoint y: 89, endPoint x: 387, endPoint y: 75, distance: 20.9
click at [387, 75] on div "Workflow Set Inputs Inputs Power Agent Deep Research Step 1 End Output" at bounding box center [222, 152] width 414 height 274
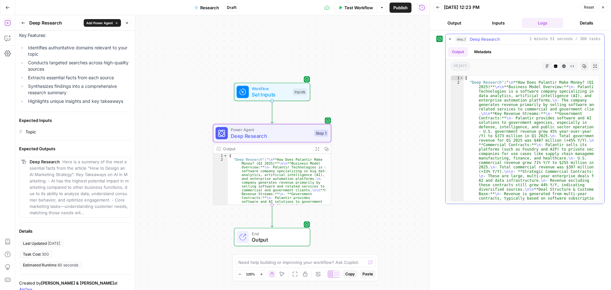
click at [544, 66] on button "Markdown" at bounding box center [547, 66] width 8 height 8
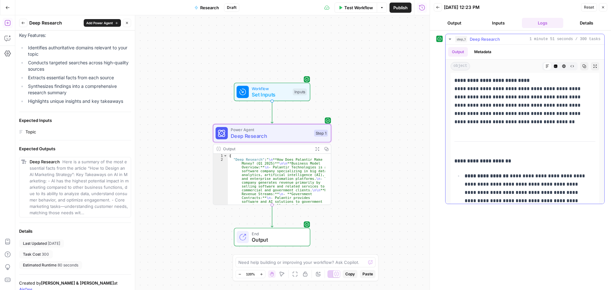
scroll to position [1081, 0]
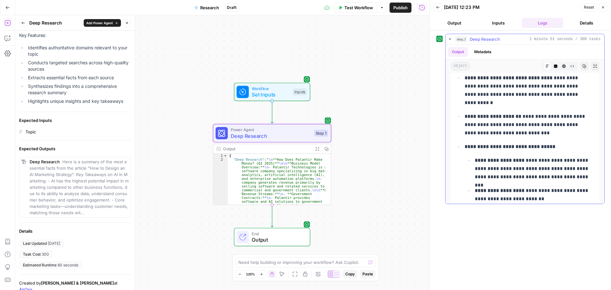
click at [582, 65] on icon "button" at bounding box center [584, 66] width 4 height 4
click at [284, 119] on icon "button" at bounding box center [283, 118] width 5 height 5
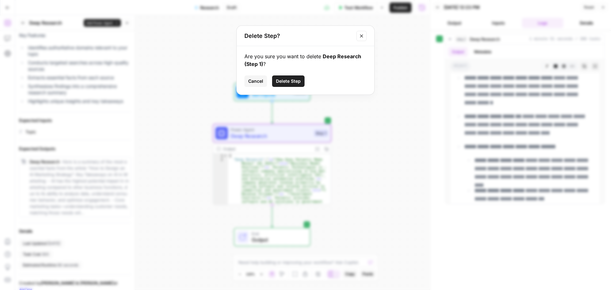
click at [287, 79] on span "Delete Step" at bounding box center [288, 81] width 25 height 6
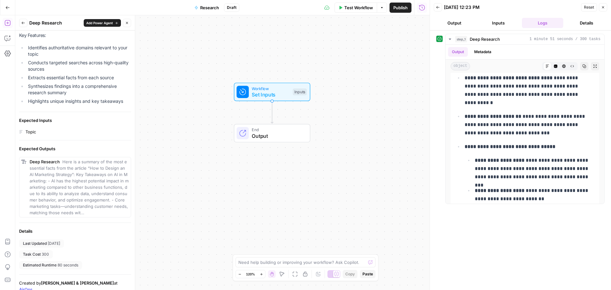
click at [26, 24] on button "Back" at bounding box center [23, 23] width 8 height 8
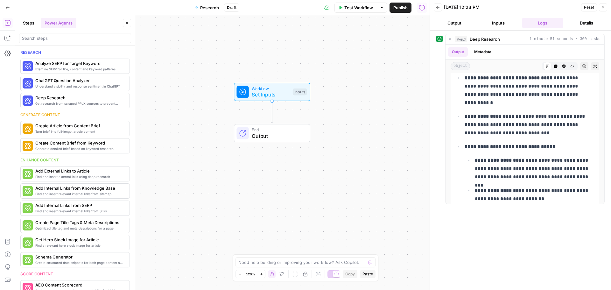
click at [30, 22] on button "Steps" at bounding box center [28, 23] width 19 height 10
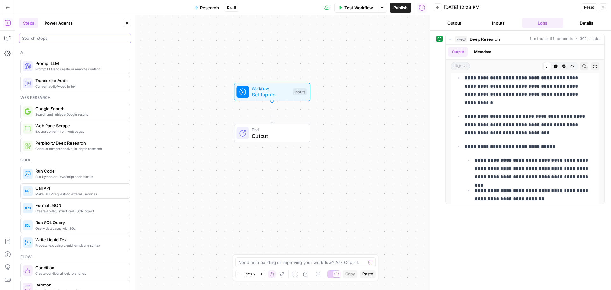
click at [67, 39] on input "search" at bounding box center [75, 38] width 106 height 6
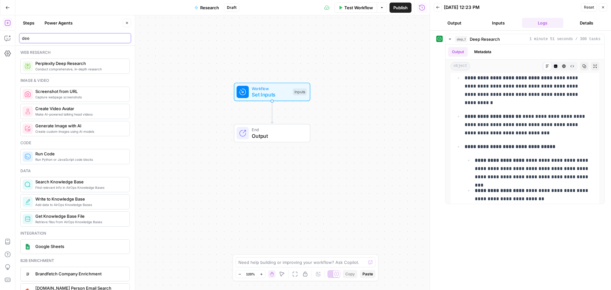
drag, startPoint x: 37, startPoint y: 39, endPoint x: 18, endPoint y: 37, distance: 19.5
click at [18, 37] on header "Steps Power Agents Close dee" at bounding box center [75, 30] width 120 height 31
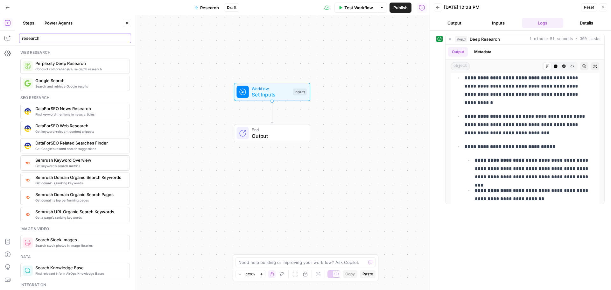
type input "research"
click at [84, 68] on span "Conduct comprehensive, in-depth research" at bounding box center [79, 68] width 89 height 5
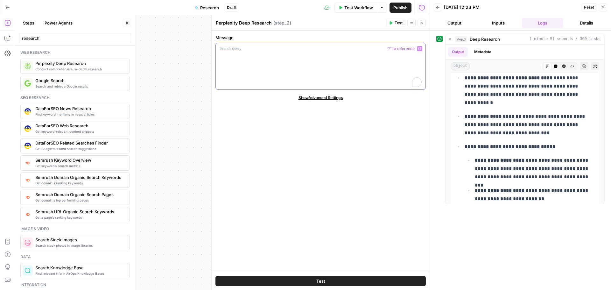
click at [277, 56] on div "To enrich screen reader interactions, please activate Accessibility in Grammarl…" at bounding box center [321, 66] width 210 height 46
click at [423, 24] on icon "button" at bounding box center [421, 23] width 4 height 4
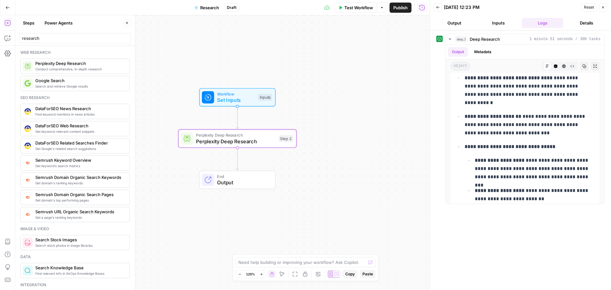
drag, startPoint x: 401, startPoint y: 99, endPoint x: 367, endPoint y: 104, distance: 35.1
click at [367, 104] on div "Workflow Set Inputs Inputs Perplexity Deep Research Perplexity Deep Research St…" at bounding box center [222, 152] width 414 height 274
click at [250, 138] on span "Perplexity Deep Research" at bounding box center [235, 141] width 79 height 8
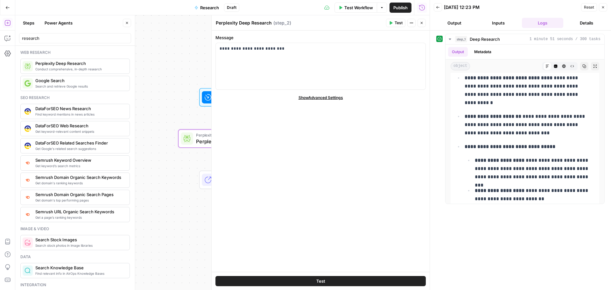
click at [330, 99] on span "Show Advanced Settings" at bounding box center [320, 98] width 45 height 6
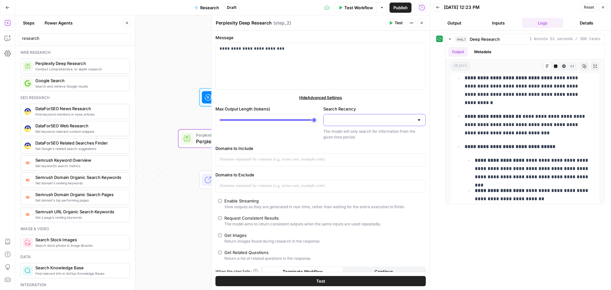
click at [384, 120] on input "Search Recency" at bounding box center [370, 120] width 87 height 6
click at [363, 137] on span "Last Month" at bounding box center [369, 136] width 87 height 6
type input "Last Month"
click at [421, 24] on icon "button" at bounding box center [421, 23] width 4 height 4
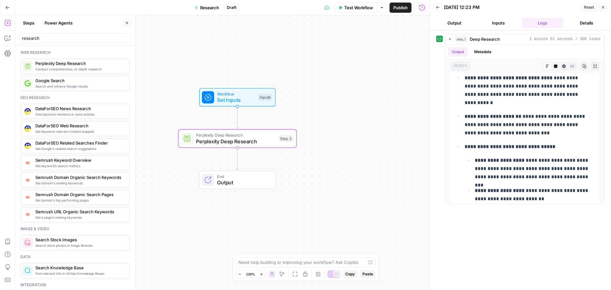
click at [582, 8] on button "Reset" at bounding box center [589, 7] width 16 height 8
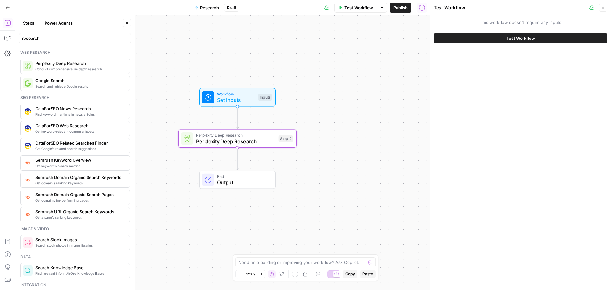
click at [520, 38] on span "Test Workflow" at bounding box center [520, 38] width 29 height 6
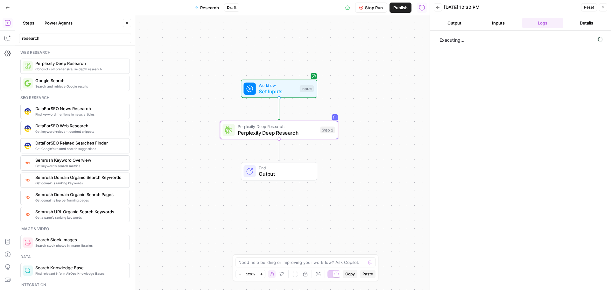
drag, startPoint x: 350, startPoint y: 93, endPoint x: 391, endPoint y: 85, distance: 42.2
click at [391, 85] on div "Workflow Set Inputs Inputs Perplexity Deep Research Perplexity Deep Research St…" at bounding box center [222, 152] width 414 height 274
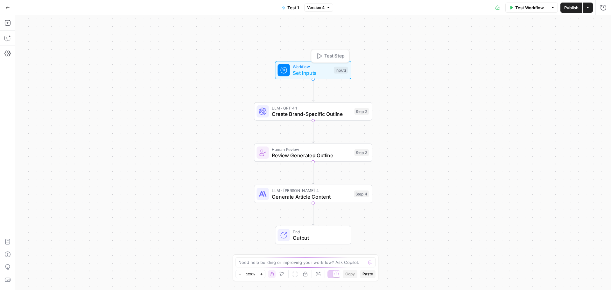
click at [298, 68] on span "Workflow" at bounding box center [312, 67] width 38 height 6
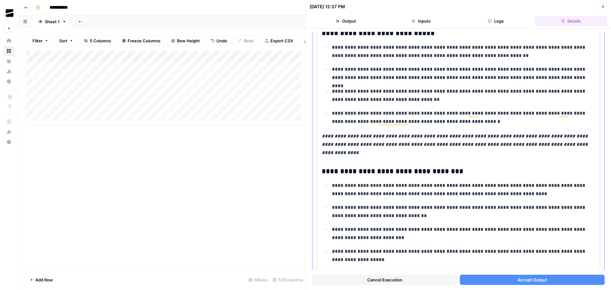
scroll to position [254, 0]
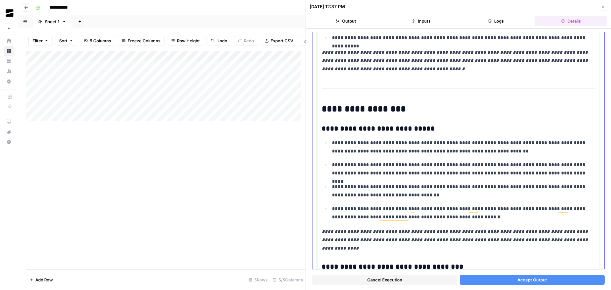
click at [383, 132] on h3 "**********" at bounding box center [455, 128] width 268 height 9
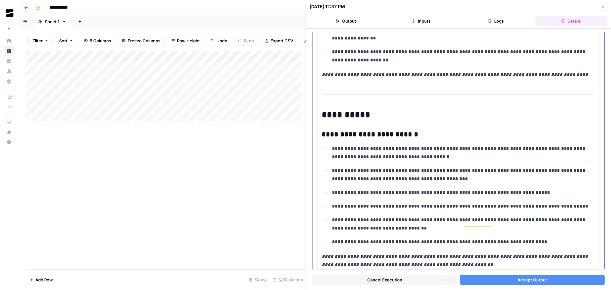
scroll to position [3339, 0]
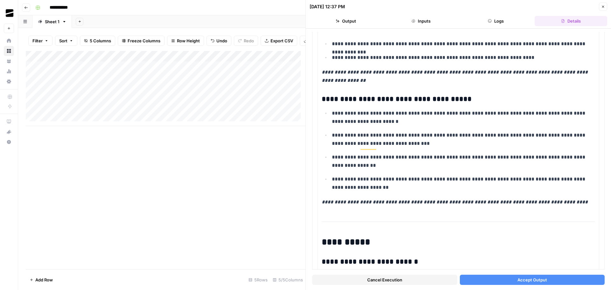
click at [534, 276] on span "Accept Output" at bounding box center [532, 279] width 30 height 6
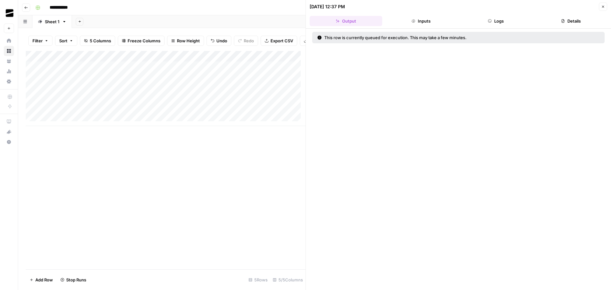
click at [602, 7] on icon "button" at bounding box center [603, 7] width 4 height 4
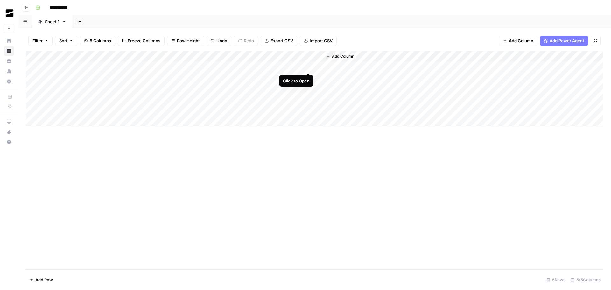
click at [307, 66] on div "Add Column" at bounding box center [314, 88] width 577 height 75
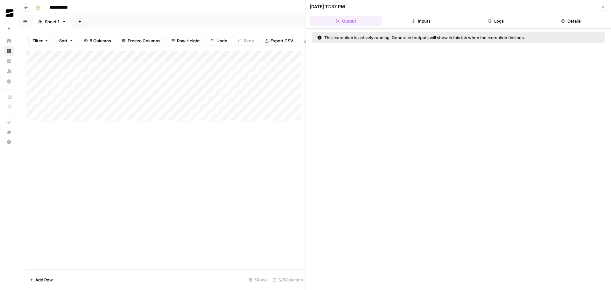
click at [508, 21] on button "Logs" at bounding box center [495, 21] width 73 height 10
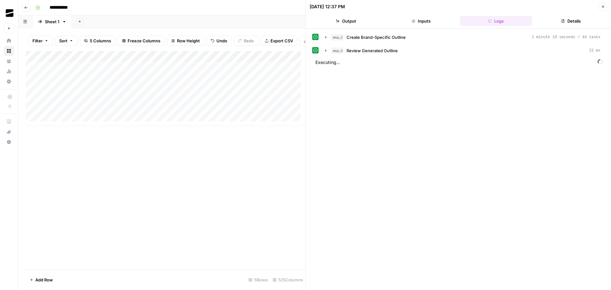
click at [352, 21] on button "Output" at bounding box center [345, 21] width 73 height 10
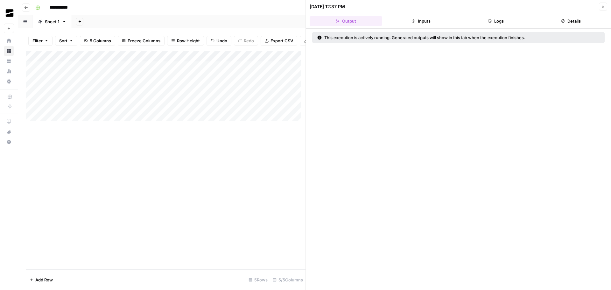
click at [604, 8] on button "Close" at bounding box center [602, 7] width 8 height 8
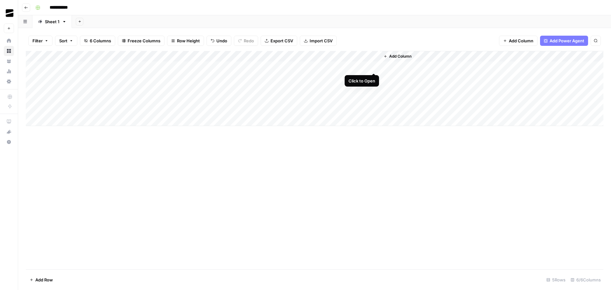
click at [374, 67] on div "Add Column" at bounding box center [314, 88] width 577 height 75
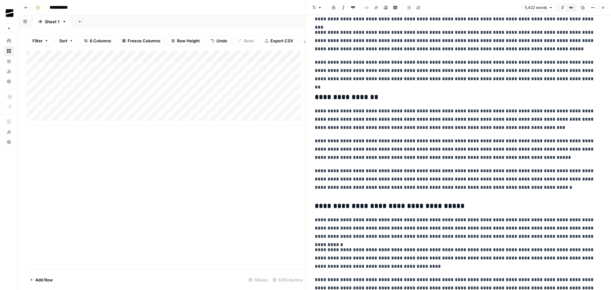
scroll to position [4044, 0]
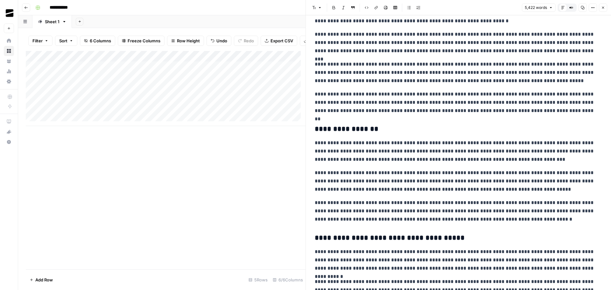
click at [604, 8] on icon "button" at bounding box center [603, 8] width 4 height 4
